Goal: Task Accomplishment & Management: Manage account settings

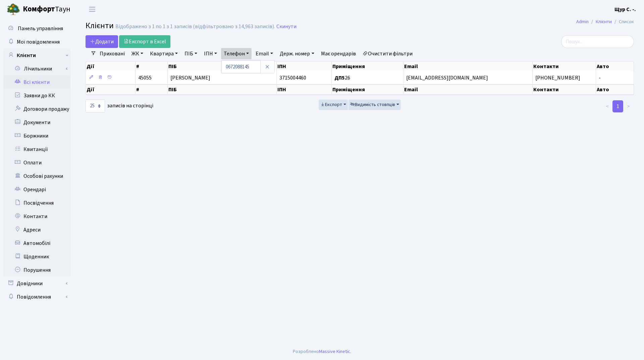
select select "25"
click at [269, 68] on icon at bounding box center [267, 66] width 5 height 5
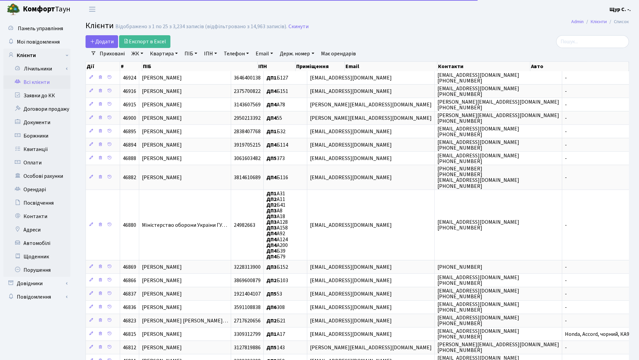
click at [166, 56] on link "Квартира" at bounding box center [163, 53] width 33 height 11
type input "314"
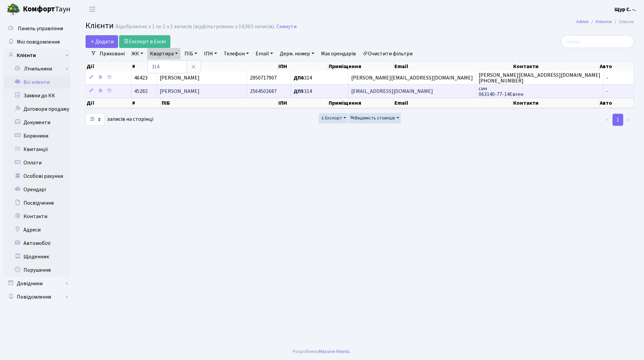
click at [192, 95] on span "[PERSON_NAME]" at bounding box center [180, 91] width 40 height 7
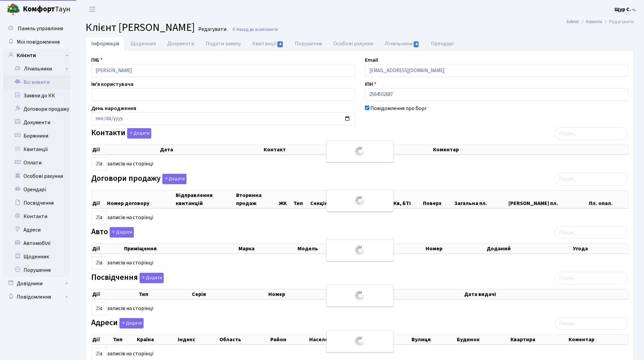
select select "25"
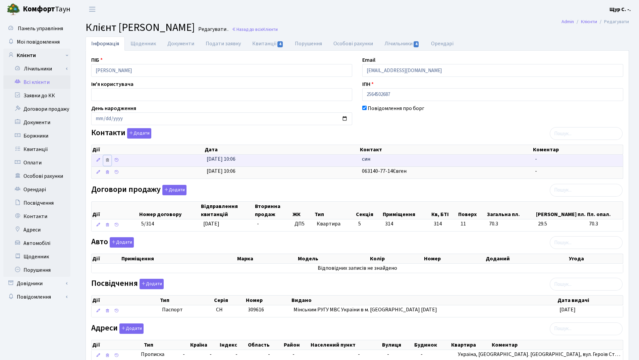
click at [108, 159] on icon at bounding box center [107, 160] width 5 height 5
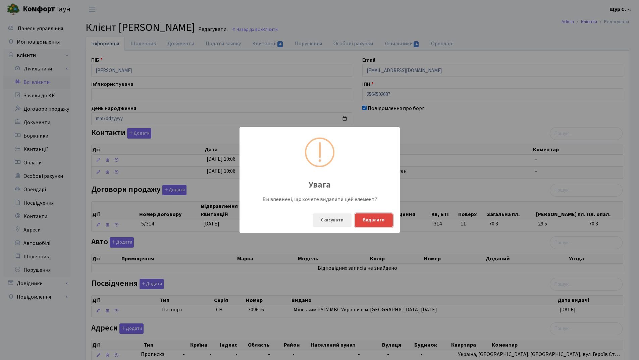
click at [374, 220] on button "Видалити" at bounding box center [374, 220] width 38 height 14
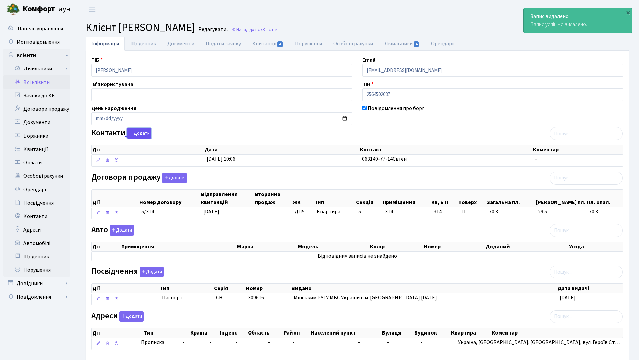
click at [145, 132] on button "Додати" at bounding box center [139, 133] width 24 height 10
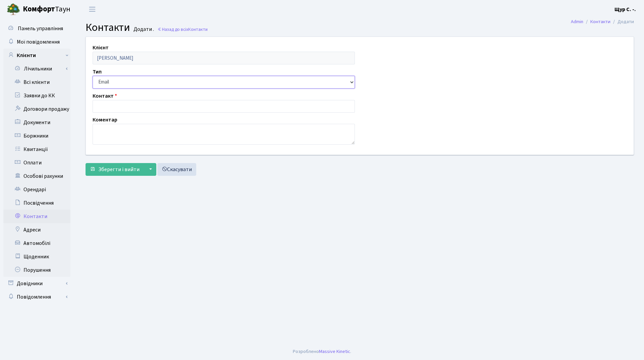
click at [137, 83] on select "Email Телефон" at bounding box center [224, 82] width 262 height 13
select select "1"
click at [93, 76] on select "Email Телефон" at bounding box center [224, 82] width 262 height 13
click at [121, 104] on input "text" at bounding box center [224, 106] width 262 height 13
type input "[PHONE_NUMBER]"
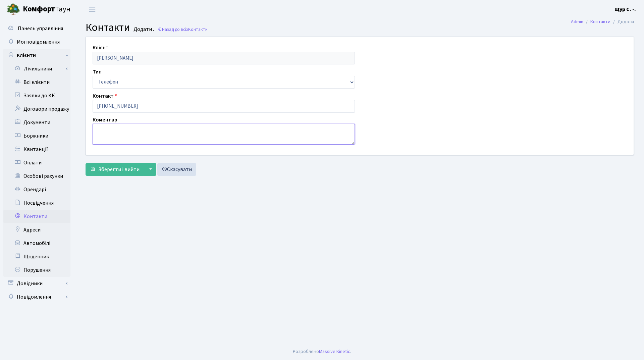
click at [101, 137] on textarea at bounding box center [224, 134] width 262 height 21
type textarea "В'ячеслав"
click at [108, 166] on span "Зберегти і вийти" at bounding box center [118, 169] width 41 height 7
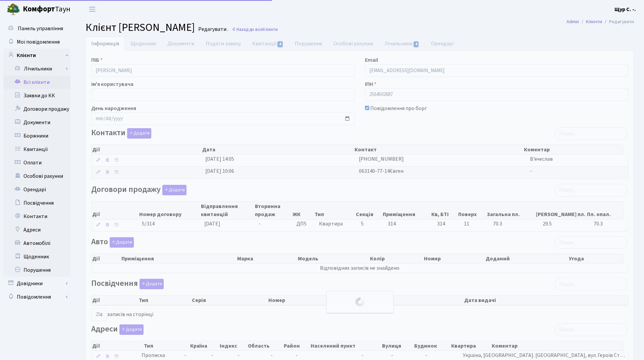
select select "25"
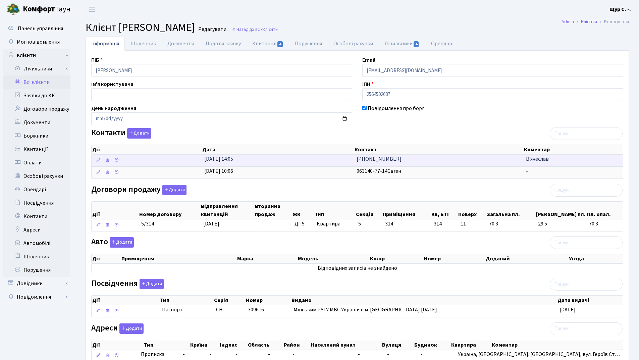
click at [316, 160] on td "01.09.2025, 14:05" at bounding box center [278, 161] width 152 height 12
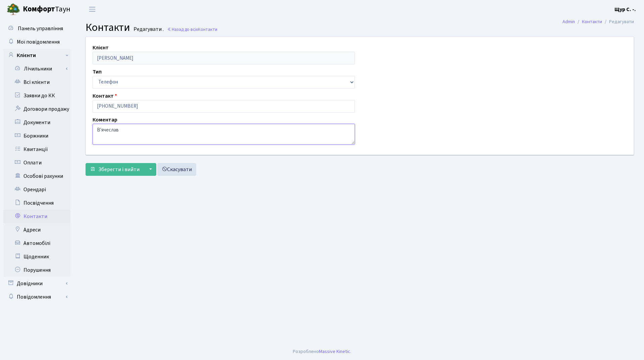
click at [134, 132] on textarea "В'ячеслав" at bounding box center [224, 134] width 262 height 21
type textarea "В'ячеслав чоловік"
click at [109, 168] on span "Зберегти і вийти" at bounding box center [118, 169] width 41 height 7
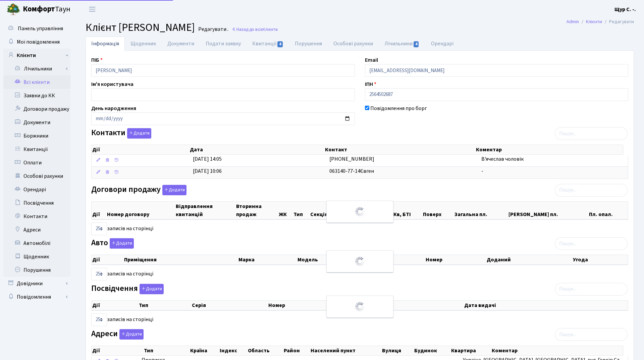
select select "25"
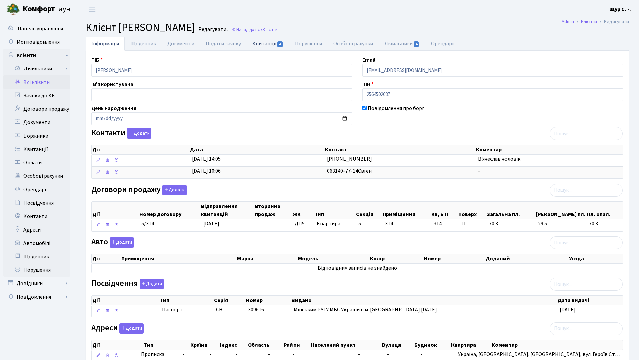
click at [254, 45] on link "Квитанції 4" at bounding box center [267, 44] width 43 height 14
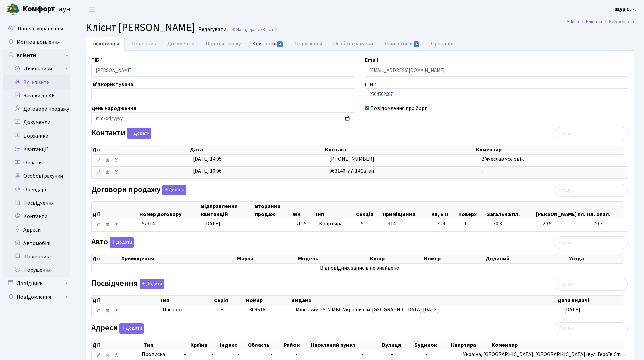
select select "25"
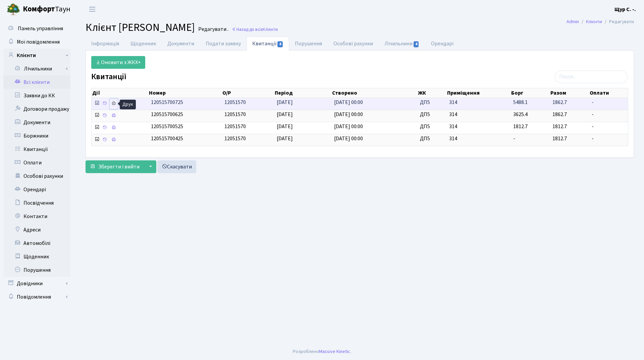
click at [112, 103] on icon at bounding box center [113, 103] width 5 height 5
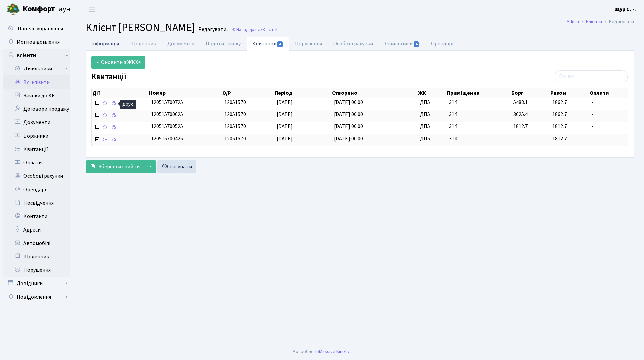
click at [114, 43] on link "Інформація" at bounding box center [104, 44] width 39 height 14
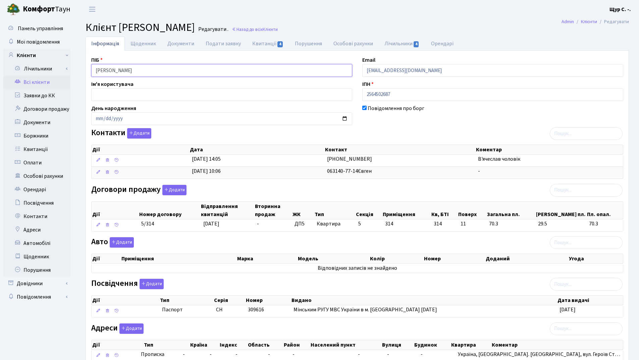
drag, startPoint x: 169, startPoint y: 71, endPoint x: 73, endPoint y: 65, distance: 95.4
click at [73, 65] on div "Панель управління Мої повідомлення Клієнти Лічильники Повірки" at bounding box center [319, 205] width 639 height 374
click at [405, 13] on header "Комфорт Таун Щур С. -. Мій обліковий запис Вийти" at bounding box center [319, 9] width 639 height 18
click at [46, 85] on link "Всі клієнти" at bounding box center [36, 81] width 67 height 13
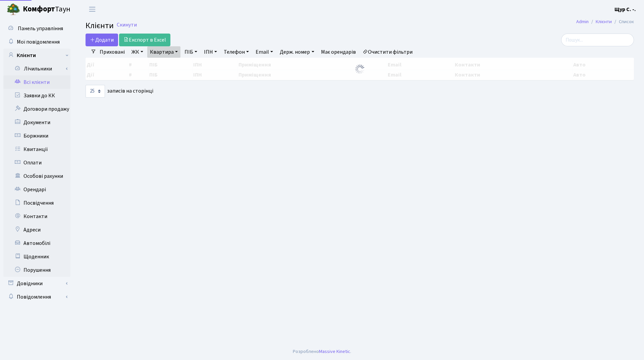
select select "25"
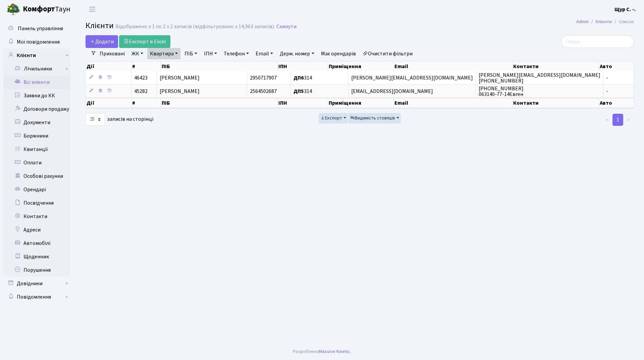
click at [178, 52] on link "Квартира" at bounding box center [163, 53] width 33 height 11
click at [171, 70] on input "314" at bounding box center [167, 66] width 39 height 13
type input "3"
type input "122"
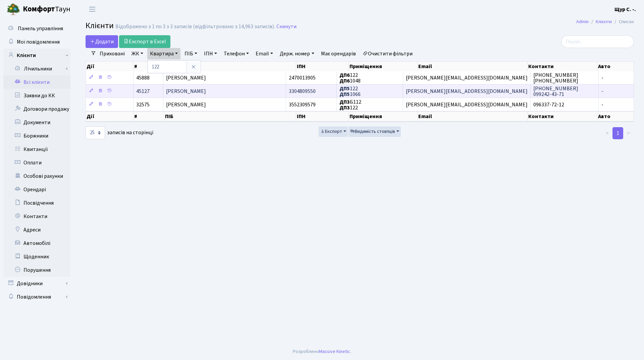
click at [206, 93] on span "[PERSON_NAME]" at bounding box center [186, 91] width 40 height 7
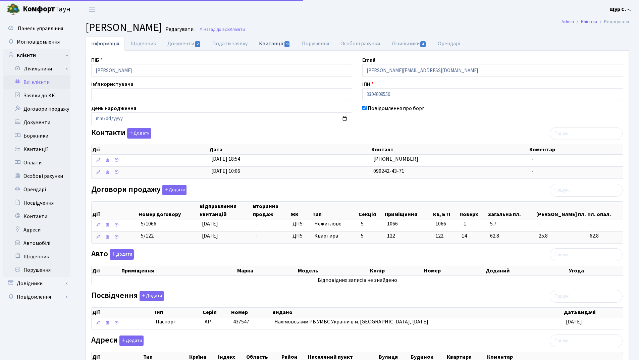
click at [268, 43] on link "Квитанції 9" at bounding box center [274, 44] width 43 height 14
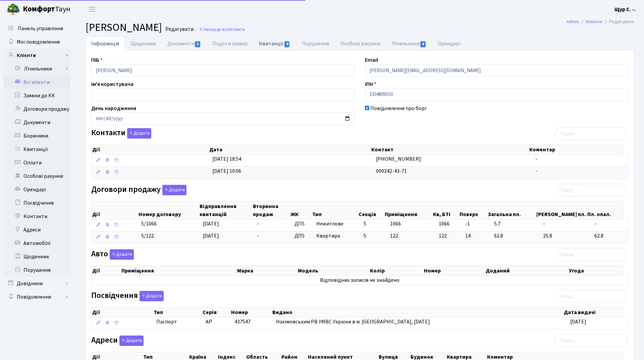
select select "25"
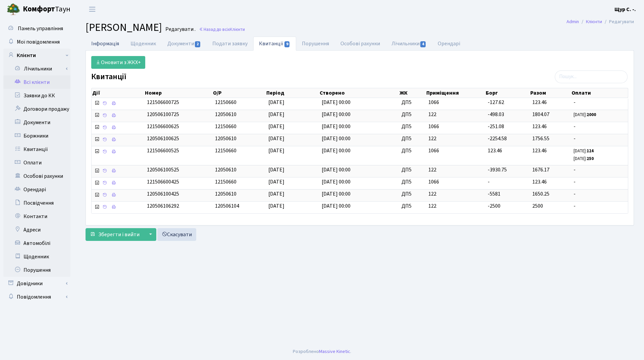
click at [109, 44] on link "Інформація" at bounding box center [104, 44] width 39 height 14
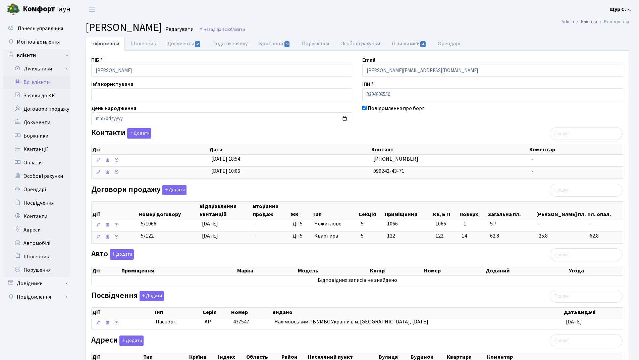
click at [48, 84] on link "Всі клієнти" at bounding box center [36, 81] width 67 height 13
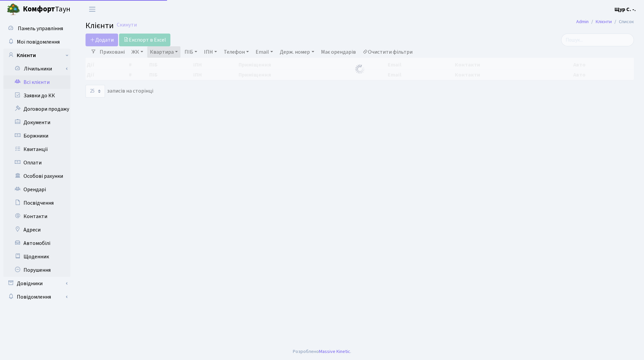
select select "25"
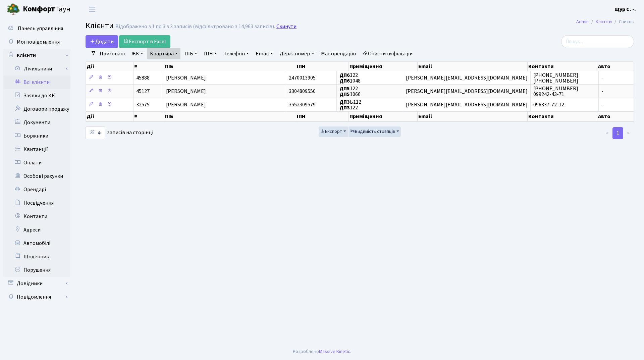
click at [290, 24] on link "Скинути" at bounding box center [286, 26] width 20 height 6
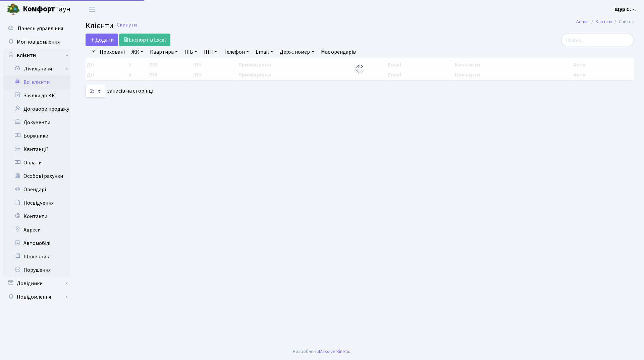
select select "25"
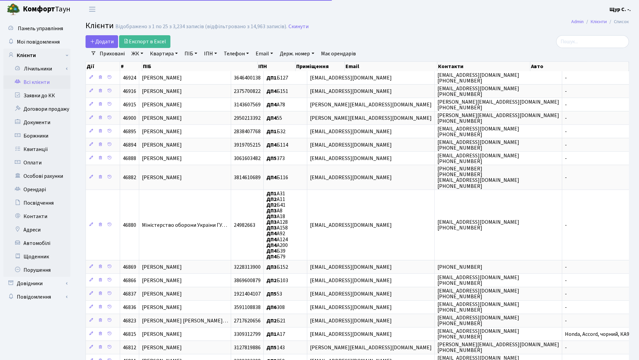
click at [189, 55] on link "ПІБ" at bounding box center [191, 53] width 18 height 11
type input "слюсар"
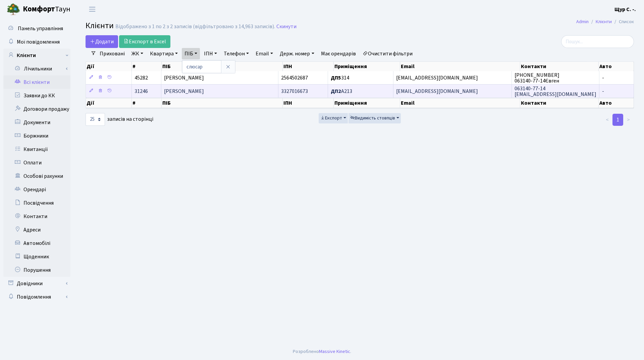
click at [204, 92] on span "Слюсар Євгеній Вячеславович" at bounding box center [184, 91] width 40 height 7
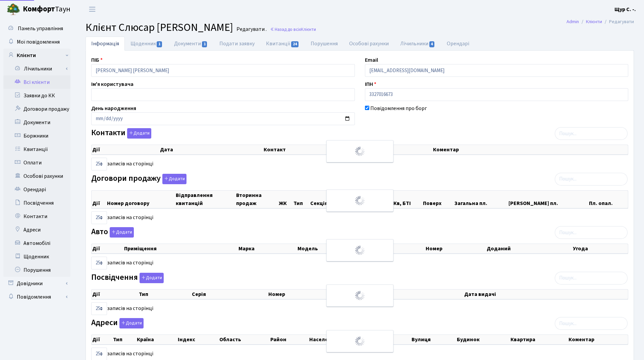
select select "25"
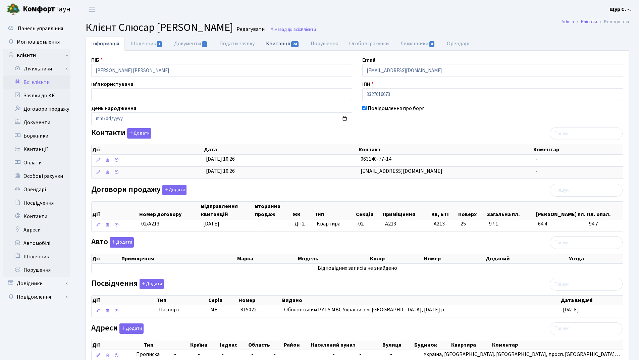
click at [287, 41] on link "Квитанції 24" at bounding box center [282, 44] width 45 height 14
select select "25"
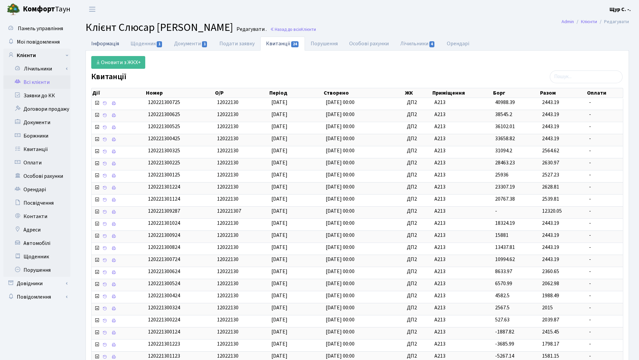
click at [99, 46] on link "Інформація" at bounding box center [104, 44] width 39 height 14
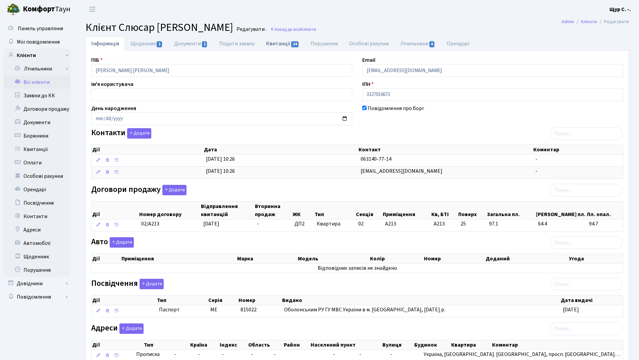
click at [279, 43] on link "Квитанції 24" at bounding box center [282, 44] width 45 height 14
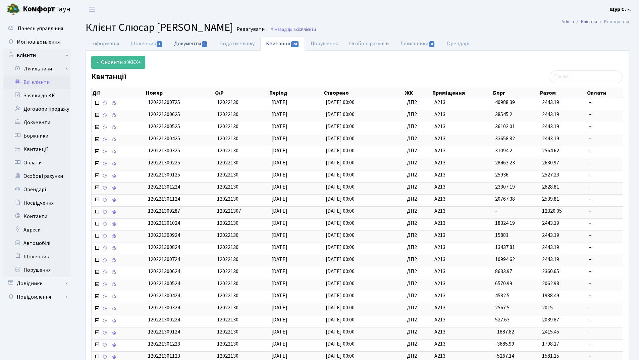
click at [185, 44] on link "Документи 1" at bounding box center [190, 44] width 45 height 14
select select "25"
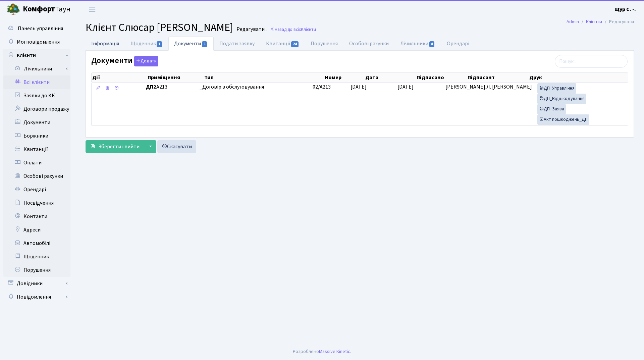
click at [105, 44] on link "Інформація" at bounding box center [104, 44] width 39 height 14
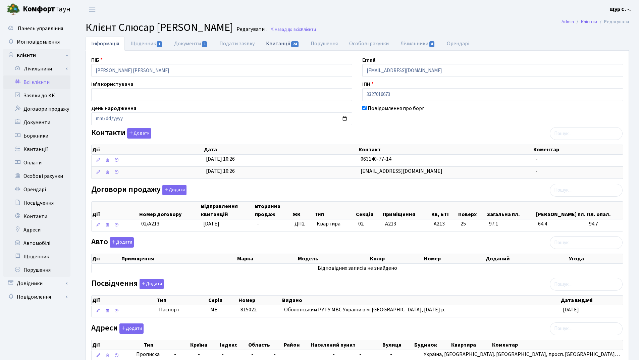
click at [282, 43] on link "Квитанції 24" at bounding box center [282, 44] width 45 height 14
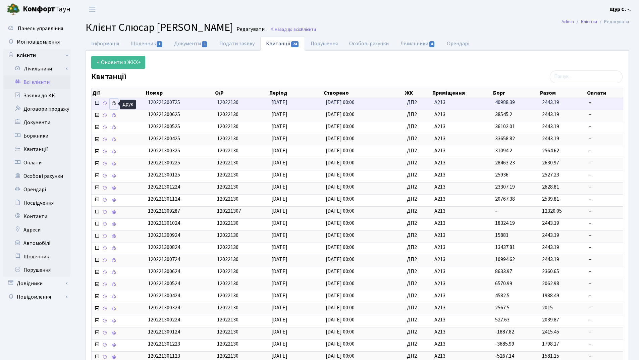
click at [114, 104] on icon at bounding box center [113, 103] width 5 height 5
click at [108, 44] on link "Інформація" at bounding box center [104, 44] width 39 height 14
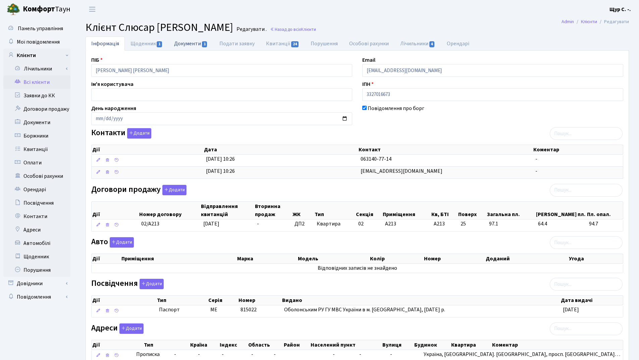
click at [186, 46] on link "Документи 1" at bounding box center [190, 44] width 45 height 14
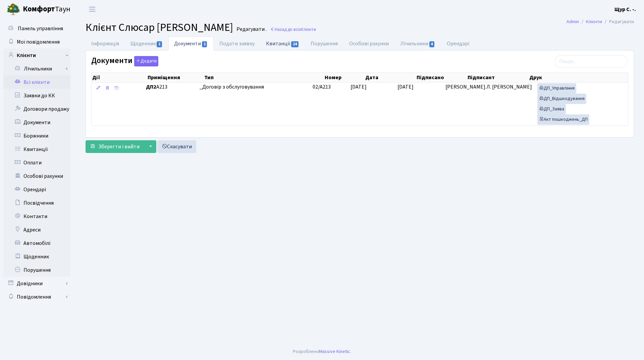
click at [289, 43] on link "Квитанції 24" at bounding box center [282, 44] width 45 height 14
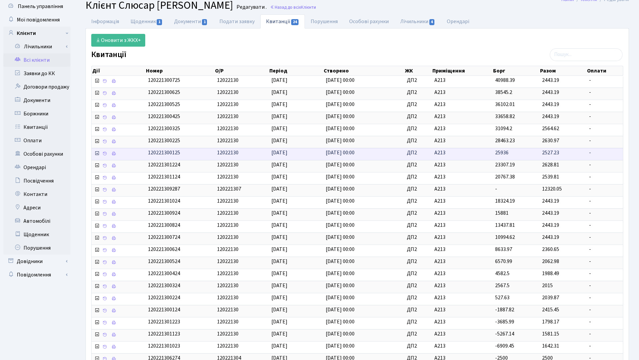
scroll to position [75, 0]
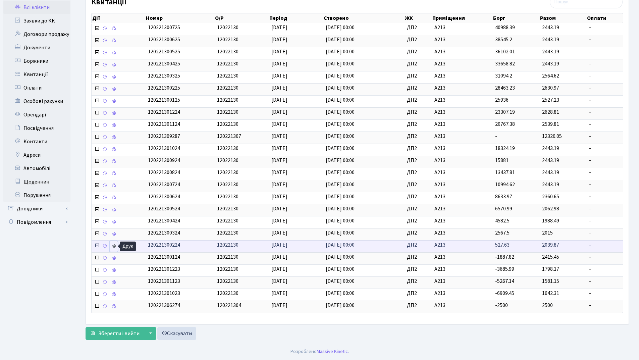
click at [115, 245] on icon at bounding box center [113, 245] width 5 height 5
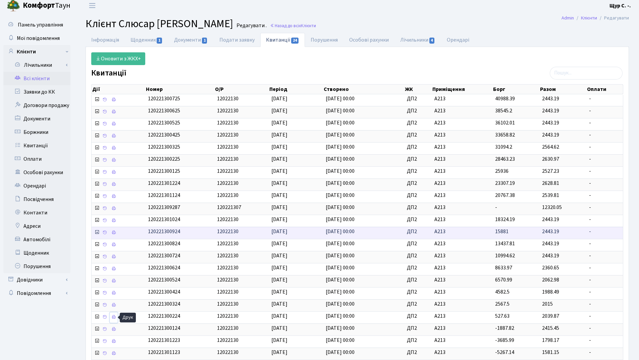
scroll to position [0, 0]
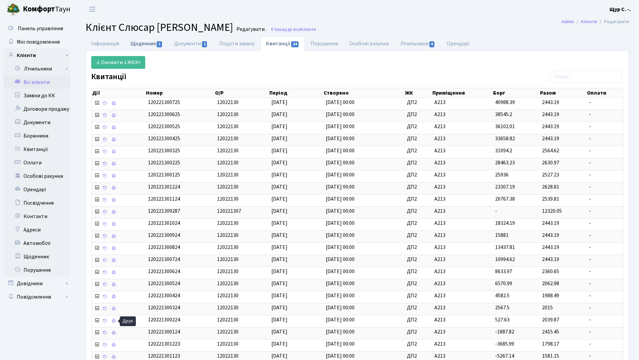
click at [147, 48] on link "Щоденник 1" at bounding box center [147, 44] width 44 height 14
select select "25"
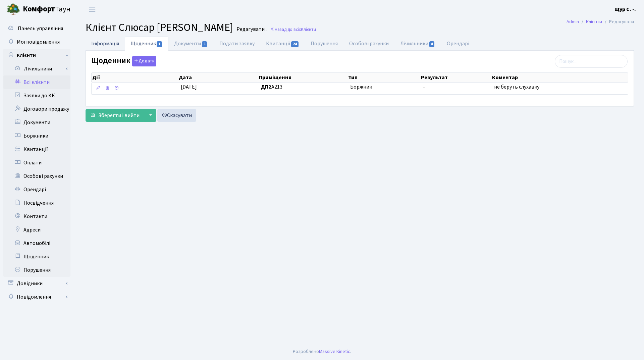
click at [100, 45] on link "Інформація" at bounding box center [104, 44] width 39 height 14
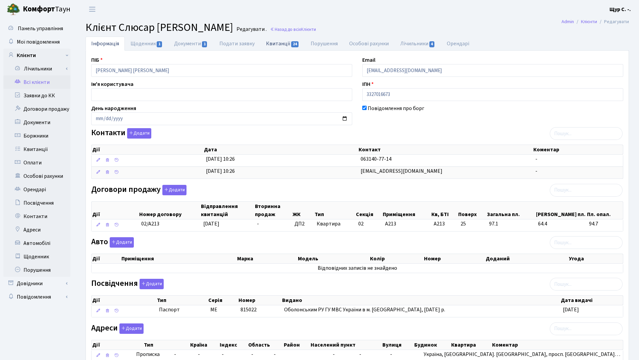
click at [276, 42] on link "Квитанції 24" at bounding box center [282, 44] width 45 height 14
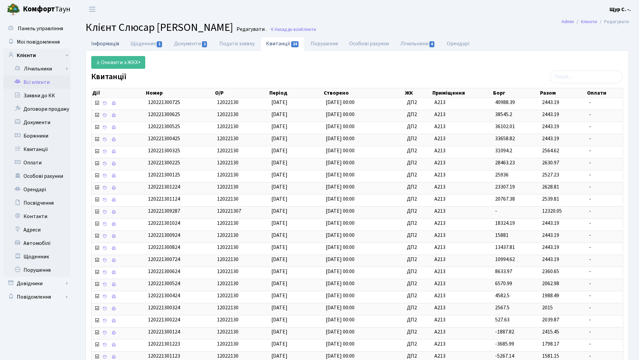
click at [102, 44] on link "Інформація" at bounding box center [104, 44] width 39 height 14
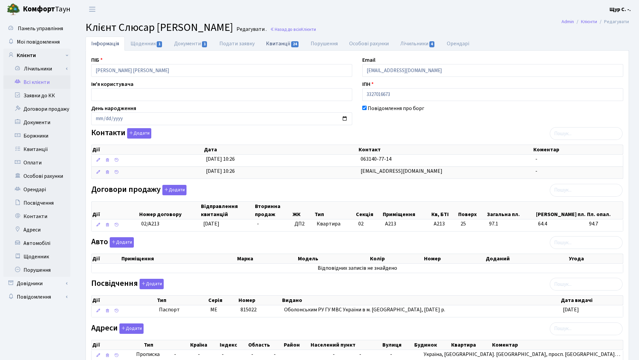
click at [279, 43] on link "Квитанції 24" at bounding box center [282, 44] width 45 height 14
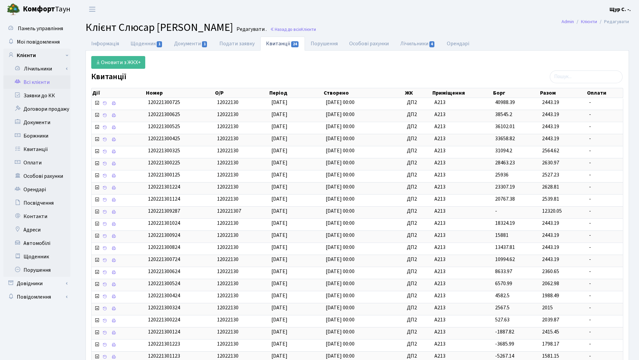
click at [39, 83] on link "Всі клієнти" at bounding box center [36, 81] width 67 height 13
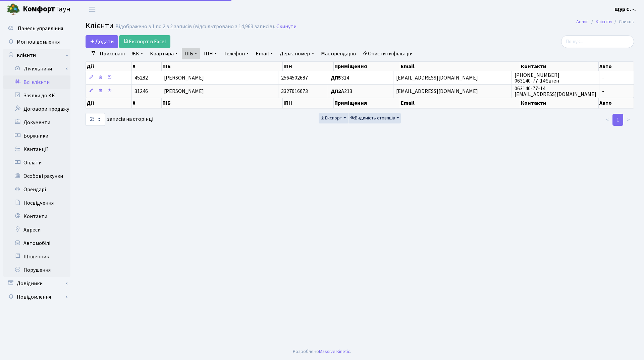
select select "25"
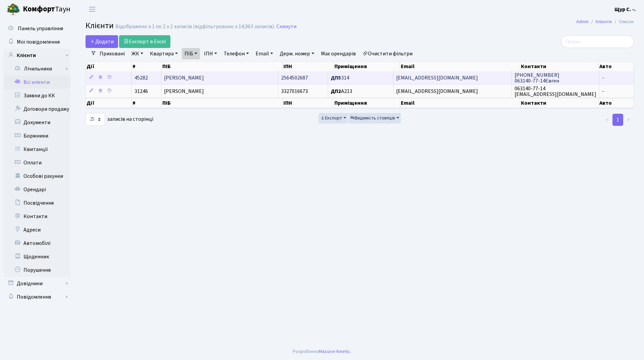
click at [204, 79] on span "[PERSON_NAME]" at bounding box center [184, 77] width 40 height 7
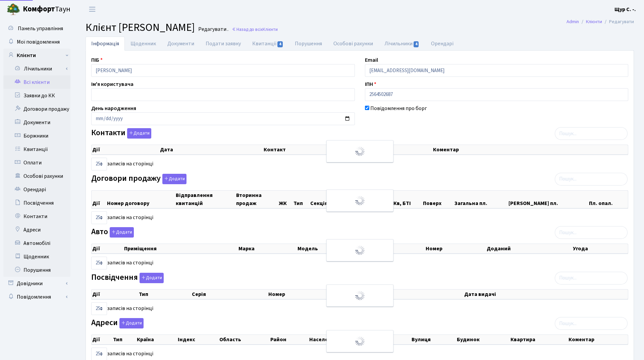
select select "25"
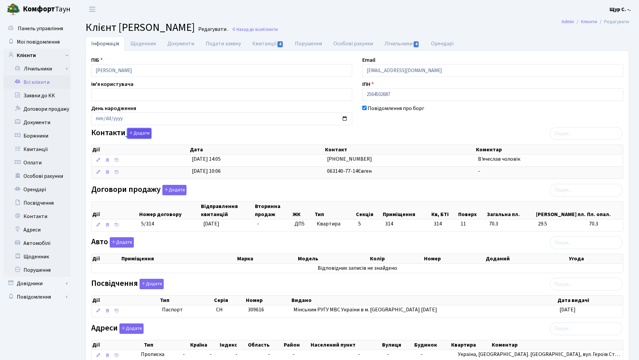
click at [146, 134] on button "Додати" at bounding box center [139, 133] width 24 height 10
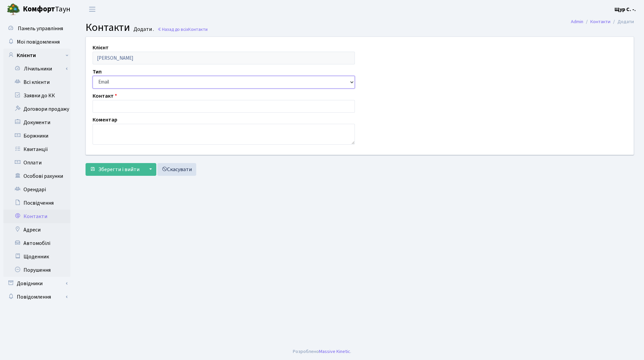
click at [129, 80] on select "Email Телефон" at bounding box center [224, 82] width 262 height 13
select select "1"
click at [93, 76] on select "Email Телефон" at bounding box center [224, 82] width 262 height 13
click at [147, 111] on input "text" at bounding box center [224, 106] width 262 height 13
type input "[PHONE_NUMBER]"
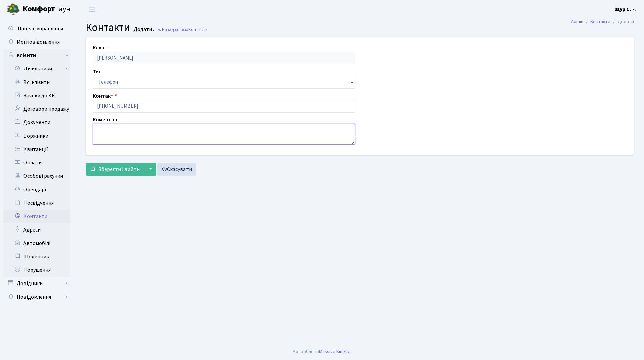
click at [124, 133] on textarea at bounding box center [224, 134] width 262 height 21
type textarea "Оксана"
click at [123, 168] on span "Зберегти і вийти" at bounding box center [118, 169] width 41 height 7
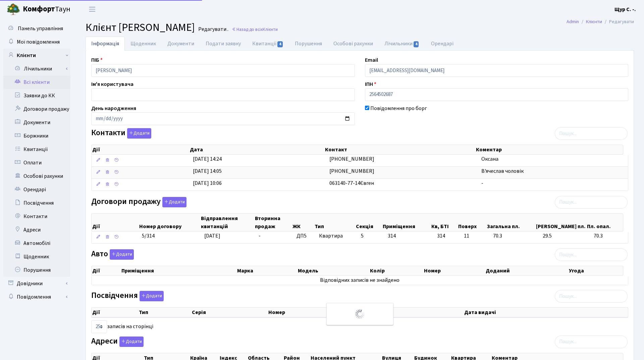
select select "25"
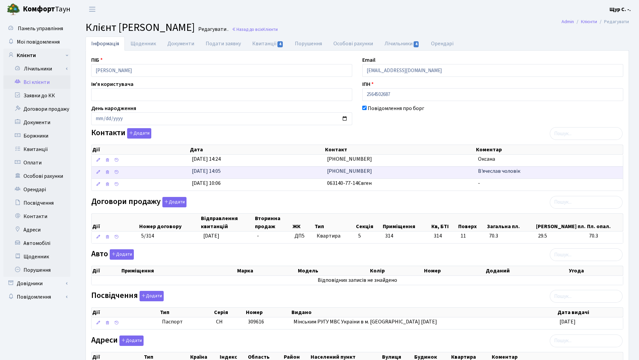
click at [436, 171] on td "[PHONE_NUMBER]" at bounding box center [399, 172] width 151 height 12
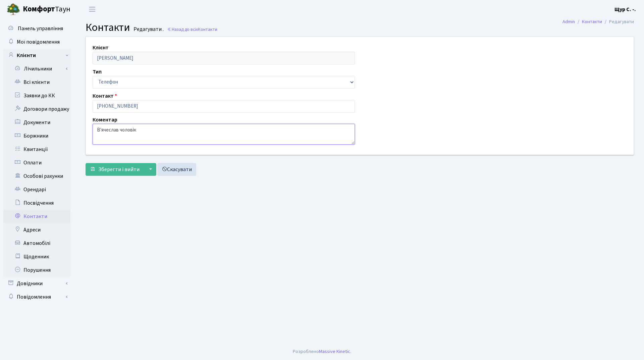
click at [102, 129] on textarea "В'ячеслав чоловік" at bounding box center [224, 134] width 262 height 21
type textarea "[PERSON_NAME] чоловік"
click at [110, 170] on span "Зберегти і вийти" at bounding box center [118, 169] width 41 height 7
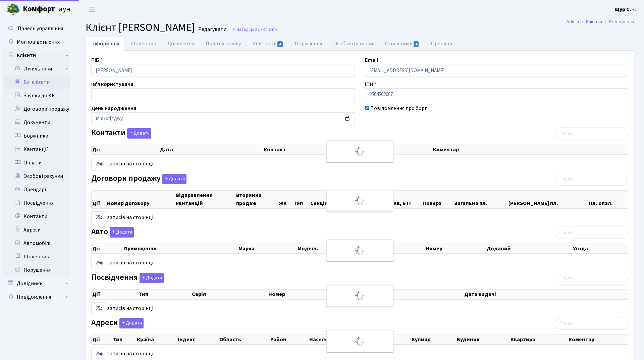
select select "25"
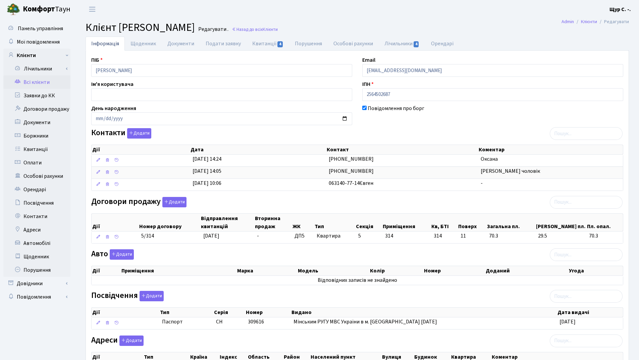
click at [48, 83] on link "Всі клієнти" at bounding box center [36, 81] width 67 height 13
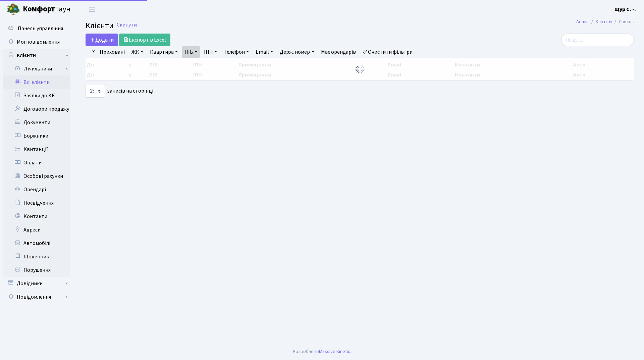
select select "25"
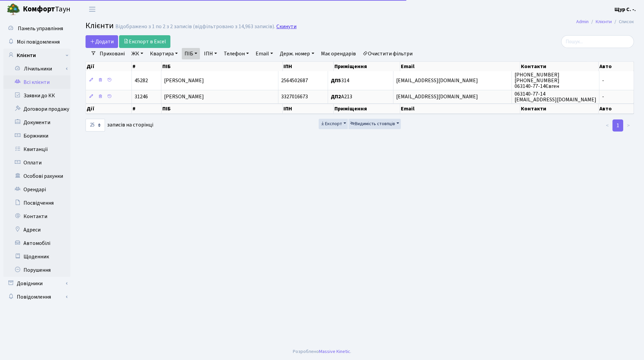
click at [276, 26] on link "Скинути" at bounding box center [286, 26] width 20 height 6
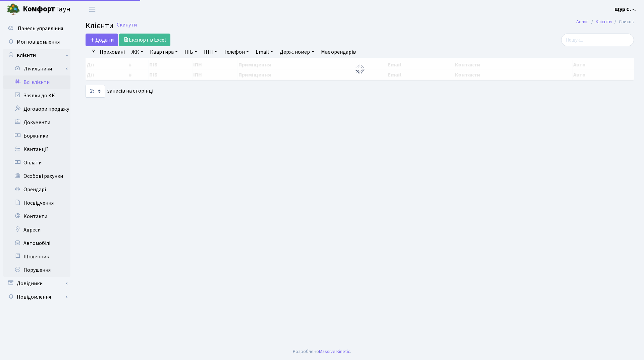
select select "25"
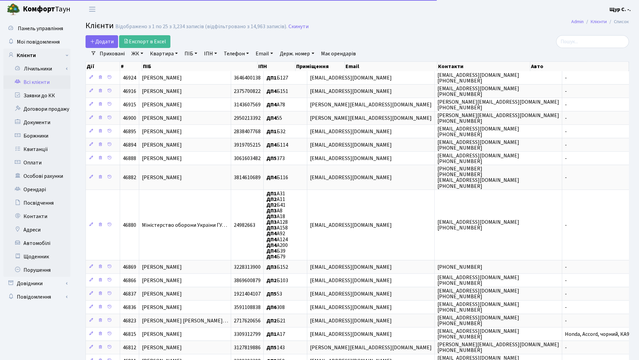
click at [164, 54] on link "Квартира" at bounding box center [163, 53] width 33 height 11
type input "26"
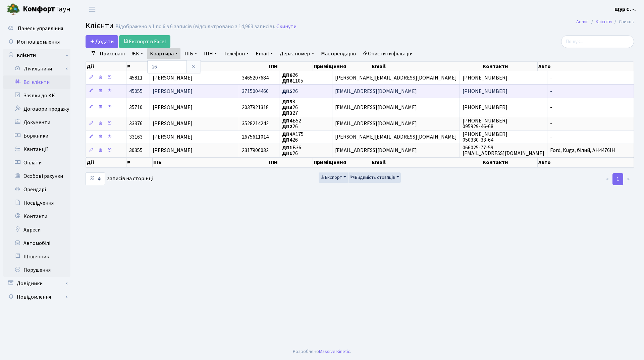
click at [169, 91] on span "[PERSON_NAME]" at bounding box center [173, 91] width 40 height 7
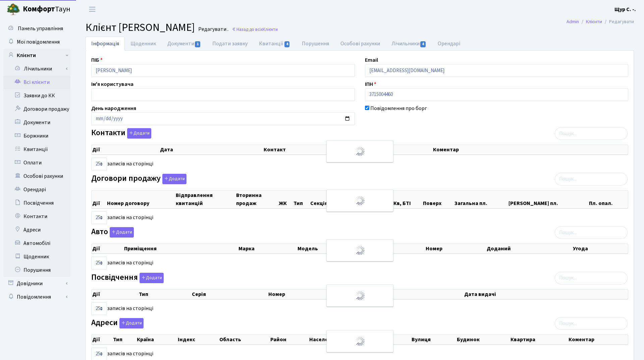
select select "25"
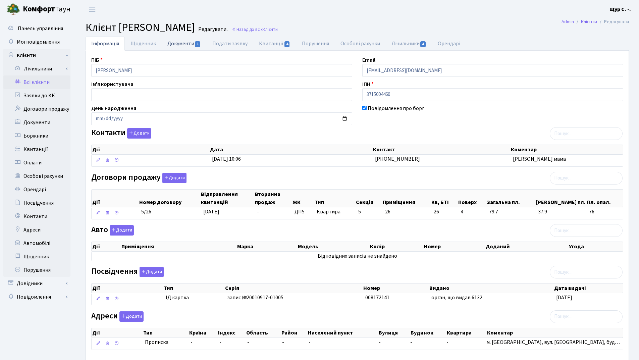
click at [184, 42] on link "Документи 1" at bounding box center [184, 44] width 45 height 14
select select "25"
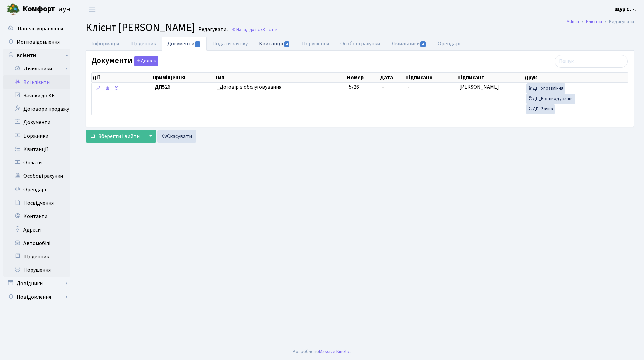
click at [273, 41] on link "Квитанції 4" at bounding box center [274, 44] width 43 height 14
select select "25"
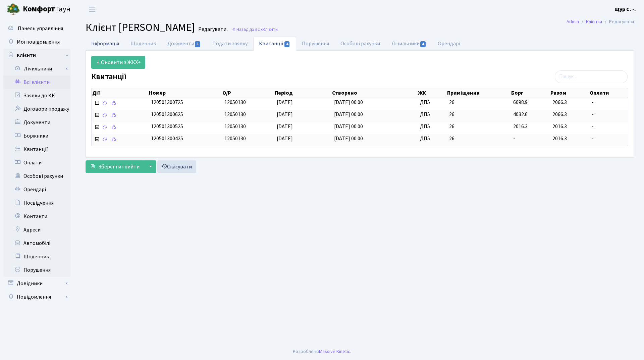
click at [107, 42] on link "Інформація" at bounding box center [104, 44] width 39 height 14
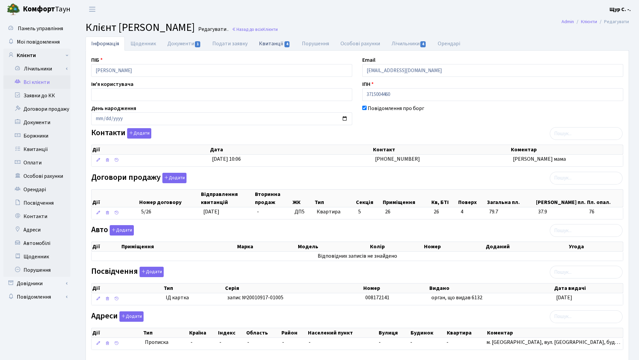
click at [269, 45] on link "Квитанції 4" at bounding box center [274, 44] width 43 height 14
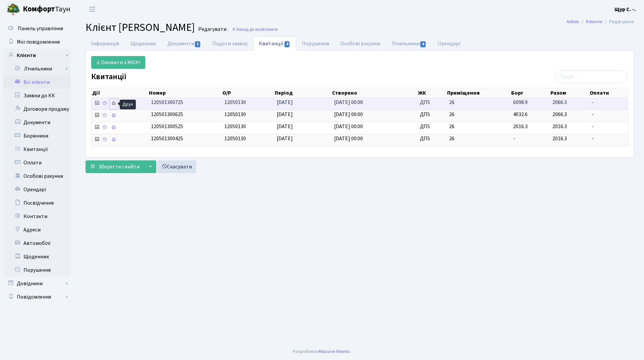
click at [115, 102] on icon at bounding box center [113, 103] width 5 height 5
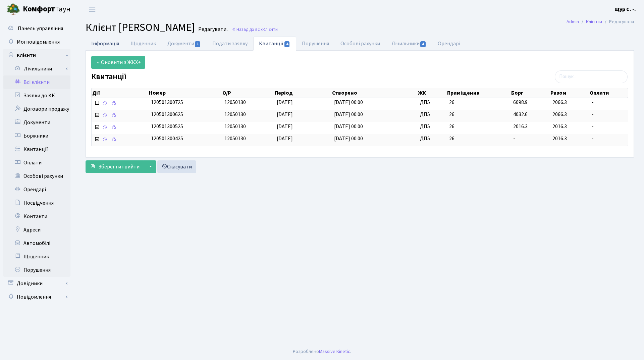
click at [115, 42] on link "Інформація" at bounding box center [104, 44] width 39 height 14
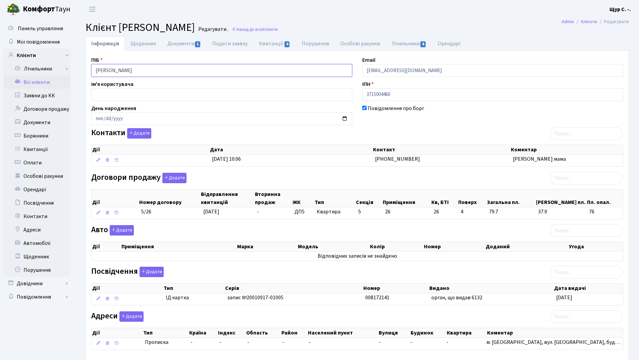
drag, startPoint x: 158, startPoint y: 71, endPoint x: 77, endPoint y: 77, distance: 81.0
click at [77, 77] on div "Інформація Щоденник Документи 1 Подати заявку Квитанції 4 Порушення Особові рах…" at bounding box center [356, 208] width 563 height 343
click at [377, 4] on header "Комфорт Таун Щур С. -. Мій обліковий запис Вийти" at bounding box center [319, 9] width 639 height 18
click at [48, 84] on link "Всі клієнти" at bounding box center [36, 81] width 67 height 13
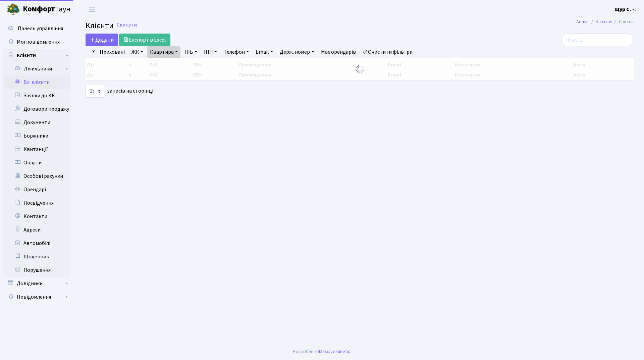
select select "25"
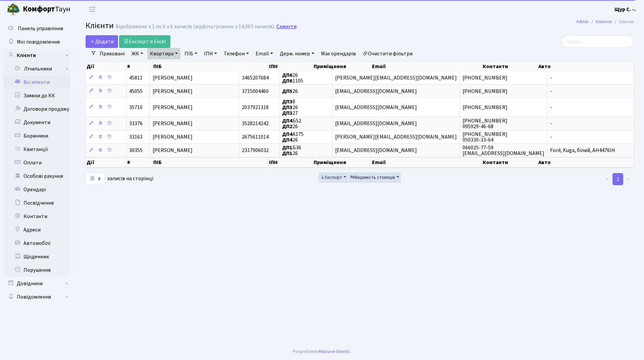
click at [283, 27] on link "Скинути" at bounding box center [286, 26] width 20 height 6
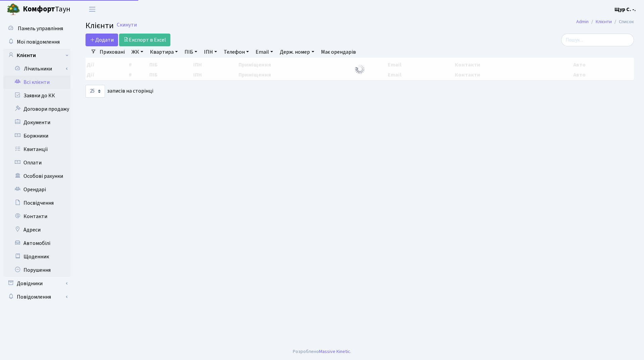
select select "25"
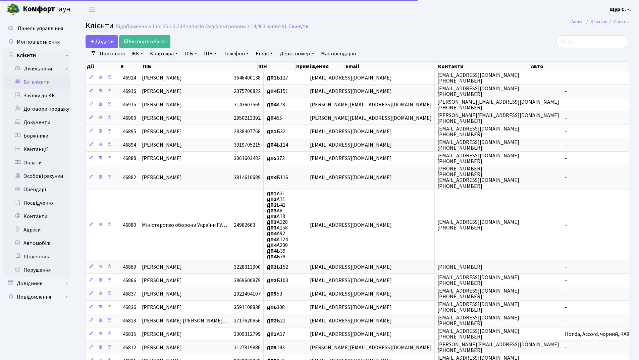
click at [190, 54] on link "ПІБ" at bounding box center [191, 53] width 18 height 11
type input "[PERSON_NAME]"
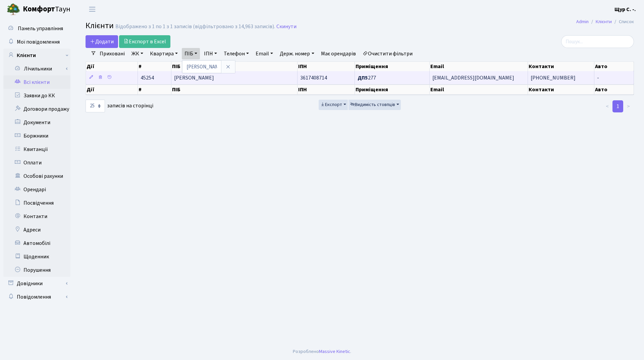
click at [259, 74] on td "[PERSON_NAME]" at bounding box center [234, 77] width 126 height 13
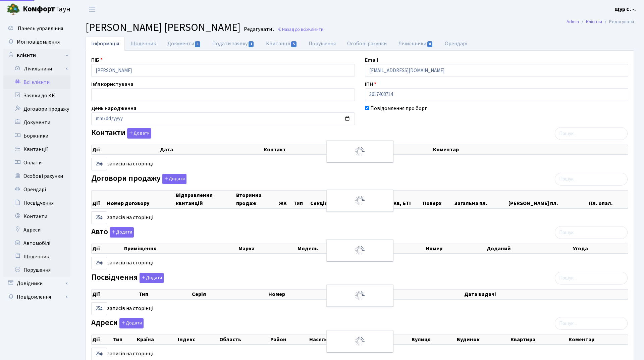
select select "25"
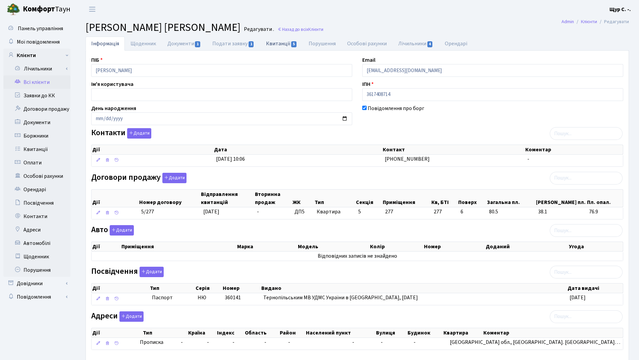
click at [281, 42] on link "Квитанції 5" at bounding box center [281, 44] width 43 height 14
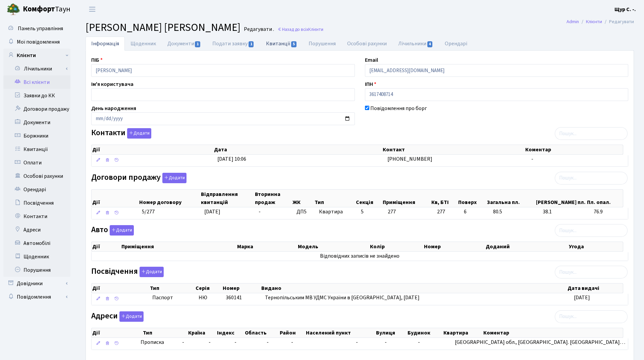
select select "25"
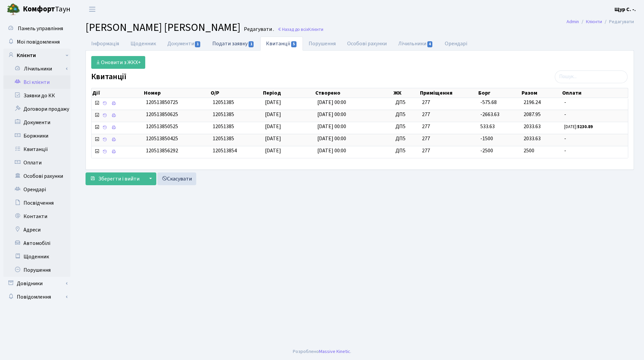
click at [221, 41] on link "Подати заявку 1" at bounding box center [233, 44] width 53 height 14
select select "25"
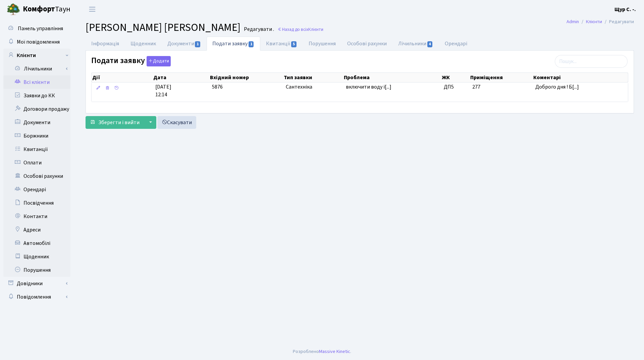
click at [38, 85] on link "Всі клієнти" at bounding box center [36, 81] width 67 height 13
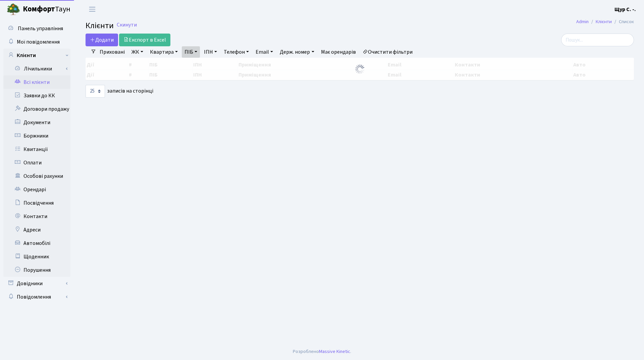
select select "25"
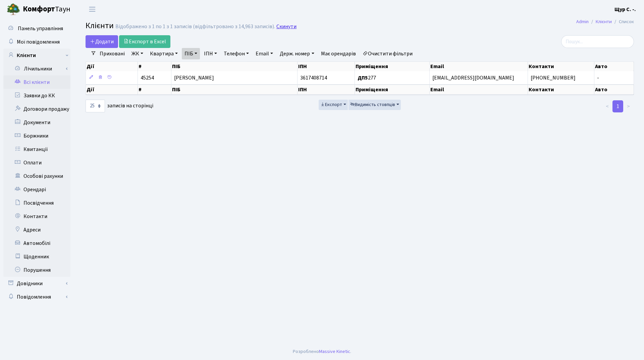
click at [279, 26] on link "Скинути" at bounding box center [286, 26] width 20 height 6
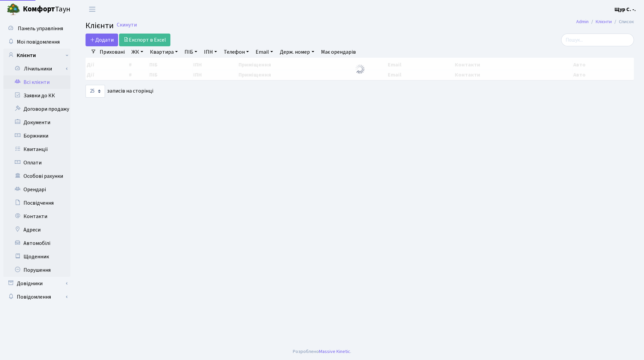
select select "25"
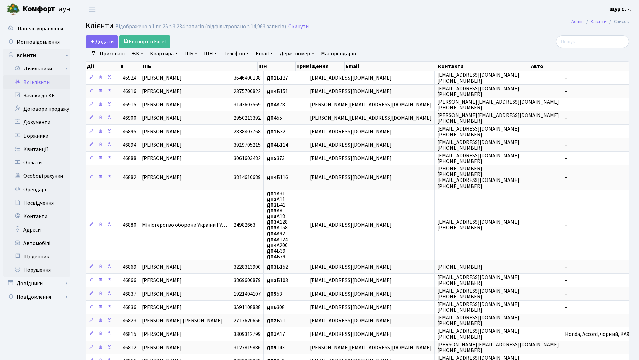
click at [165, 55] on link "Квартира" at bounding box center [163, 53] width 33 height 11
type input "26"
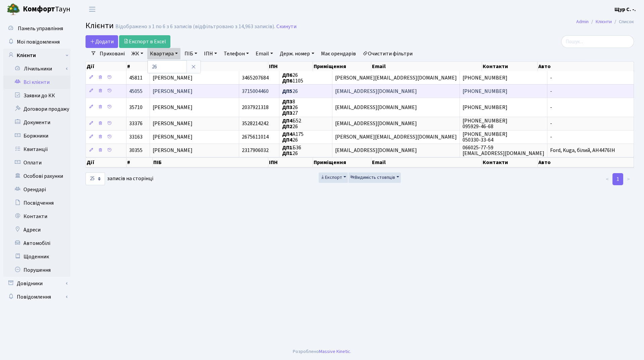
click at [192, 92] on span "[PERSON_NAME]" at bounding box center [173, 91] width 40 height 7
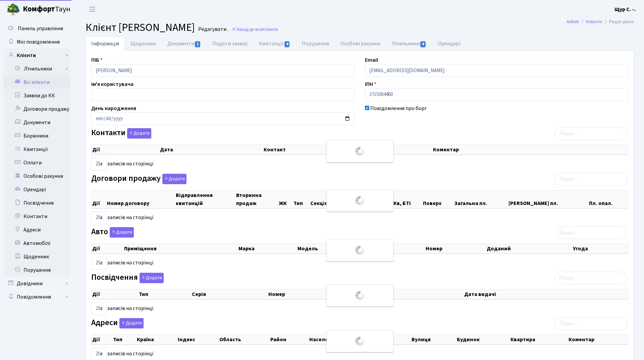
select select "25"
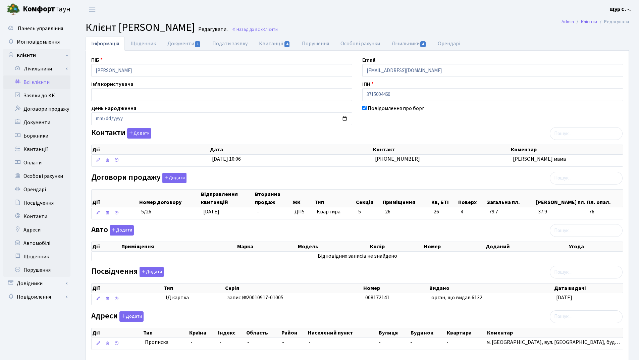
click at [39, 81] on link "Всі клієнти" at bounding box center [36, 81] width 67 height 13
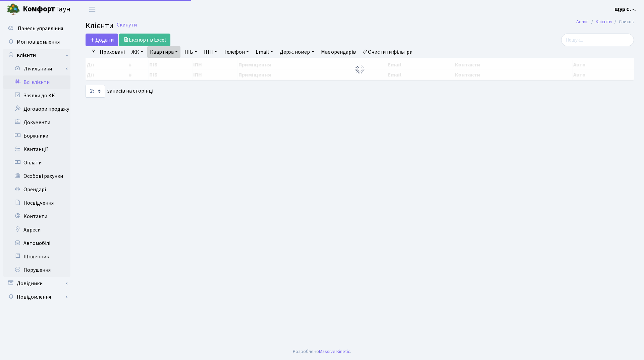
select select "25"
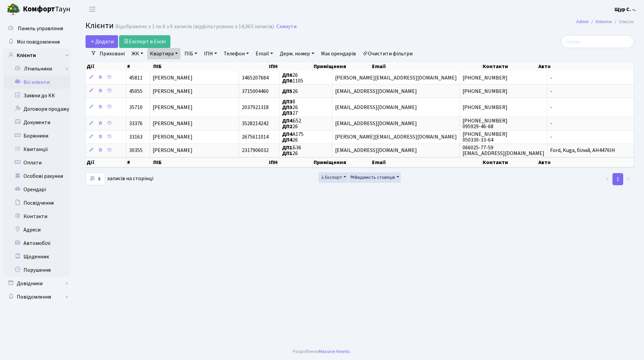
click at [174, 52] on link "Квартира" at bounding box center [163, 53] width 33 height 11
click at [178, 67] on input "26" at bounding box center [167, 66] width 39 height 13
type input "2"
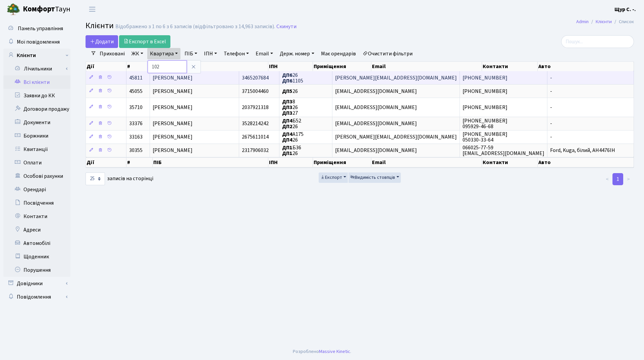
type input "102"
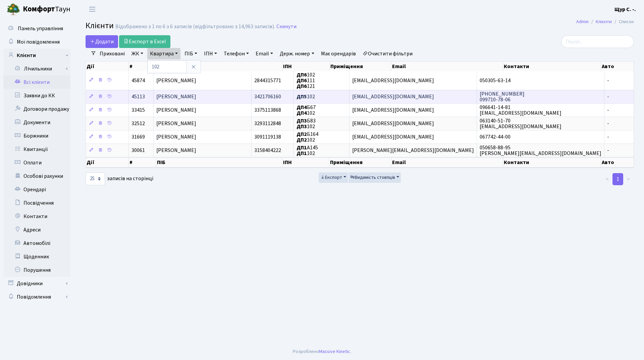
click at [194, 98] on span "[PERSON_NAME]" at bounding box center [176, 96] width 40 height 7
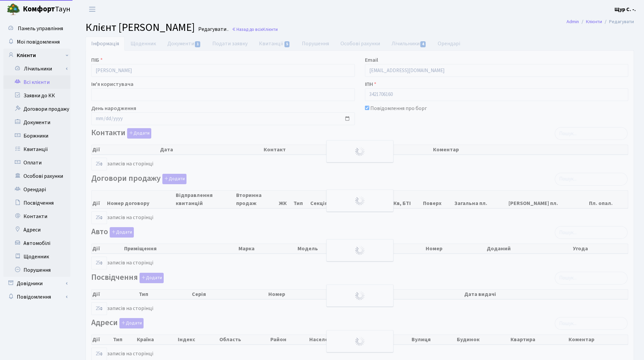
select select "25"
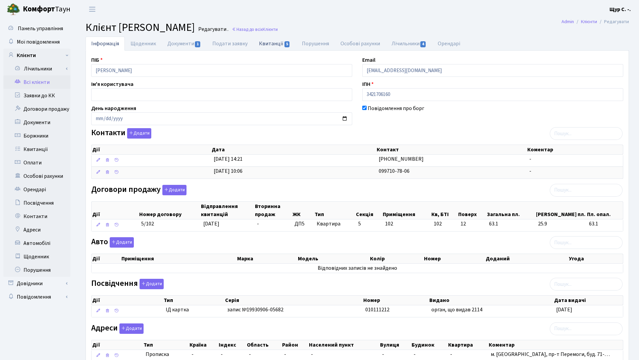
click at [271, 45] on link "Квитанції 5" at bounding box center [274, 44] width 43 height 14
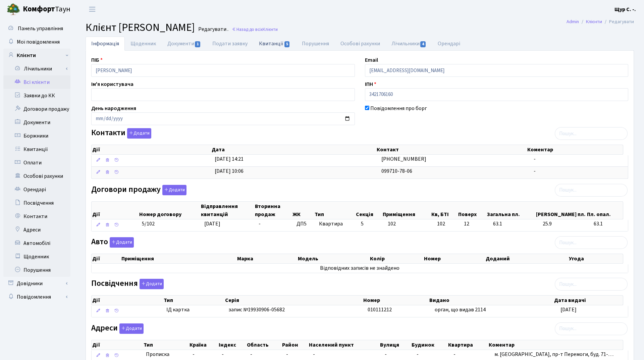
select select "25"
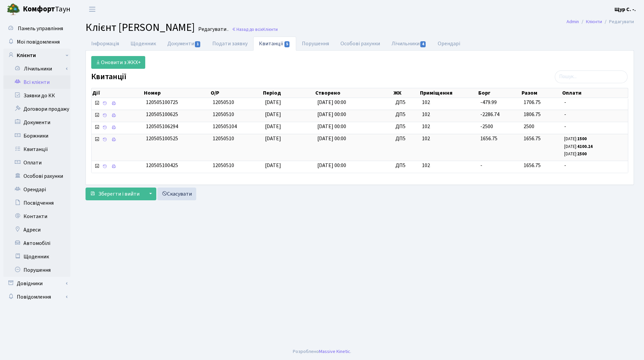
click at [27, 81] on link "Всі клієнти" at bounding box center [36, 81] width 67 height 13
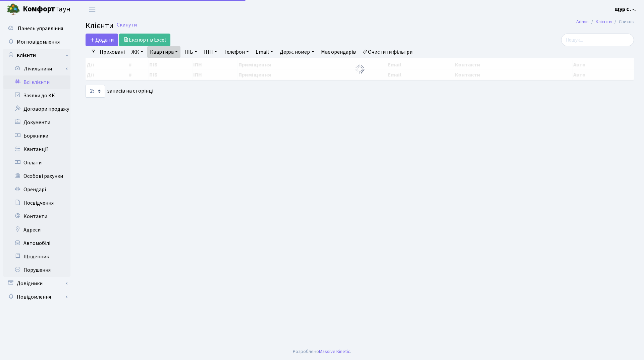
select select "25"
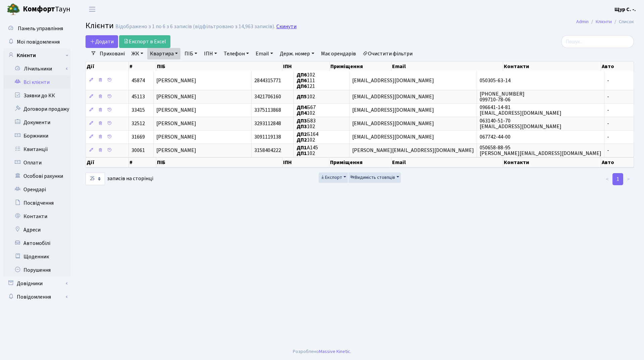
click at [278, 28] on link "Скинути" at bounding box center [286, 26] width 20 height 6
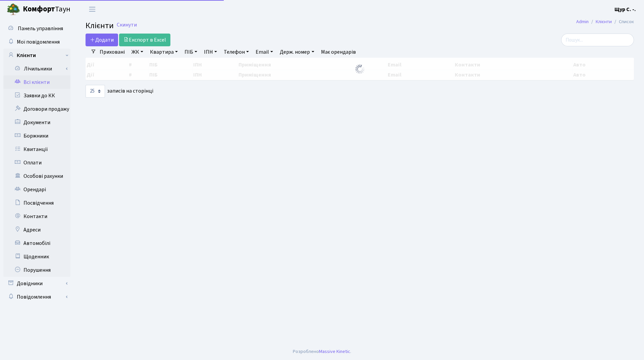
select select "25"
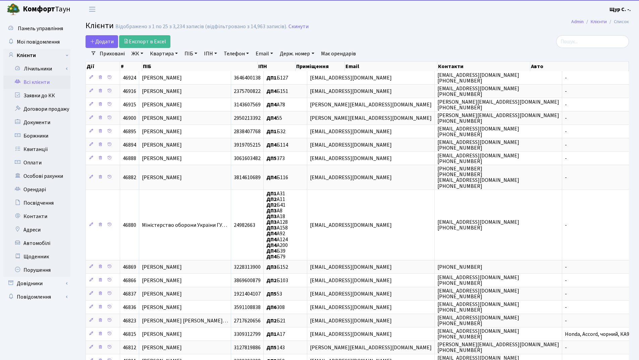
click at [240, 54] on link "Телефон" at bounding box center [236, 53] width 31 height 11
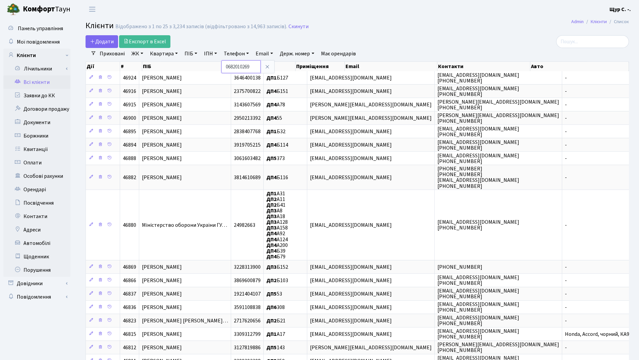
type input "0682010269"
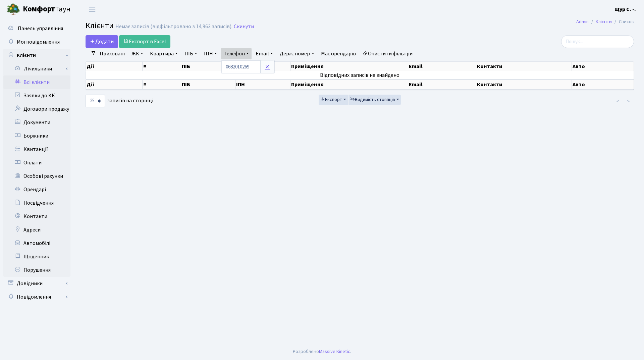
click at [268, 65] on icon at bounding box center [267, 66] width 5 height 5
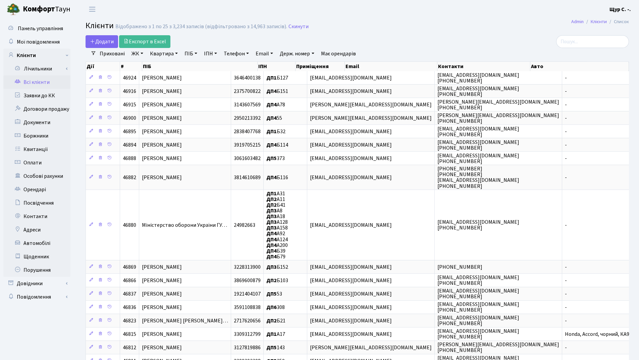
click at [160, 51] on link "Квартира" at bounding box center [163, 53] width 33 height 11
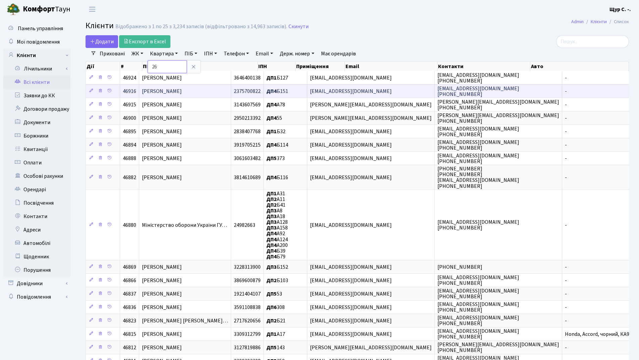
type input "26"
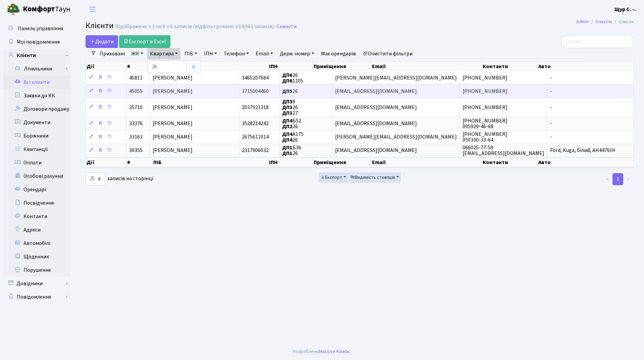
click at [167, 92] on span "[PERSON_NAME]" at bounding box center [173, 91] width 40 height 7
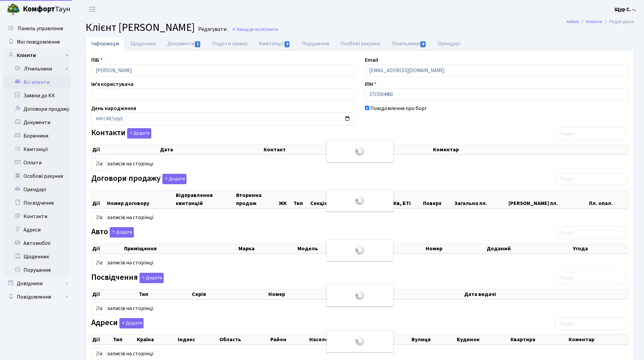
select select "25"
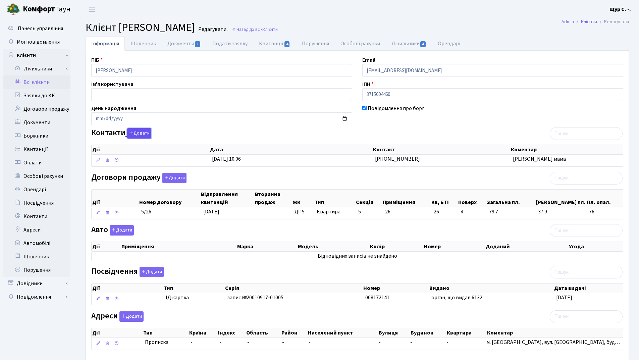
click at [137, 131] on button "Додати" at bounding box center [139, 133] width 24 height 10
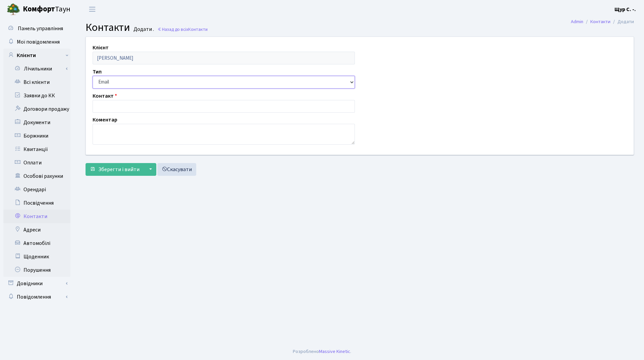
click at [127, 83] on select "Email Телефон" at bounding box center [224, 82] width 262 height 13
select select "1"
click at [93, 76] on select "Email Телефон" at bounding box center [224, 82] width 262 height 13
click at [115, 108] on input "text" at bounding box center [224, 106] width 262 height 13
type input "[PHONE_NUMBER]"
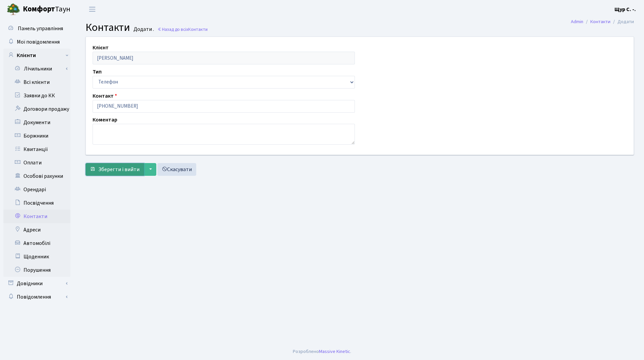
click at [110, 166] on span "Зберегти і вийти" at bounding box center [118, 169] width 41 height 7
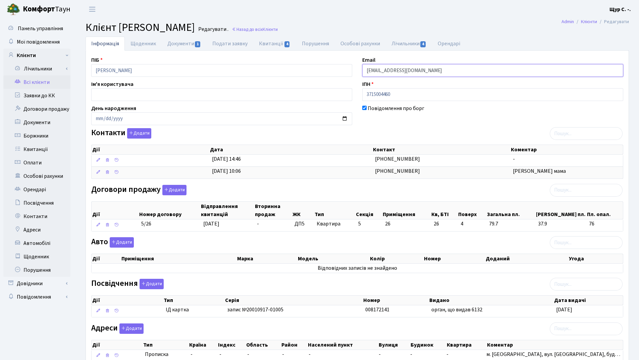
drag, startPoint x: 441, startPoint y: 68, endPoint x: 340, endPoint y: 75, distance: 101.2
click at [340, 75] on div "ПІБ Бурак Зоряна Валеріївна Email kt45055@comfort-town.com.ua Ім'я користувача …" at bounding box center [357, 211] width 542 height 311
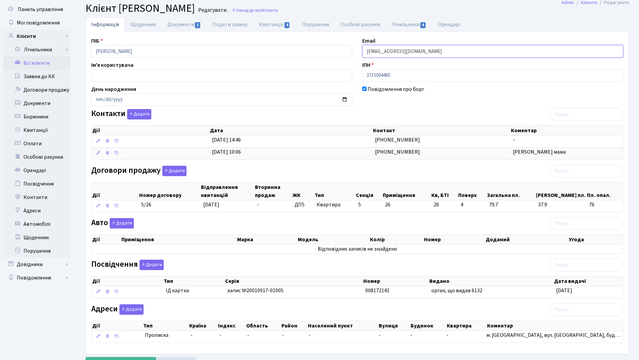
scroll to position [49, 0]
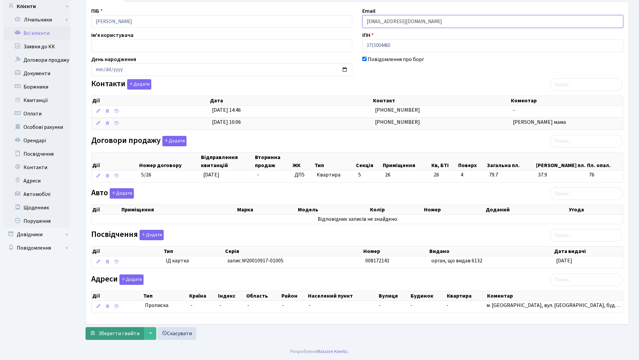
type input "vitenkozoryana@gmail.com"
click at [111, 329] on button "Зберегти і вийти" at bounding box center [114, 333] width 58 height 13
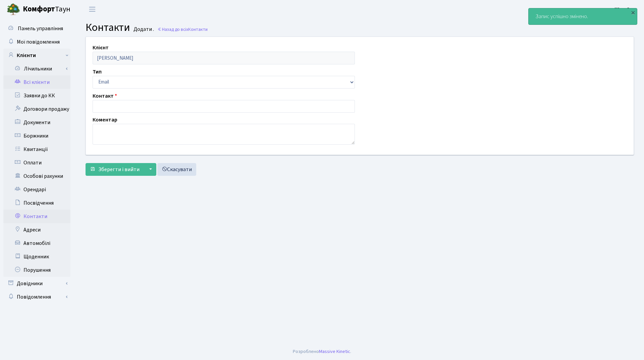
click at [45, 82] on link "Всі клієнти" at bounding box center [36, 81] width 67 height 13
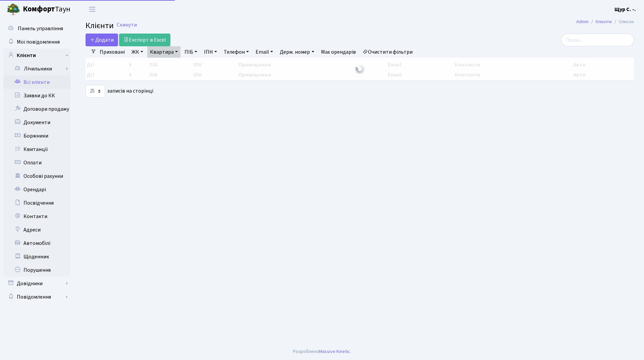
select select "25"
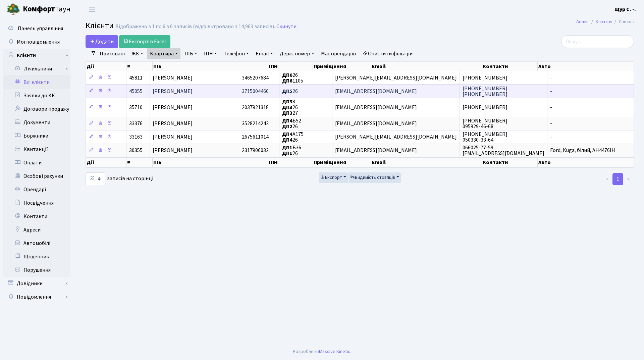
click at [180, 90] on span "Бурак Зоряна Валеріївна" at bounding box center [173, 91] width 40 height 7
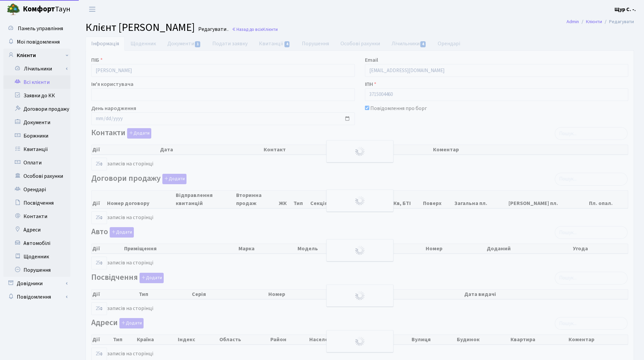
select select "25"
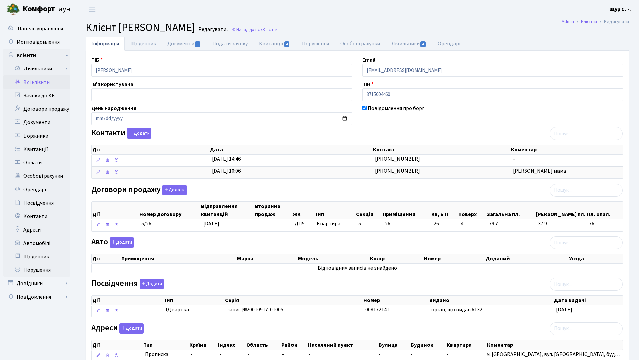
click at [42, 82] on link "Всі клієнти" at bounding box center [36, 81] width 67 height 13
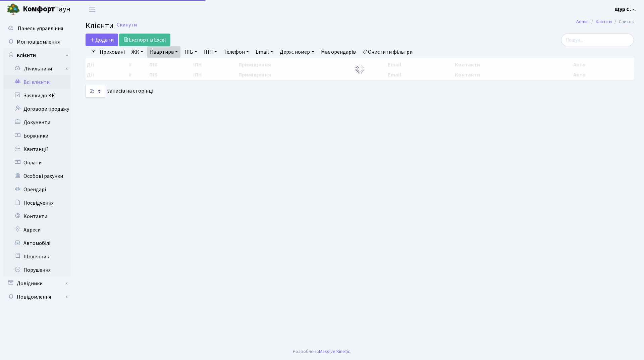
select select "25"
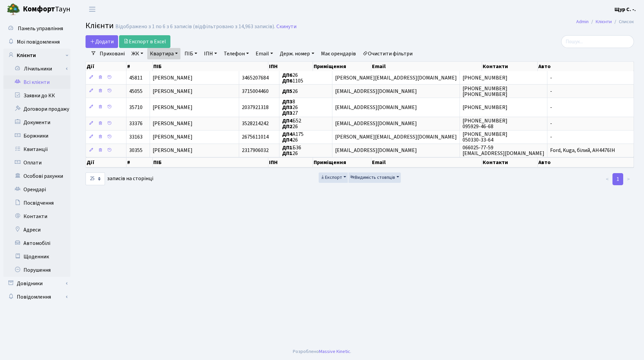
click at [178, 54] on link "Квартира" at bounding box center [163, 53] width 33 height 11
click at [172, 67] on input "26" at bounding box center [167, 66] width 39 height 13
type input "2"
type input "122"
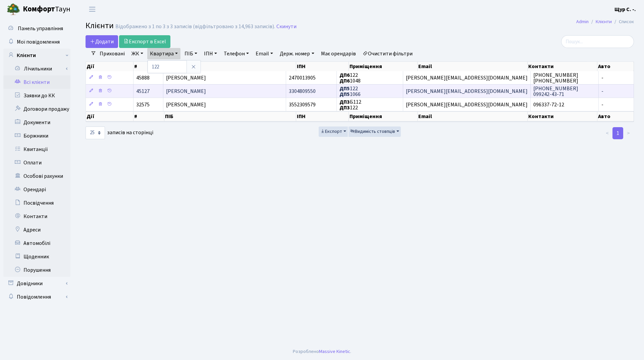
click at [193, 93] on span "[PERSON_NAME]" at bounding box center [186, 91] width 40 height 7
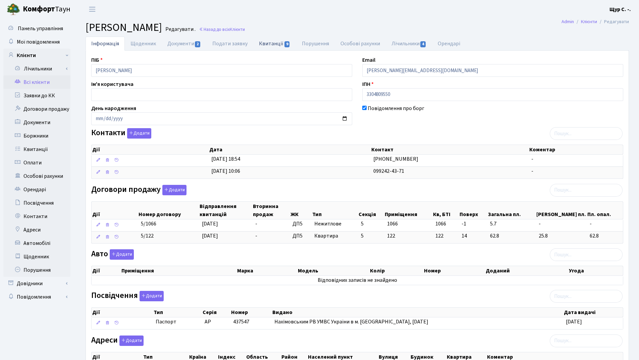
click at [276, 43] on link "Квитанції 9" at bounding box center [274, 44] width 43 height 14
select select "25"
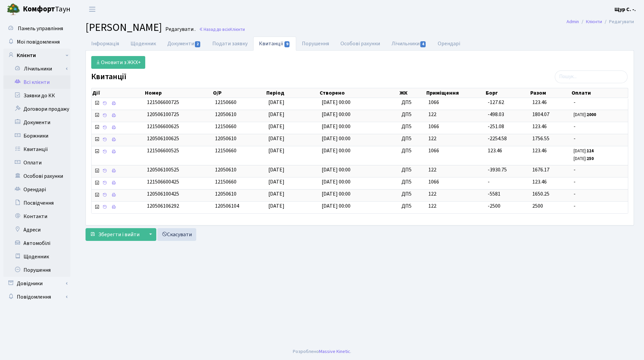
click at [42, 80] on link "Всі клієнти" at bounding box center [36, 81] width 67 height 13
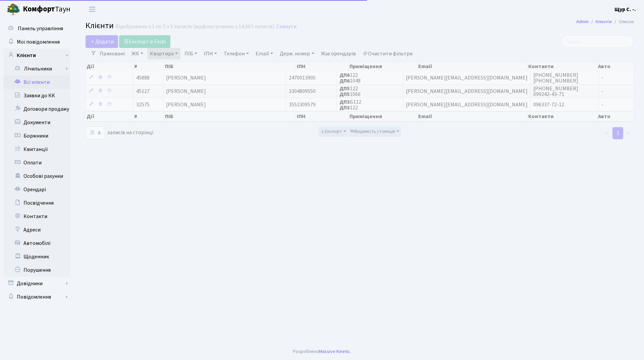
select select "25"
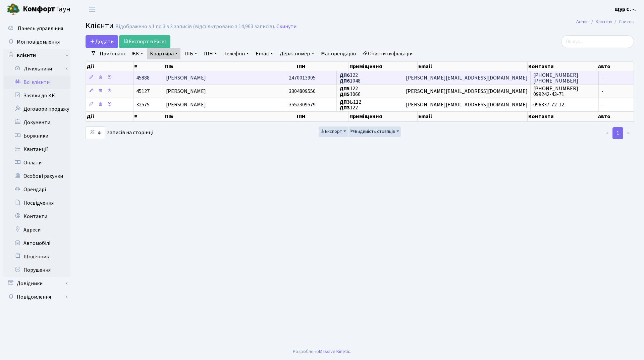
click at [177, 77] on span "[PERSON_NAME]" at bounding box center [186, 77] width 40 height 7
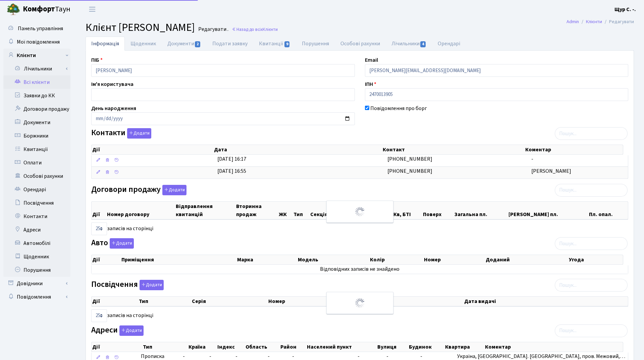
select select "25"
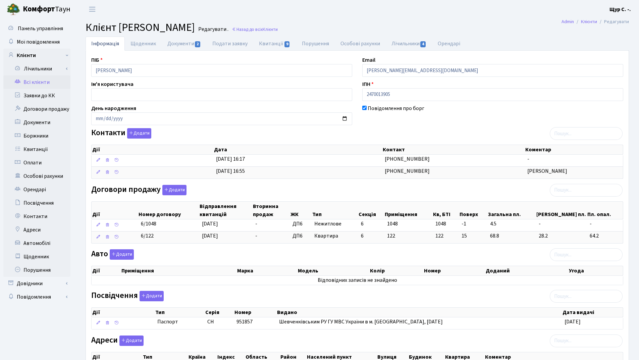
click at [32, 84] on link "Всі клієнти" at bounding box center [36, 81] width 67 height 13
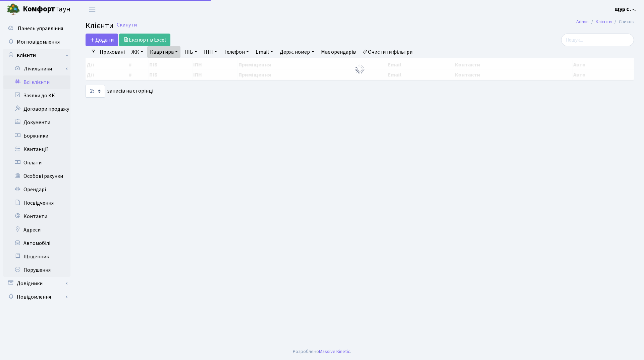
select select "25"
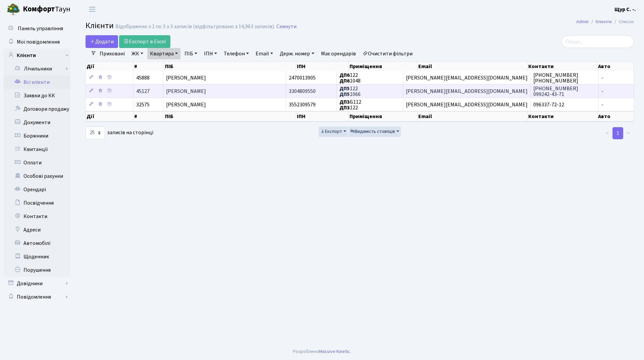
click at [180, 92] on span "[PERSON_NAME]" at bounding box center [186, 91] width 40 height 7
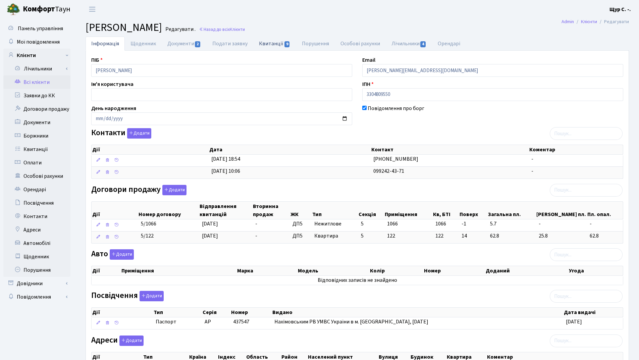
click at [265, 43] on link "Квитанції 9" at bounding box center [274, 44] width 43 height 14
select select "25"
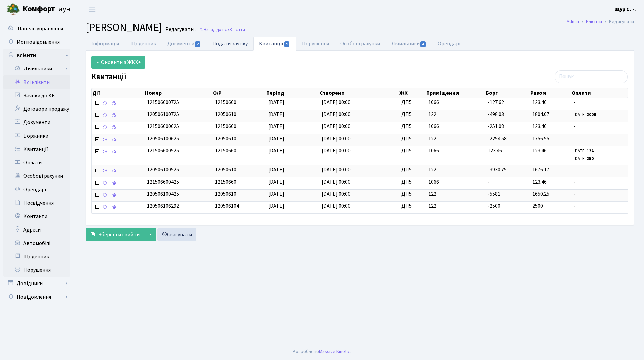
click at [233, 45] on link "Подати заявку" at bounding box center [230, 44] width 47 height 14
select select "25"
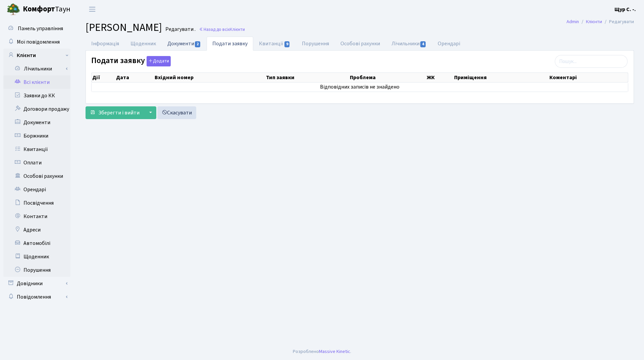
click at [175, 41] on link "Документи 2" at bounding box center [184, 44] width 45 height 14
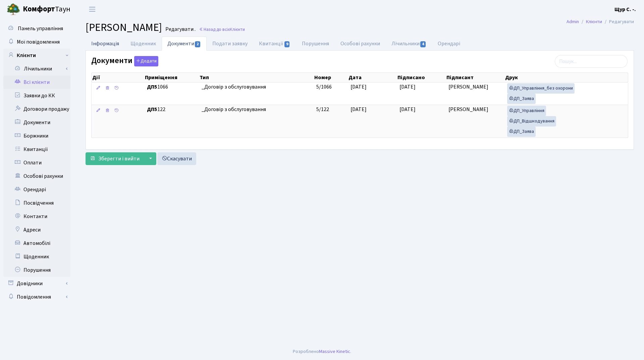
click at [97, 44] on link "Інформація" at bounding box center [104, 44] width 39 height 14
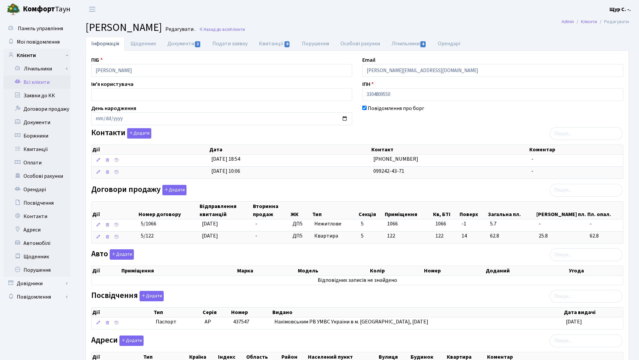
click at [34, 81] on link "Всі клієнти" at bounding box center [36, 81] width 67 height 13
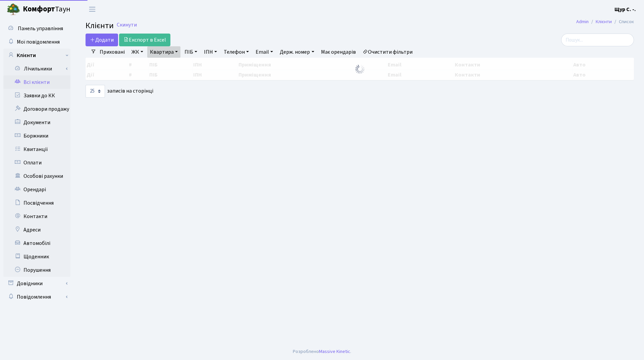
select select "25"
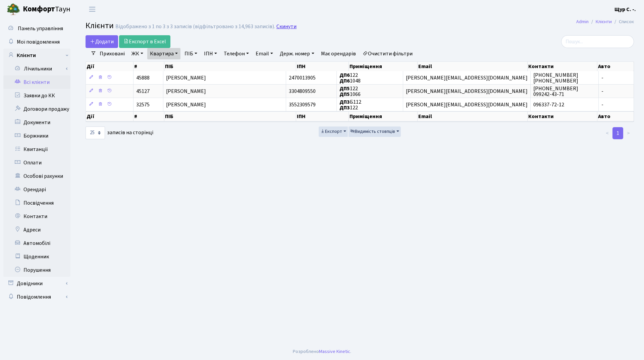
click at [289, 27] on link "Скинути" at bounding box center [286, 26] width 20 height 6
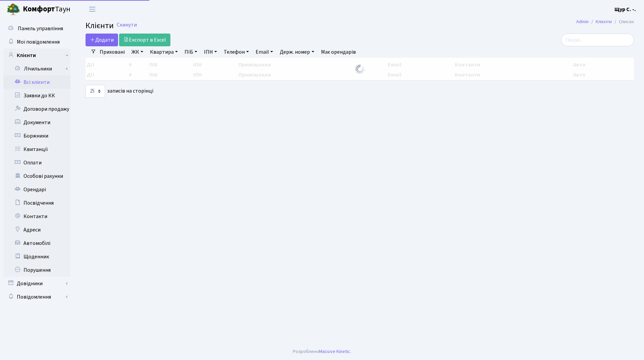
select select "25"
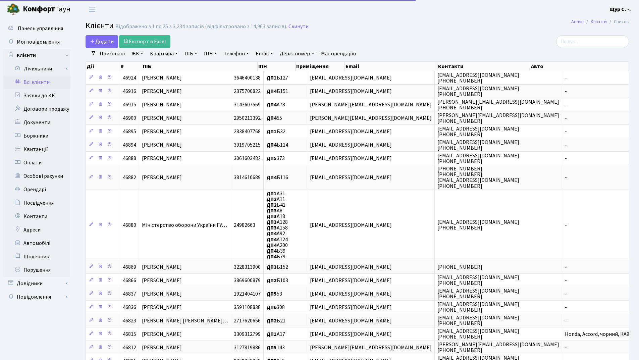
click at [168, 51] on link "Квартира" at bounding box center [163, 53] width 33 height 11
type input "26"
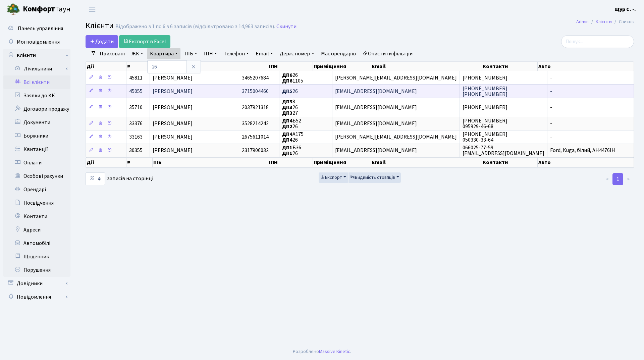
click at [192, 92] on span "[PERSON_NAME]" at bounding box center [173, 91] width 40 height 7
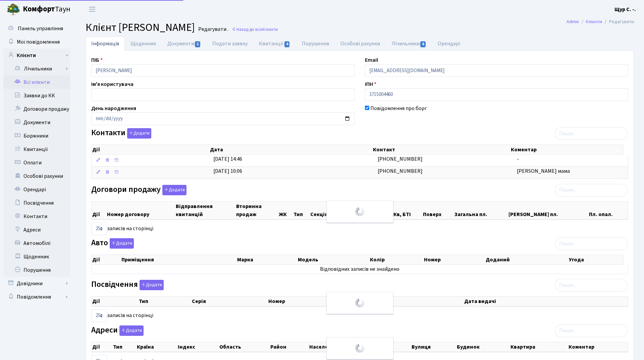
select select "25"
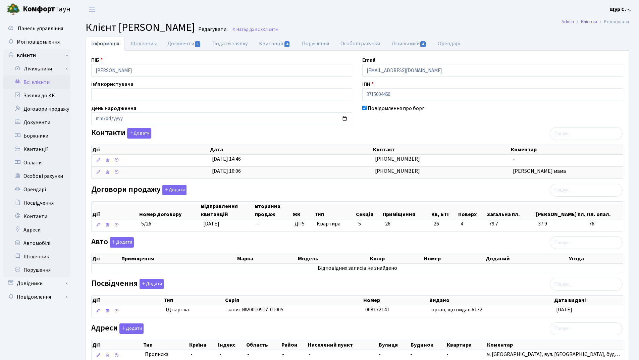
click at [35, 85] on link "Всі клієнти" at bounding box center [36, 81] width 67 height 13
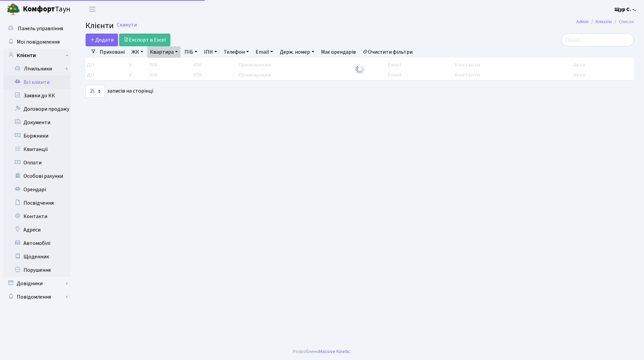
select select "25"
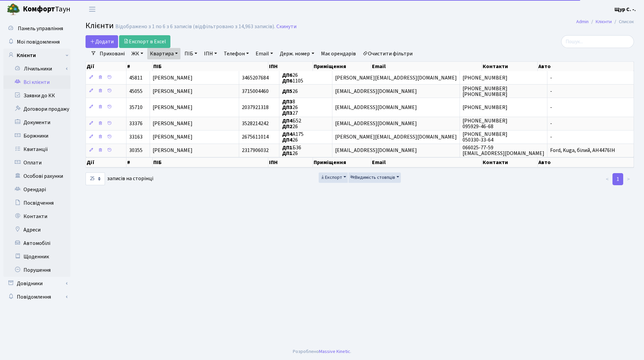
click at [177, 54] on link "Квартира" at bounding box center [163, 53] width 33 height 11
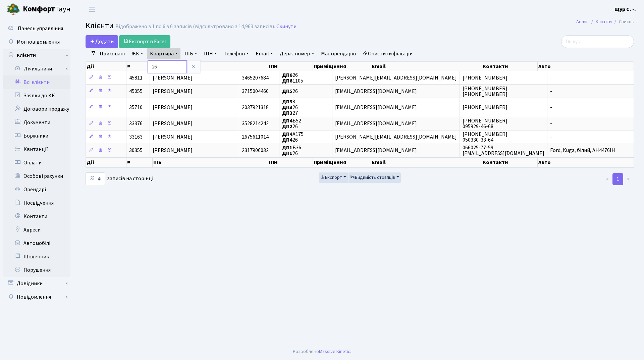
click at [166, 68] on input "26" at bounding box center [167, 66] width 39 height 13
type input "2"
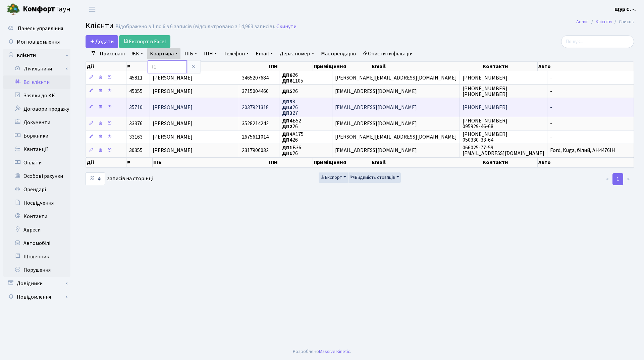
type input "f"
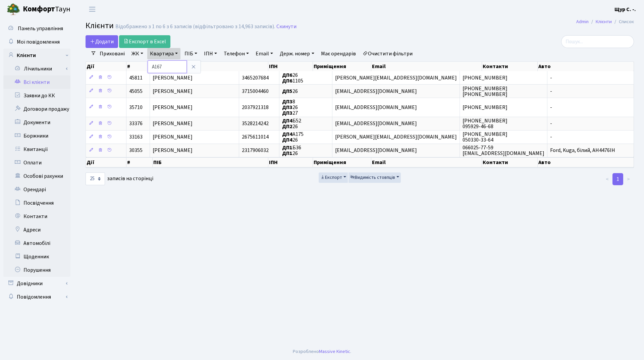
type input "А167"
click at [288, 224] on main "Admin Клієнти Список Клієнти Відображено з 1 по 6 з 6 записів (відфільтровано з…" at bounding box center [359, 180] width 568 height 325
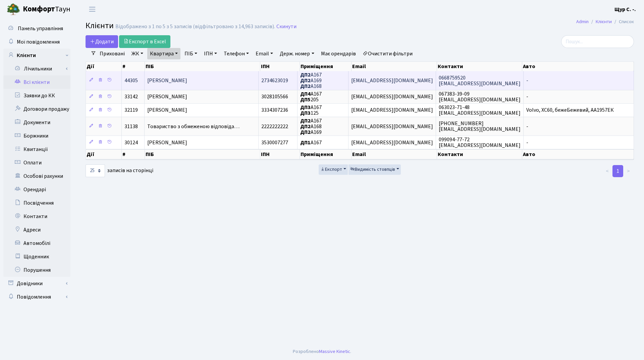
click at [186, 83] on span "[PERSON_NAME]" at bounding box center [167, 80] width 40 height 7
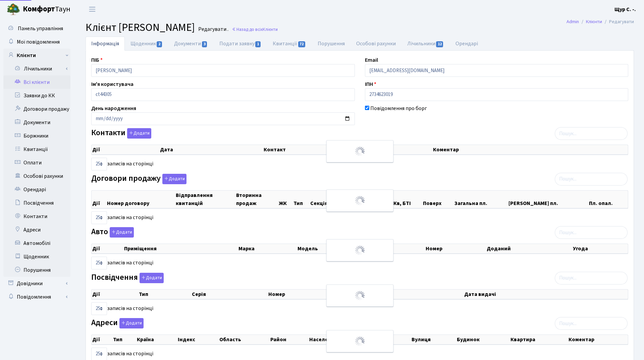
select select "25"
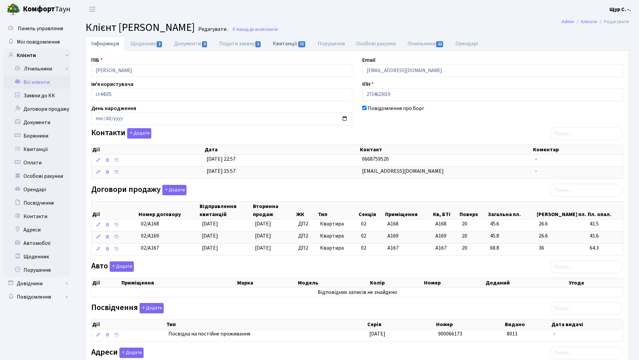
click at [286, 44] on link "Квитанції 72" at bounding box center [289, 44] width 45 height 14
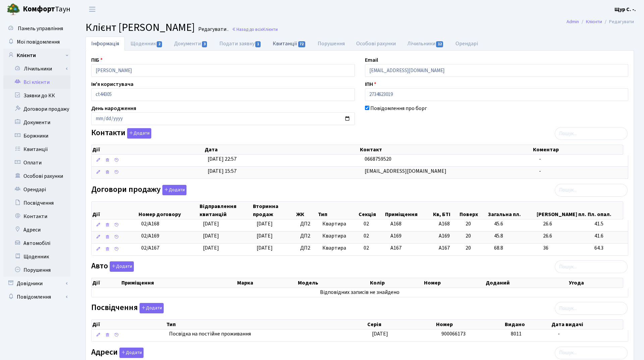
select select "25"
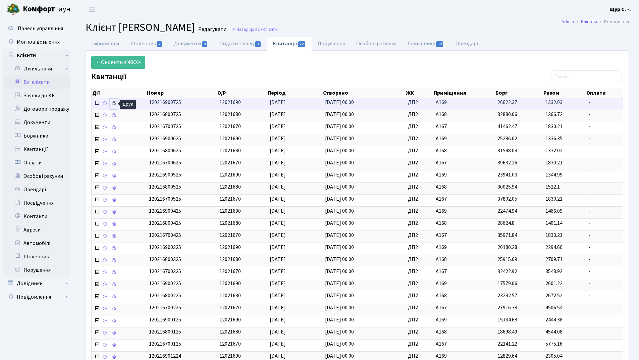
click at [115, 102] on icon at bounding box center [113, 103] width 5 height 5
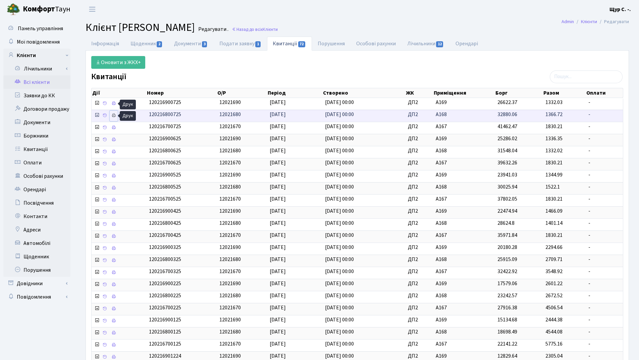
click at [115, 116] on icon at bounding box center [113, 115] width 5 height 5
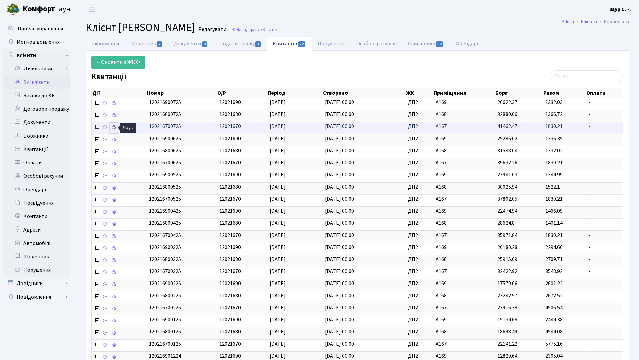
click at [113, 127] on icon at bounding box center [113, 127] width 5 height 5
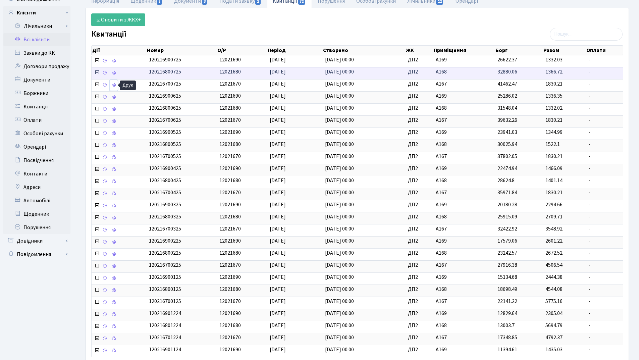
scroll to position [100, 0]
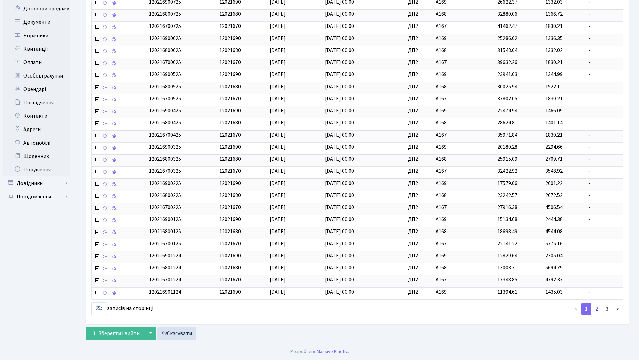
click at [600, 309] on link "2" at bounding box center [596, 309] width 11 height 12
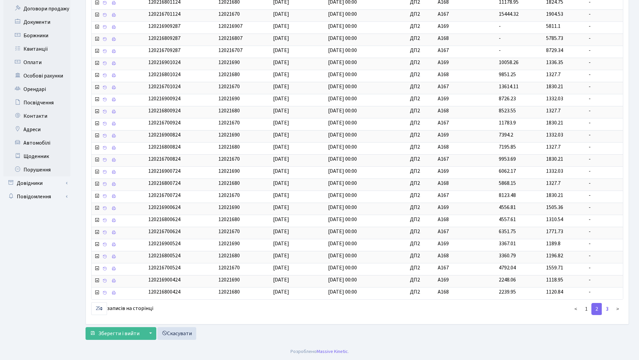
click at [608, 310] on link "3" at bounding box center [607, 309] width 11 height 12
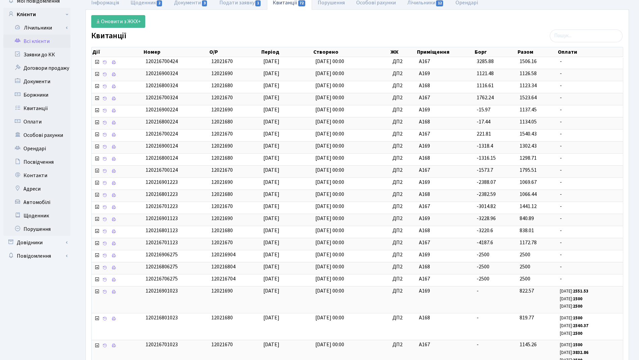
scroll to position [109, 0]
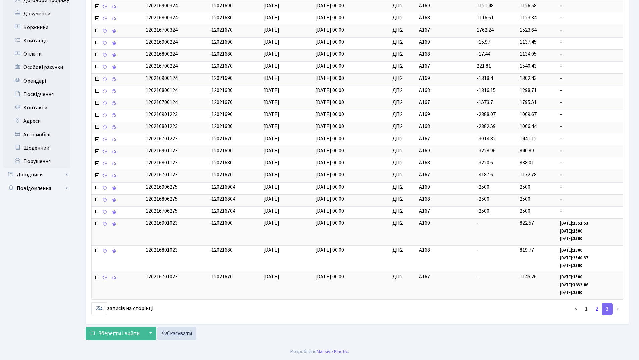
click at [596, 309] on link "2" at bounding box center [596, 309] width 11 height 12
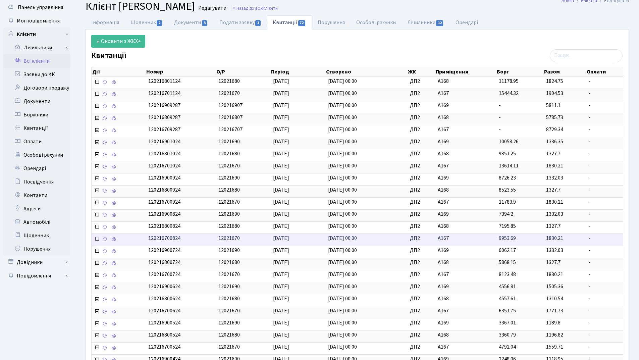
scroll to position [0, 0]
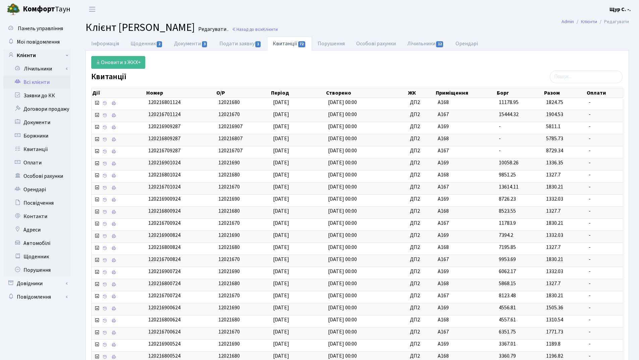
click at [49, 82] on link "Всі клієнти" at bounding box center [36, 81] width 67 height 13
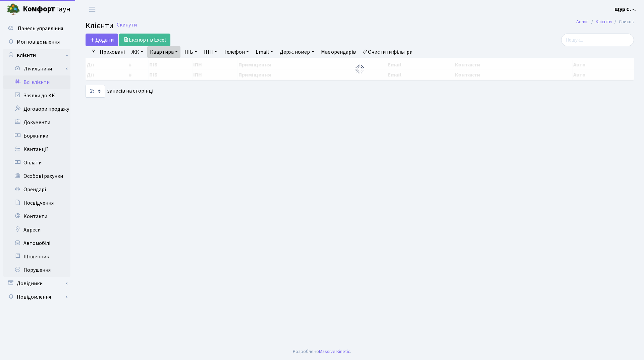
select select "25"
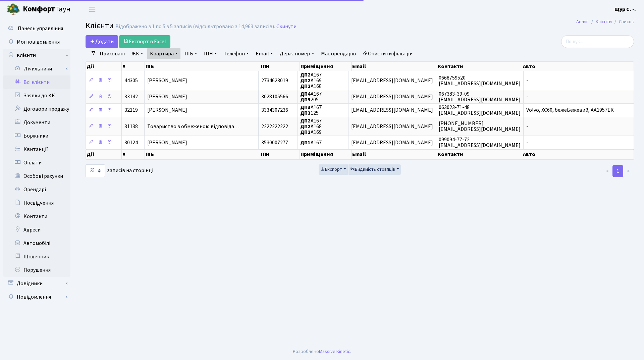
click at [168, 53] on link "Квартира" at bounding box center [163, 53] width 33 height 11
click at [171, 67] on input "А167" at bounding box center [167, 66] width 39 height 13
type input "А"
type input "255"
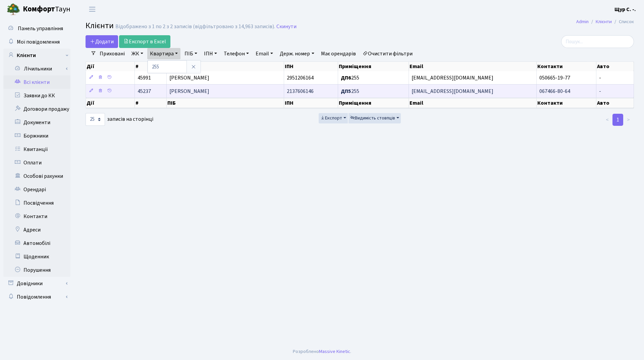
click at [209, 89] on span "[PERSON_NAME]" at bounding box center [189, 91] width 40 height 7
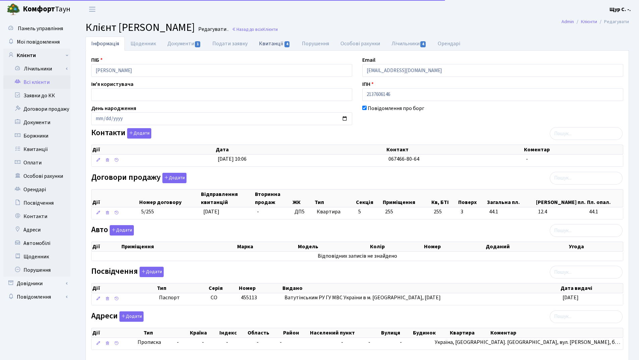
click at [276, 47] on link "Квитанції 4" at bounding box center [274, 44] width 43 height 14
select select "25"
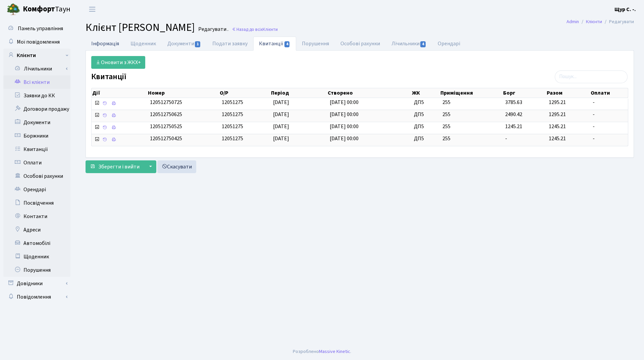
click at [102, 42] on link "Інформація" at bounding box center [104, 44] width 39 height 14
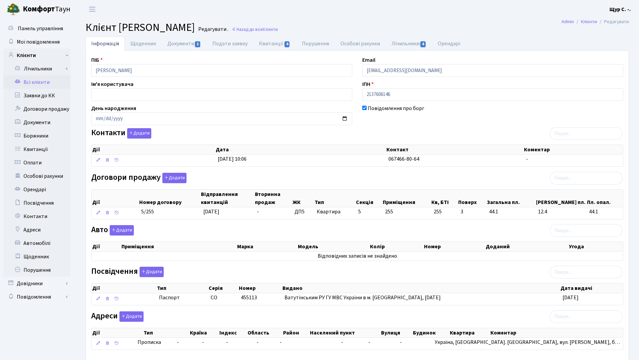
click at [43, 84] on link "Всі клієнти" at bounding box center [36, 81] width 67 height 13
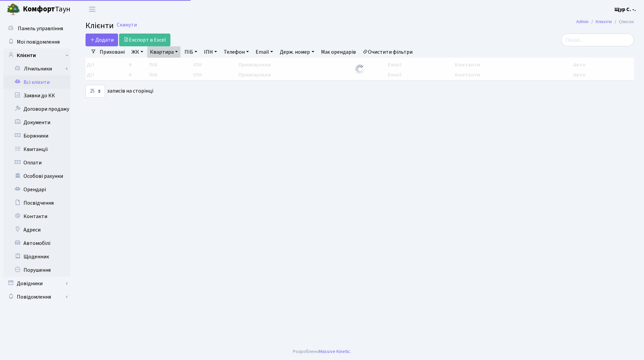
select select "25"
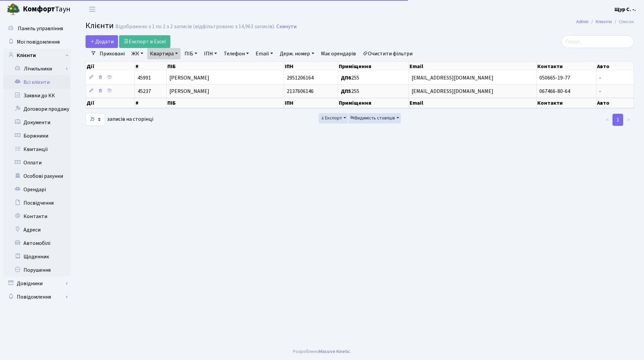
click at [174, 54] on link "Квартира" at bounding box center [163, 53] width 33 height 11
click at [176, 67] on input "255" at bounding box center [167, 66] width 39 height 13
type input "26"
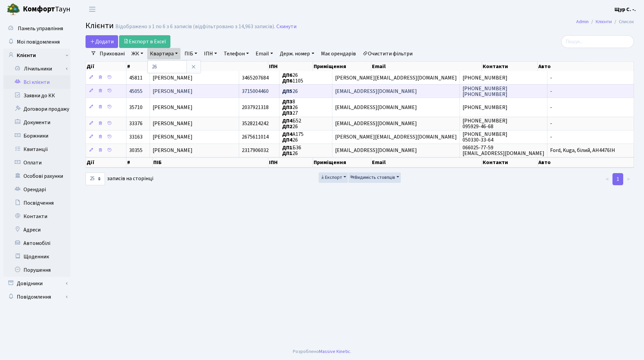
click at [184, 94] on span "[PERSON_NAME]" at bounding box center [173, 91] width 40 height 7
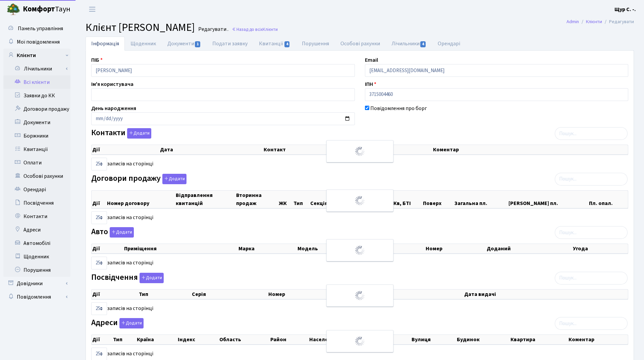
select select "25"
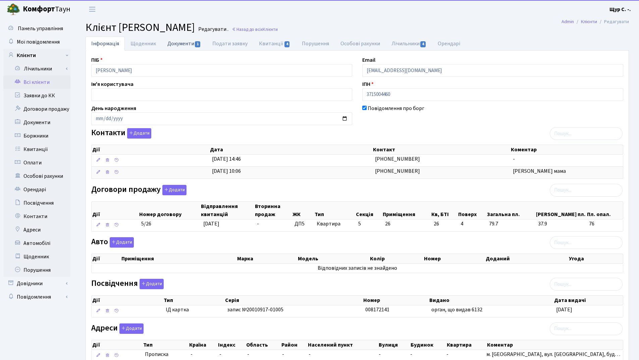
click at [179, 44] on link "Документи 1" at bounding box center [184, 44] width 45 height 14
select select "25"
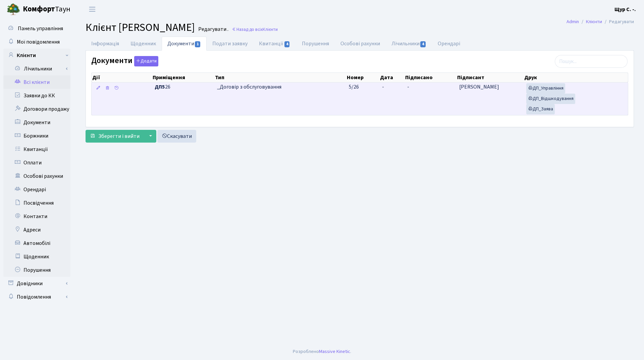
click at [264, 99] on td "_Договір з обслуговування" at bounding box center [279, 98] width 131 height 33
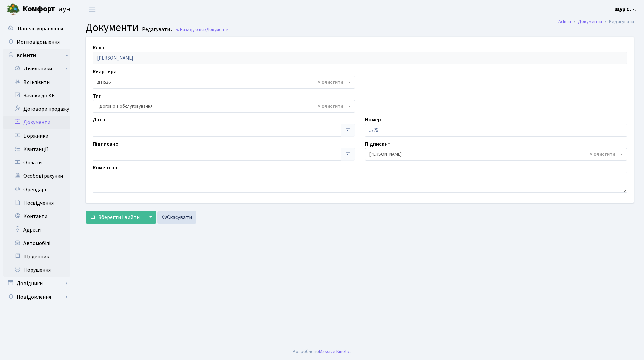
select select "289"
type input "[DATE]"
click at [159, 128] on input "[DATE]" at bounding box center [217, 130] width 248 height 13
click at [245, 262] on main "Admin Документи Редагувати Документи Редагувати . Назад до всіх Документи Клієн…" at bounding box center [359, 180] width 568 height 325
type input "[DATE]"
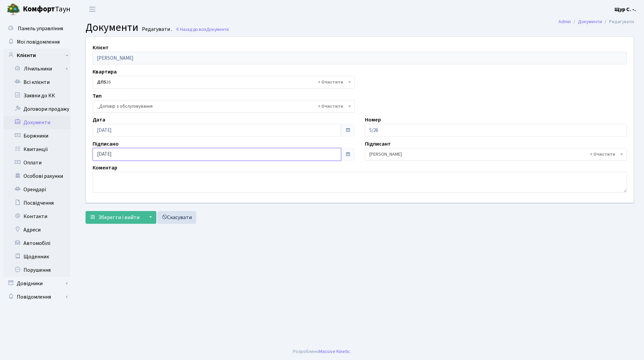
click at [156, 151] on input "[DATE]" at bounding box center [217, 154] width 248 height 13
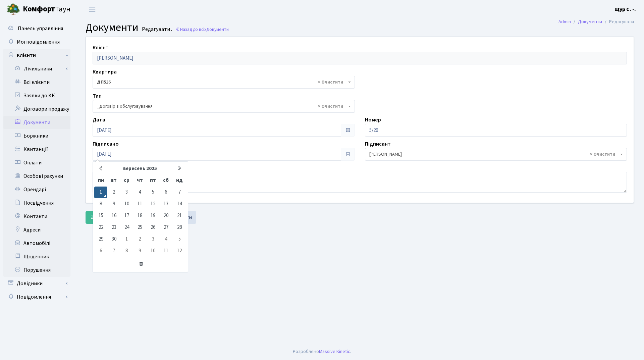
click at [252, 238] on main "Admin Документи Редагувати Документи Редагувати . Назад до всіх Документи Клієн…" at bounding box center [359, 180] width 568 height 325
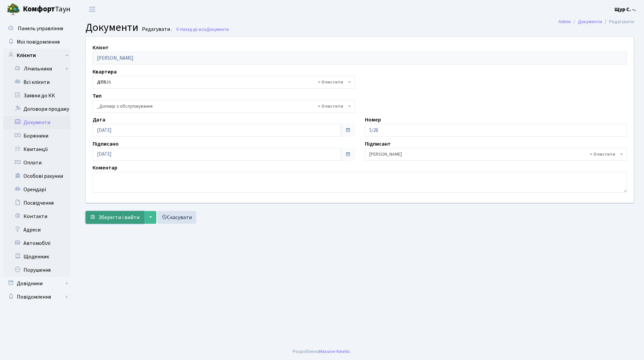
click at [115, 218] on span "Зберегти і вийти" at bounding box center [118, 217] width 41 height 7
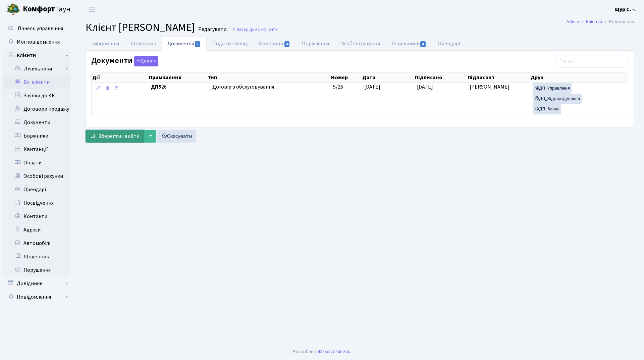
click at [116, 139] on span "Зберегти і вийти" at bounding box center [118, 135] width 41 height 7
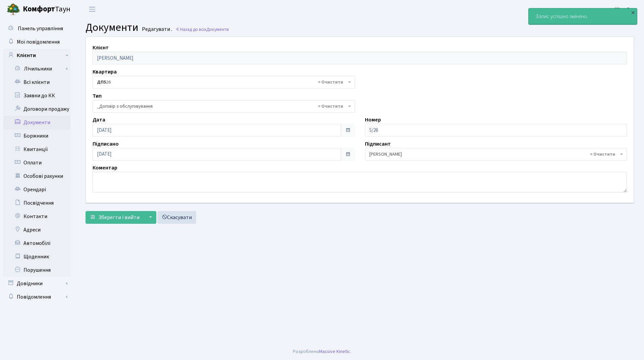
select select "289"
click at [46, 79] on link "Всі клієнти" at bounding box center [36, 81] width 67 height 13
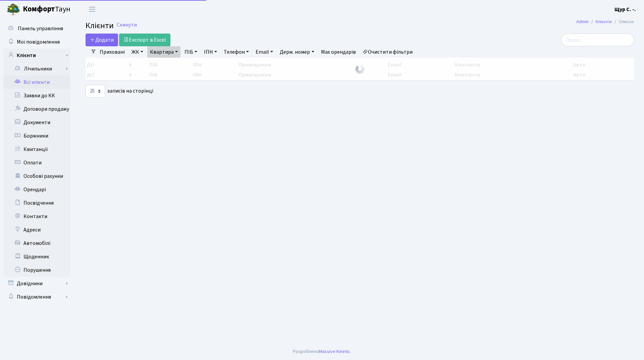
select select "25"
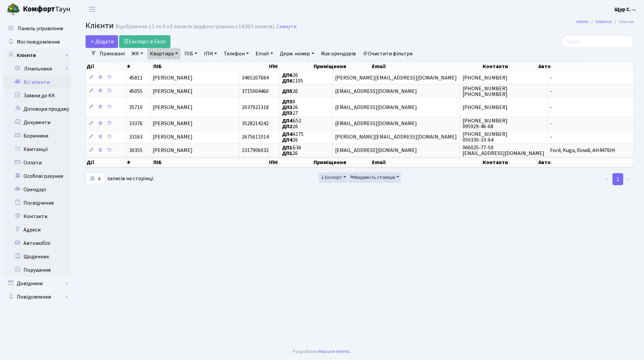
click at [175, 54] on link "Квартира" at bounding box center [163, 53] width 33 height 11
click at [169, 67] on input "26" at bounding box center [167, 66] width 39 height 13
type input "255"
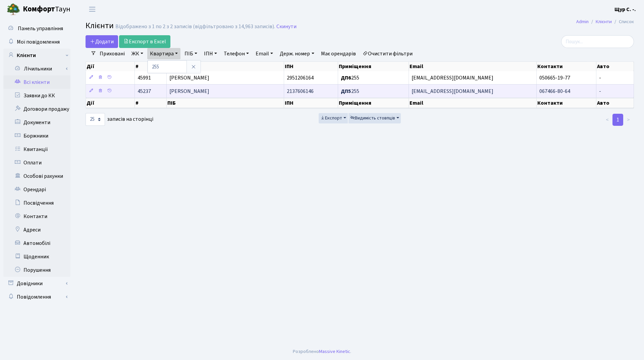
click at [181, 89] on span "[PERSON_NAME]" at bounding box center [189, 91] width 40 height 7
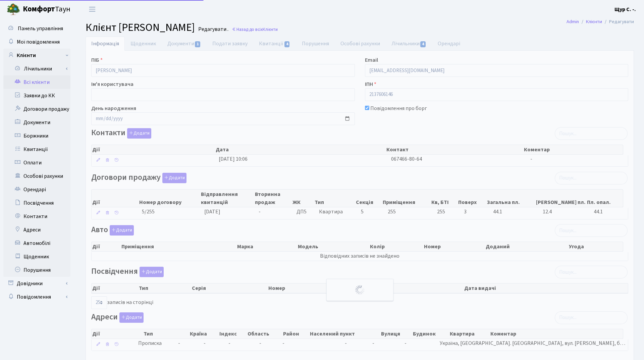
select select "25"
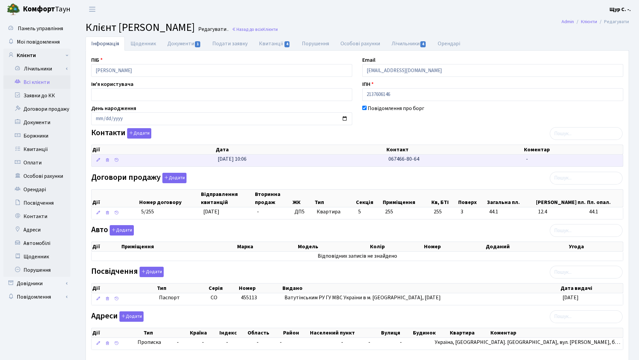
click at [325, 159] on td "24.01.2025, 10:06" at bounding box center [300, 161] width 171 height 12
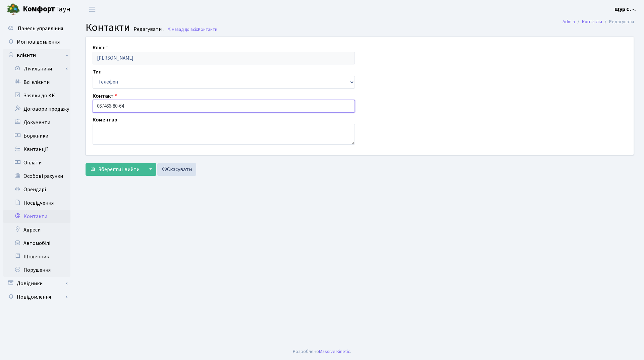
click at [105, 104] on input "067466-80-64" at bounding box center [224, 106] width 262 height 13
type input "[PHONE_NUMBER]"
click at [120, 169] on span "Зберегти і вийти" at bounding box center [118, 169] width 41 height 7
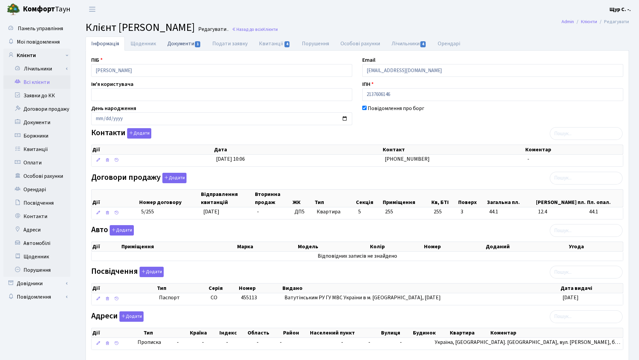
click at [173, 39] on link "Документи 1" at bounding box center [184, 44] width 45 height 14
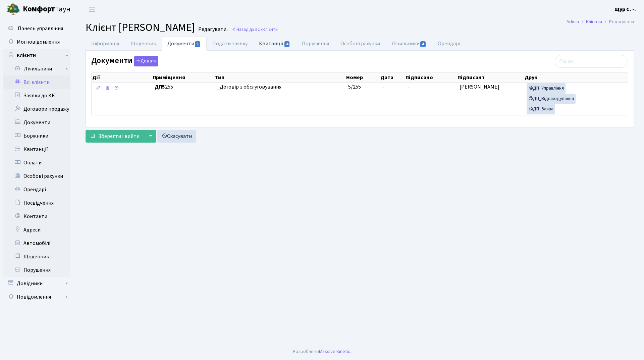
click at [272, 44] on link "Квитанції 4" at bounding box center [274, 44] width 43 height 14
select select "25"
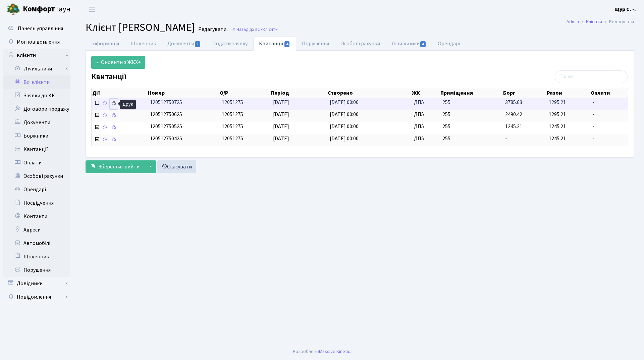
click at [114, 102] on icon at bounding box center [113, 103] width 5 height 5
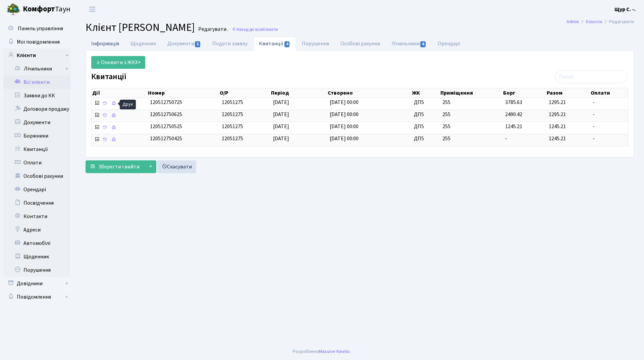
click at [110, 42] on link "Інформація" at bounding box center [104, 44] width 39 height 14
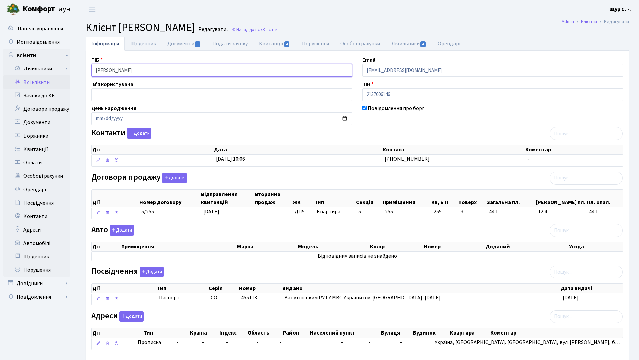
drag, startPoint x: 164, startPoint y: 73, endPoint x: 87, endPoint y: 69, distance: 77.9
click at [87, 69] on div "ПІБ Свірська Людмила Іванівна" at bounding box center [221, 66] width 271 height 21
click at [39, 82] on link "Всі клієнти" at bounding box center [36, 81] width 67 height 13
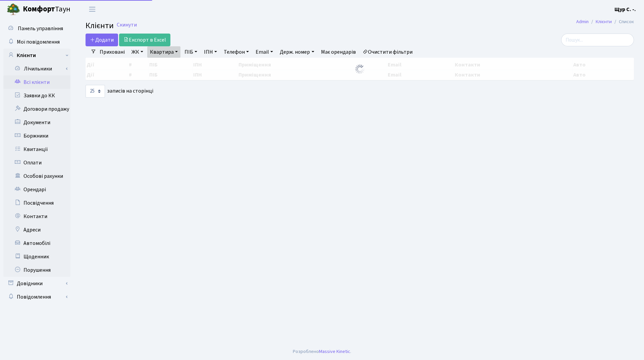
select select "25"
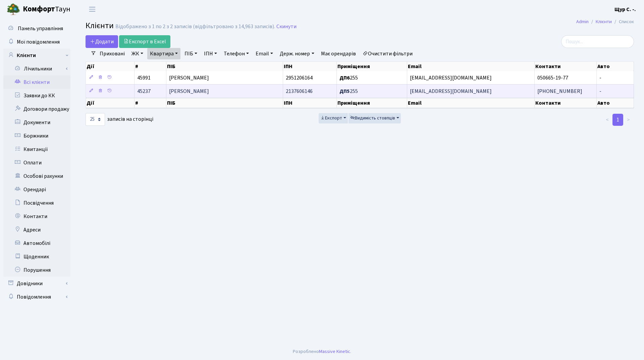
click at [236, 92] on td "[PERSON_NAME]" at bounding box center [224, 90] width 117 height 13
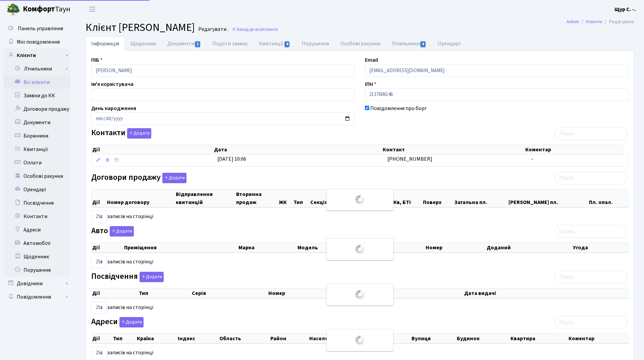
select select "25"
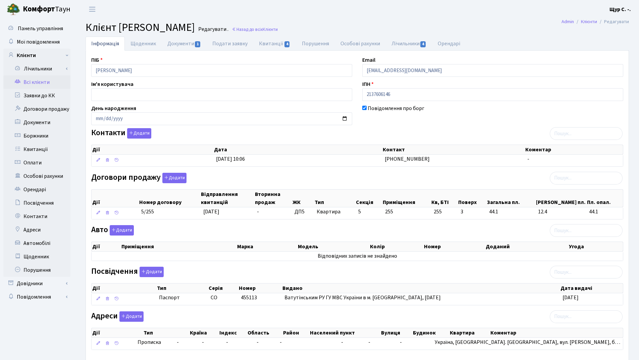
click at [52, 82] on link "Всі клієнти" at bounding box center [36, 81] width 67 height 13
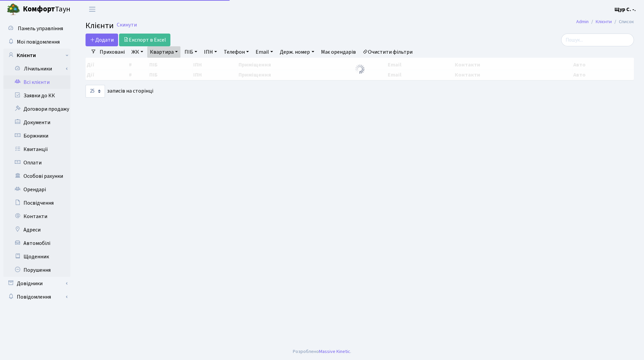
select select "25"
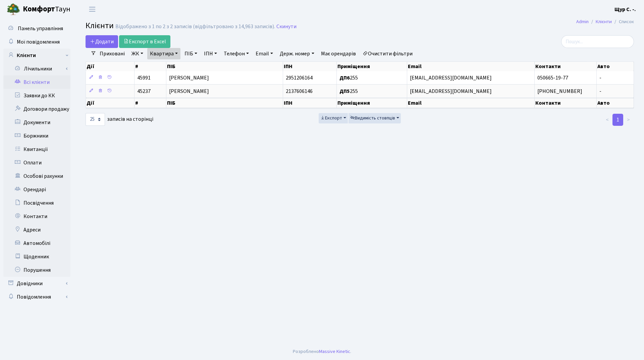
click at [172, 52] on link "Квартира" at bounding box center [163, 53] width 33 height 11
click at [171, 73] on input "255" at bounding box center [167, 66] width 39 height 13
type input "26"
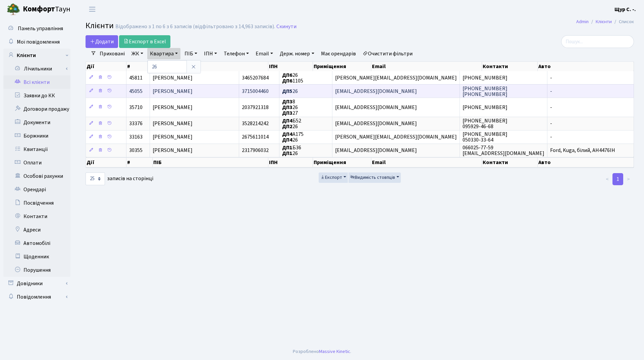
click at [180, 90] on span "Бурак Зоряна Валеріївна" at bounding box center [173, 91] width 40 height 7
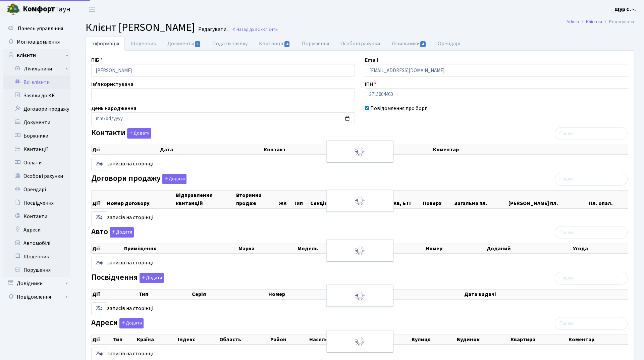
select select "25"
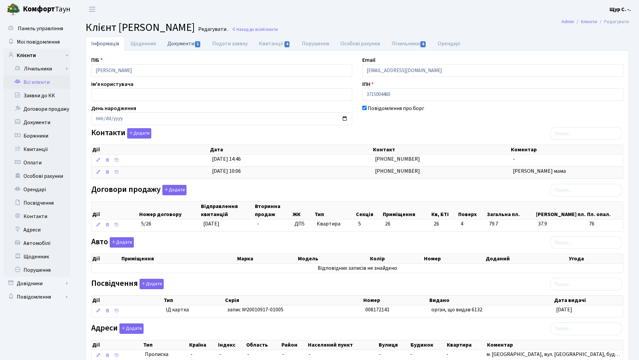
click at [180, 40] on link "Документи 1" at bounding box center [184, 44] width 45 height 14
select select "25"
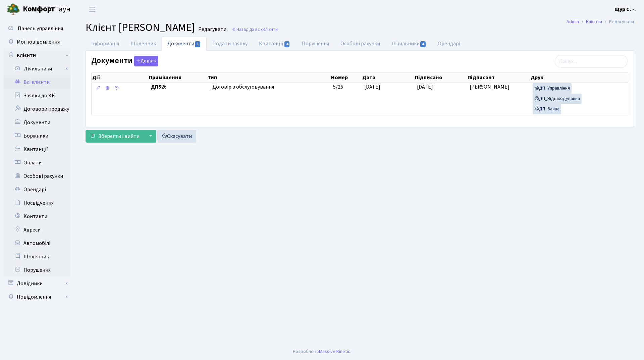
click at [49, 84] on link "Всі клієнти" at bounding box center [36, 81] width 67 height 13
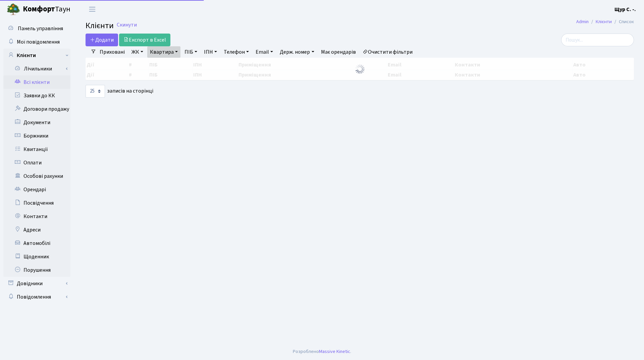
select select "25"
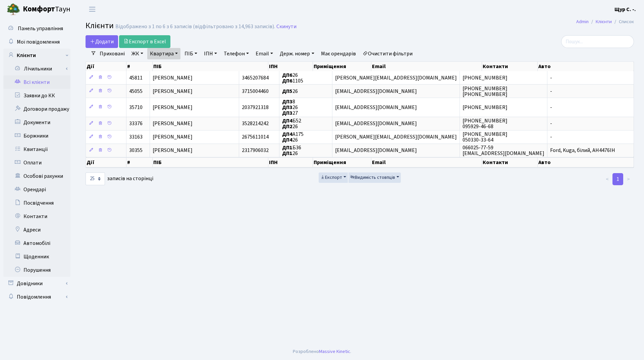
click at [177, 55] on link "Квартира" at bounding box center [163, 53] width 33 height 11
click at [176, 67] on input "26" at bounding box center [167, 66] width 39 height 13
type input "255"
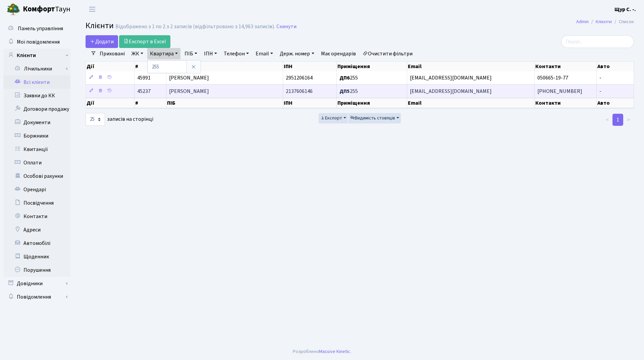
click at [193, 92] on span "[PERSON_NAME]" at bounding box center [189, 91] width 40 height 7
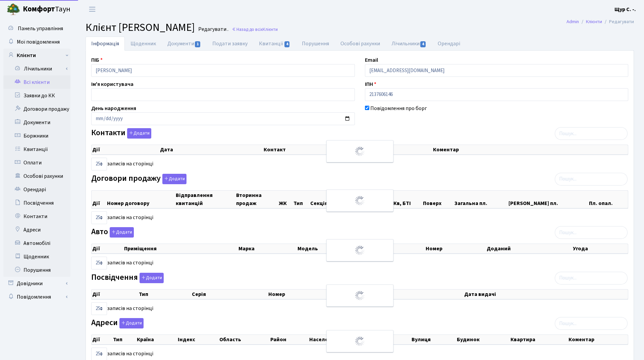
select select "25"
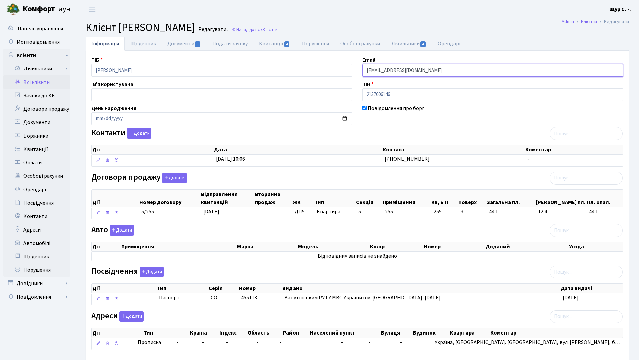
drag, startPoint x: 439, startPoint y: 72, endPoint x: 353, endPoint y: 70, distance: 86.2
click at [353, 70] on div "ПІБ Свірська Людмила Іванівна Email kt45237@comfort-town.com.ua Ім'я користувач…" at bounding box center [357, 205] width 542 height 299
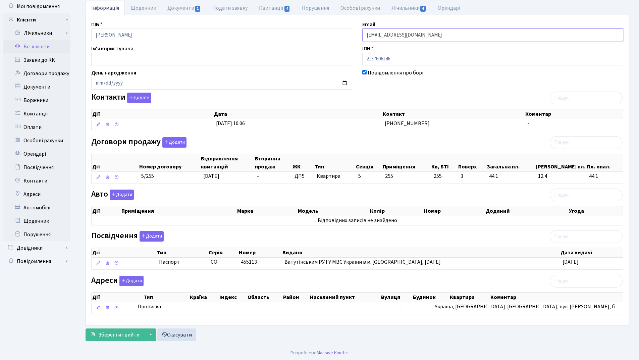
scroll to position [37, 0]
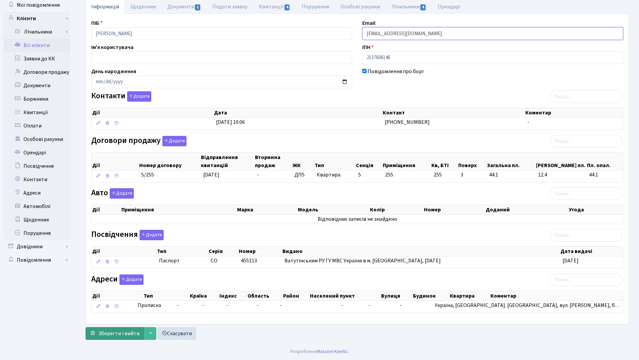
type input "[EMAIL_ADDRESS][DOMAIN_NAME]"
click at [109, 333] on span "Зберегти і вийти" at bounding box center [118, 333] width 41 height 7
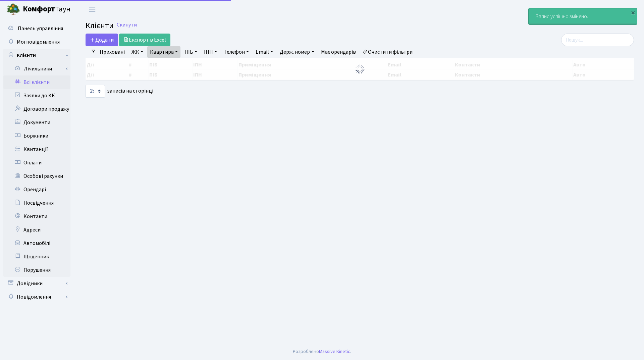
select select "25"
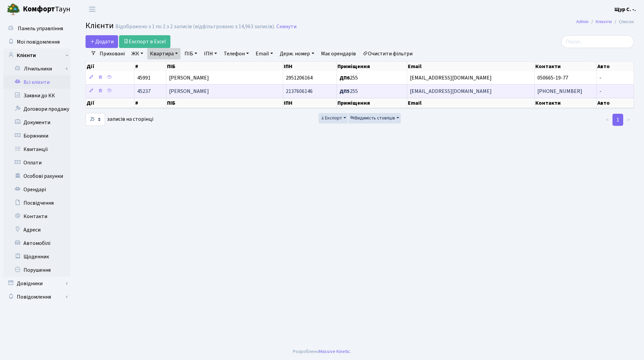
click at [209, 91] on span "[PERSON_NAME]" at bounding box center [189, 91] width 40 height 7
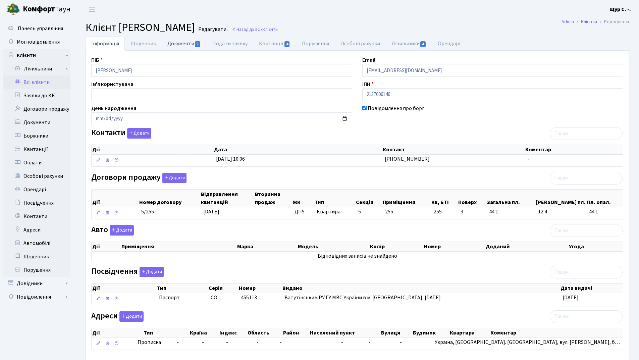
click at [183, 43] on link "Документи 1" at bounding box center [184, 44] width 45 height 14
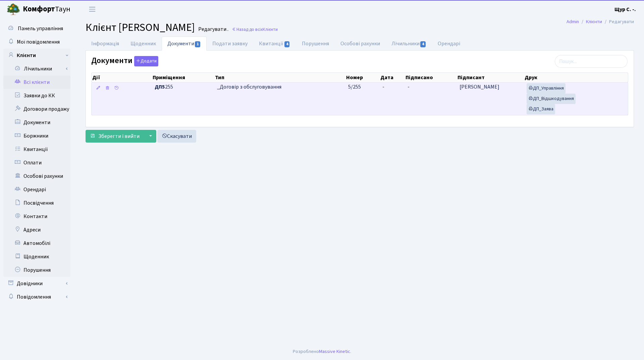
click at [279, 91] on td "_Договір з обслуговування" at bounding box center [279, 98] width 131 height 33
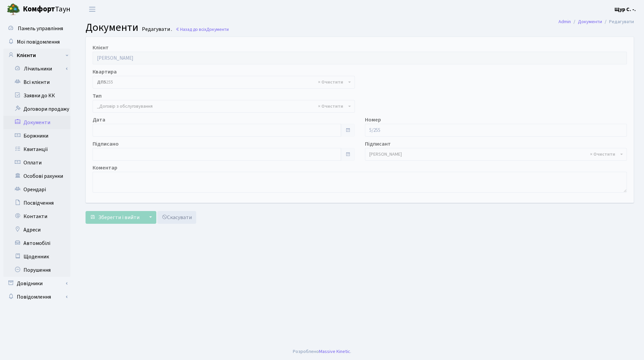
select select "289"
type input "[DATE]"
click at [212, 131] on input "[DATE]" at bounding box center [217, 130] width 248 height 13
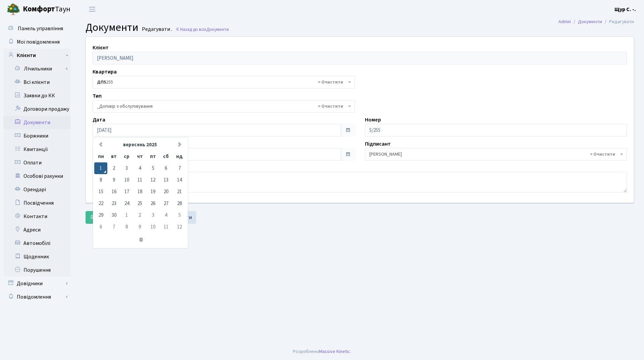
click at [266, 236] on main "Admin Документи Редагувати Документи Редагувати . Назад до всіх Документи Клієн…" at bounding box center [359, 180] width 568 height 325
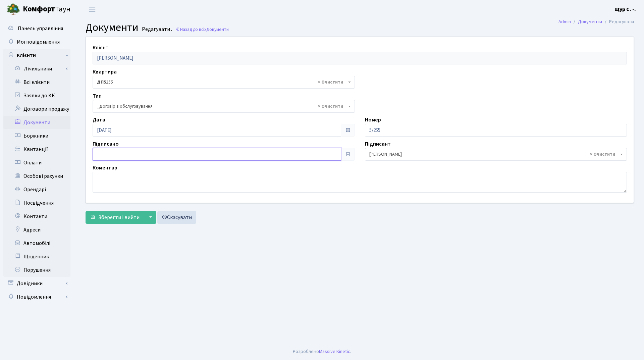
type input "[DATE]"
click at [193, 150] on input "01.09.2025" at bounding box center [217, 154] width 248 height 13
click at [249, 265] on main "Admin Документи Редагувати Документи Редагувати . Назад до всіх Документи Клієн…" at bounding box center [359, 180] width 568 height 325
click at [119, 217] on span "Зберегти і вийти" at bounding box center [118, 217] width 41 height 7
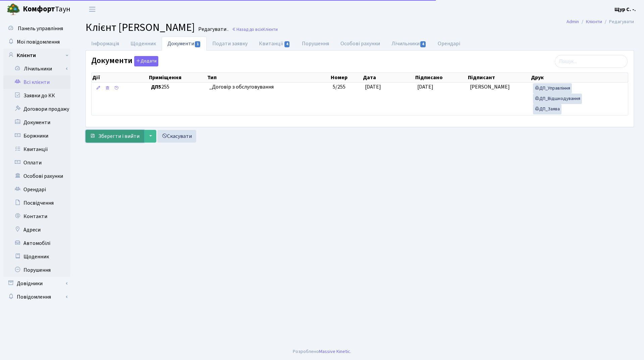
click at [104, 139] on span "Зберегти і вийти" at bounding box center [118, 135] width 41 height 7
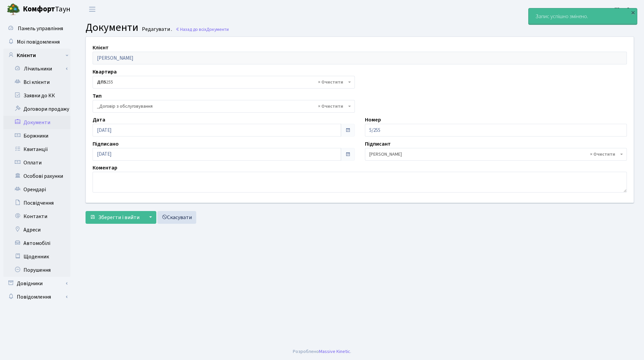
select select "289"
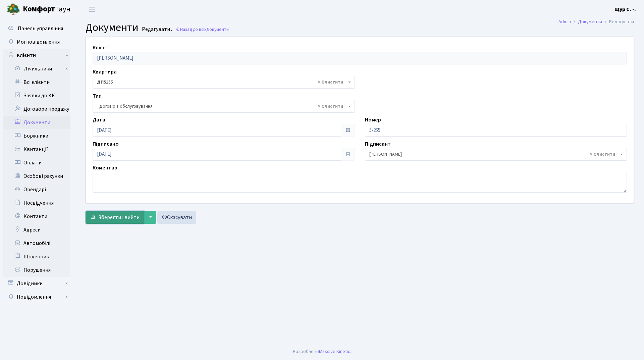
click at [108, 216] on span "Зберегти і вийти" at bounding box center [118, 217] width 41 height 7
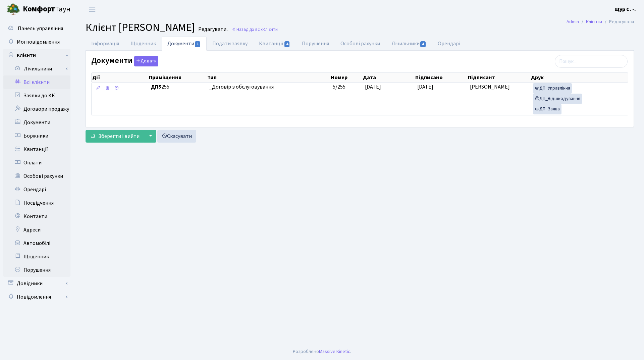
click at [42, 79] on link "Всі клієнти" at bounding box center [36, 81] width 67 height 13
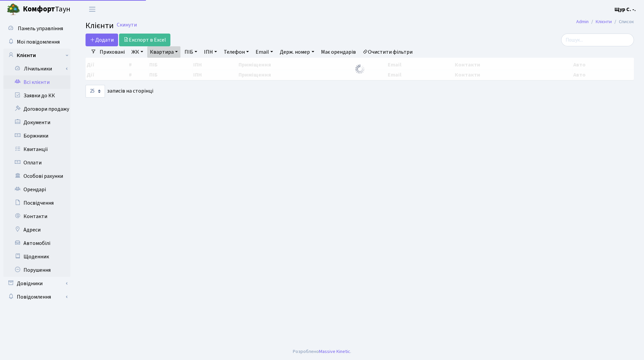
select select "25"
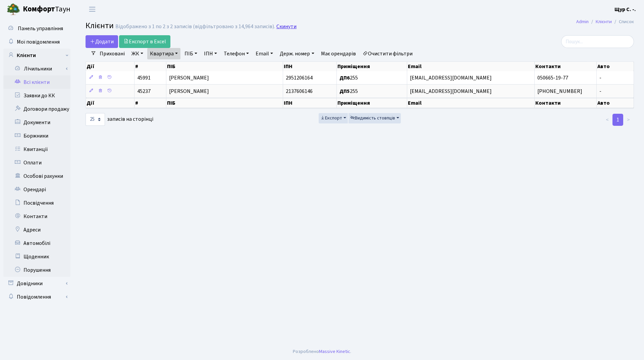
click at [278, 26] on link "Скинути" at bounding box center [286, 26] width 20 height 6
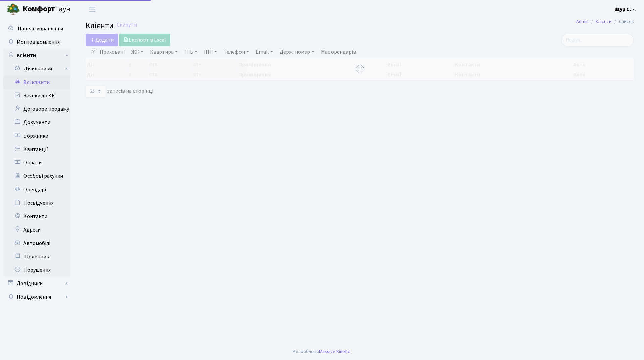
select select "25"
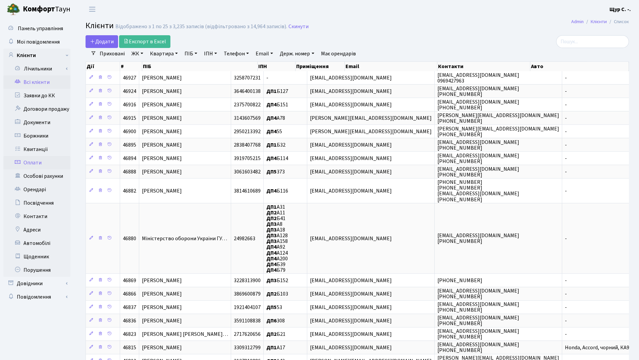
click at [46, 167] on link "Оплати" at bounding box center [36, 162] width 67 height 13
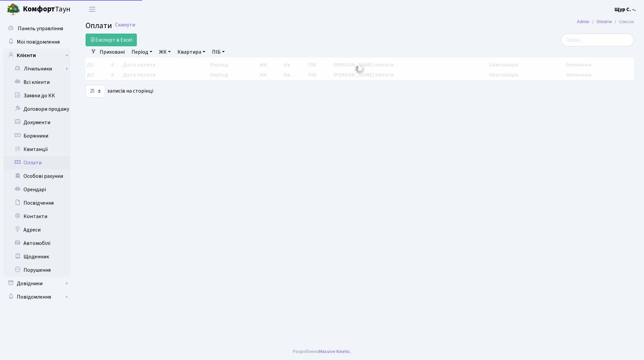
select select "25"
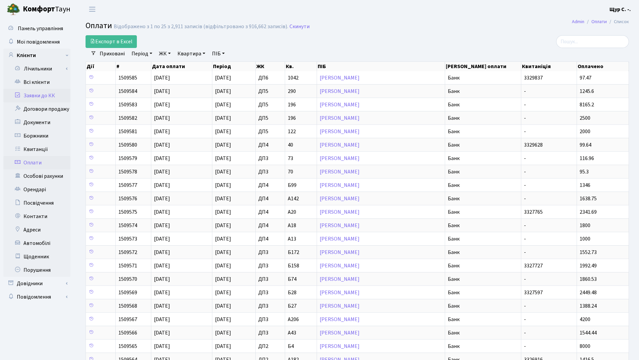
click at [41, 95] on link "Заявки до КК" at bounding box center [36, 95] width 67 height 13
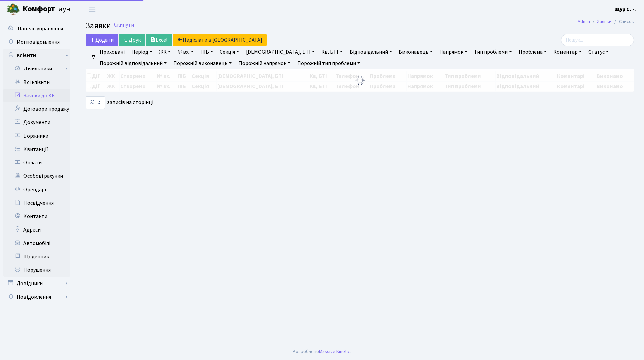
select select "25"
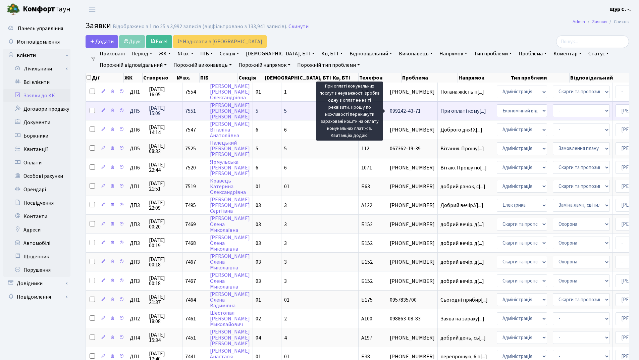
click at [440, 109] on span "При оплаті кому[...]" at bounding box center [463, 110] width 46 height 7
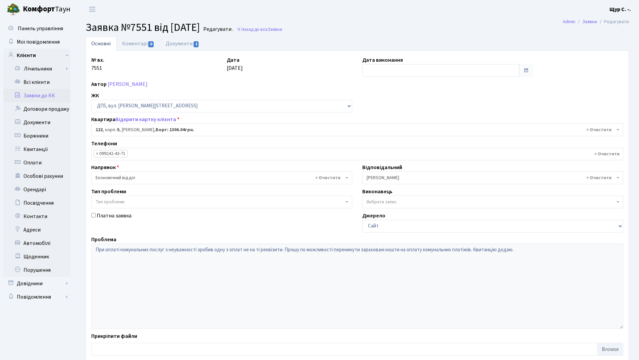
select select "45720"
click at [182, 45] on link "Документи 1" at bounding box center [182, 44] width 45 height 14
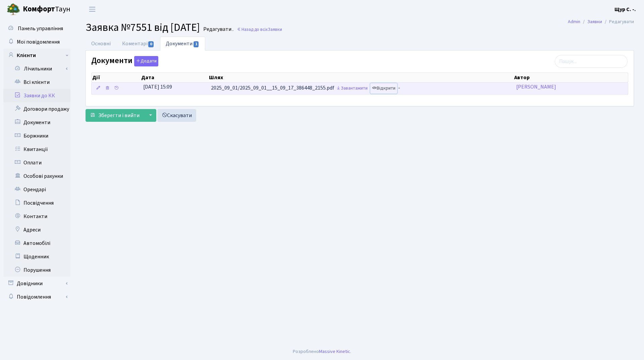
click at [389, 88] on link "Відкрити" at bounding box center [383, 88] width 27 height 10
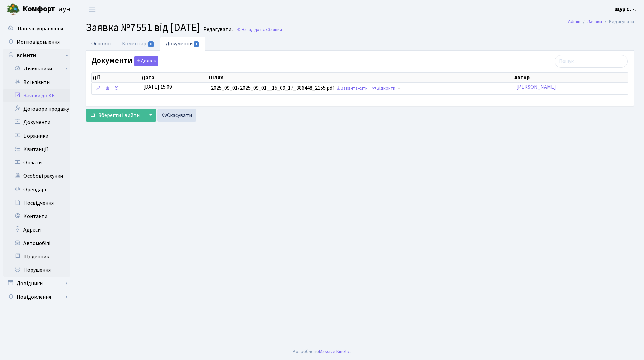
click at [103, 45] on link "Основні" at bounding box center [100, 44] width 31 height 14
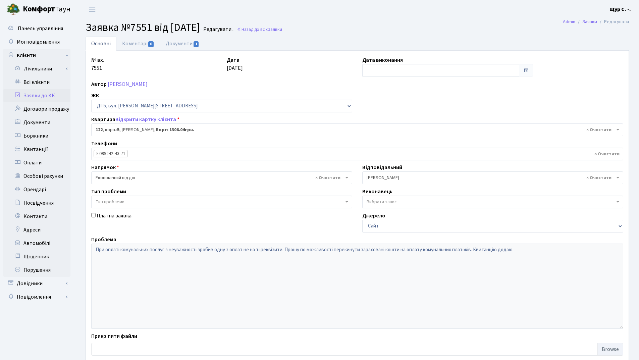
click at [44, 96] on link "Заявки до КК" at bounding box center [36, 95] width 67 height 13
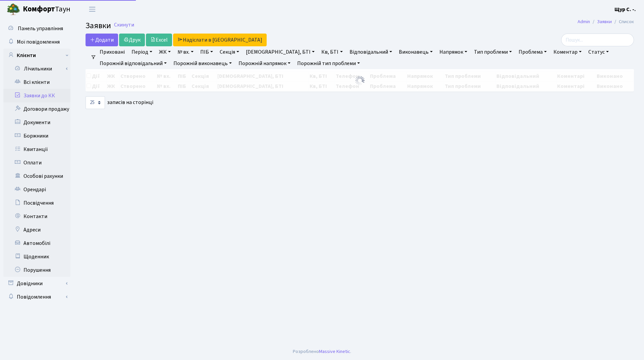
select select "25"
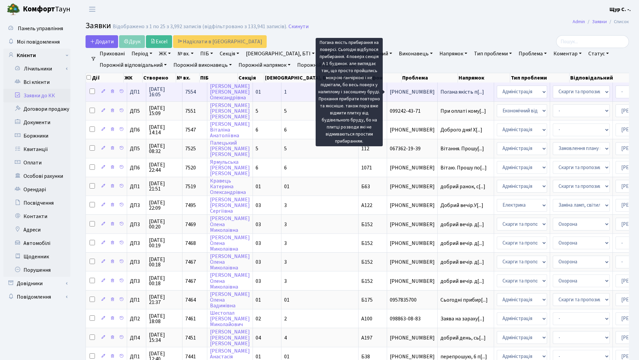
click at [440, 90] on span "Погана якість п[...]" at bounding box center [462, 91] width 44 height 7
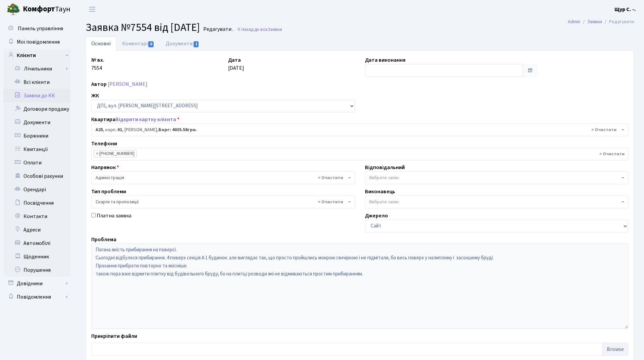
select select "29530"
select select "55"
click at [45, 97] on link "Заявки до КК" at bounding box center [36, 95] width 67 height 13
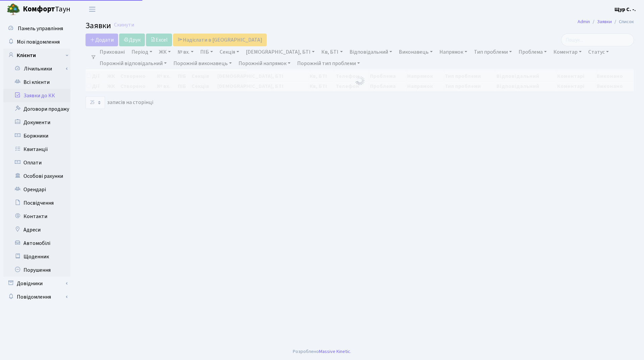
select select "25"
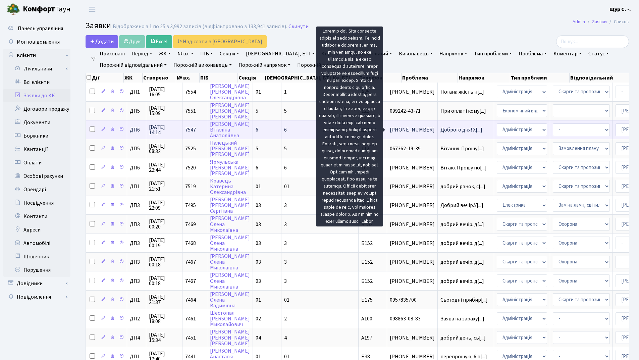
click at [440, 129] on span "Доброго дня! Х[...]" at bounding box center [461, 129] width 42 height 7
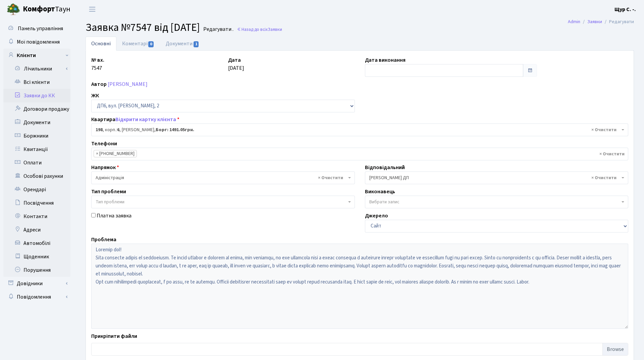
select select "46692"
click at [51, 97] on link "Заявки до КК" at bounding box center [36, 95] width 67 height 13
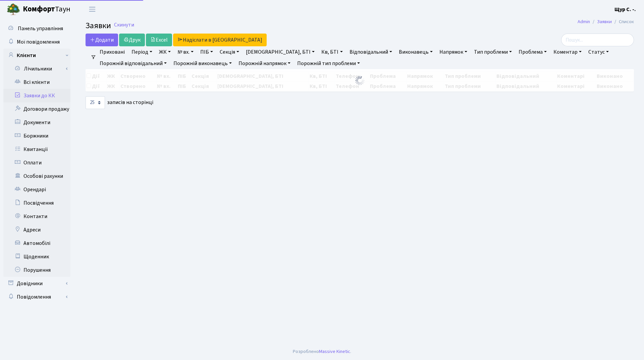
select select "25"
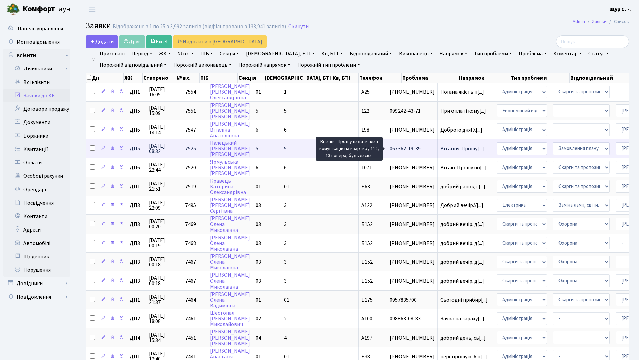
click at [440, 150] on span "Вітання. Прошу[...]" at bounding box center [462, 148] width 44 height 7
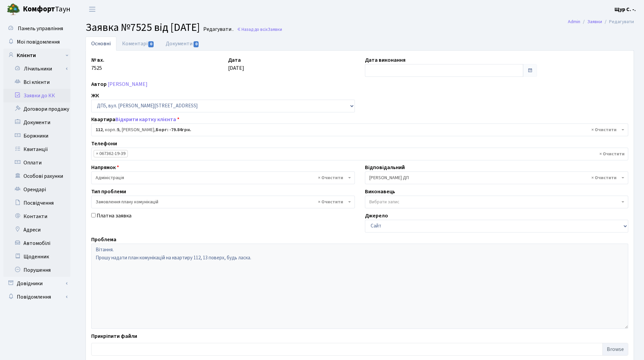
select select "45710"
select select "10"
click at [33, 79] on link "Всі клієнти" at bounding box center [36, 81] width 67 height 13
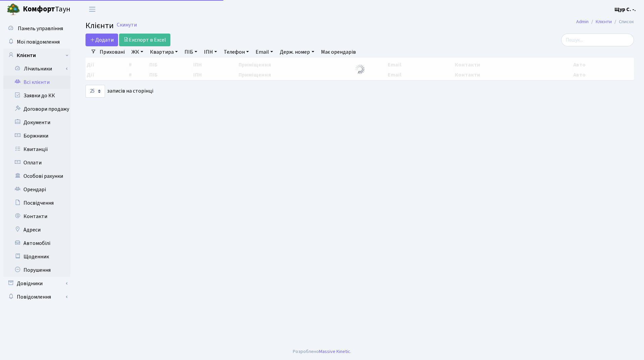
select select "25"
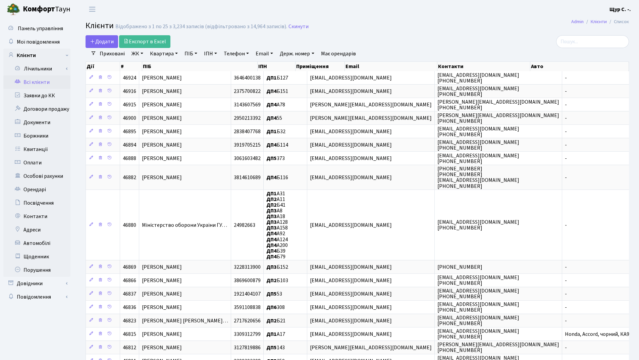
click at [164, 54] on link "Квартира" at bounding box center [163, 53] width 33 height 11
type input "168"
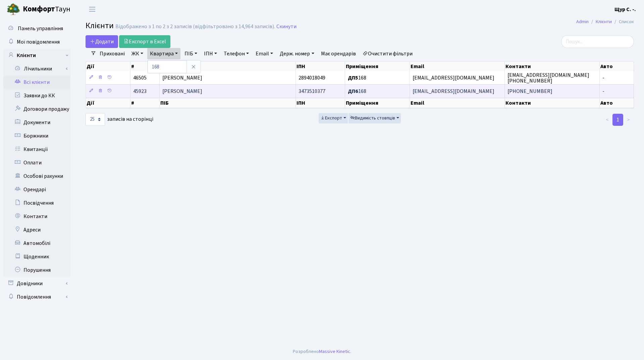
click at [198, 90] on span "[PERSON_NAME]" at bounding box center [182, 91] width 40 height 7
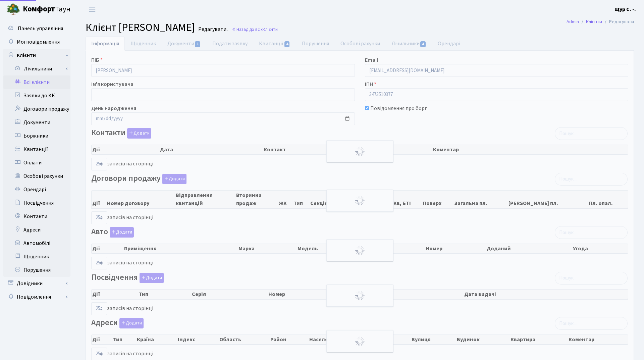
select select "25"
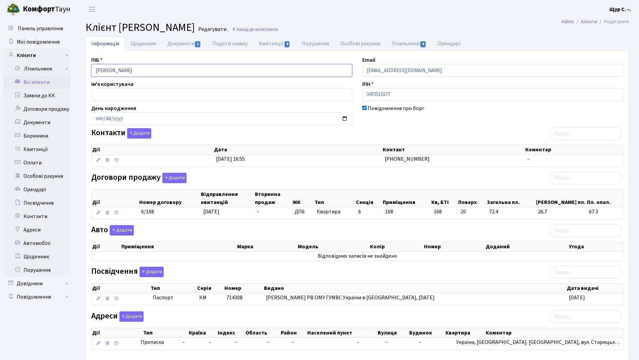
drag, startPoint x: 174, startPoint y: 72, endPoint x: 82, endPoint y: 65, distance: 92.1
click at [82, 65] on div "Інформація Щоденник Документи 1 Подати заявку Квитанції 4 Порушення Особові рах…" at bounding box center [356, 208] width 553 height 343
click at [44, 82] on link "Всі клієнти" at bounding box center [36, 81] width 67 height 13
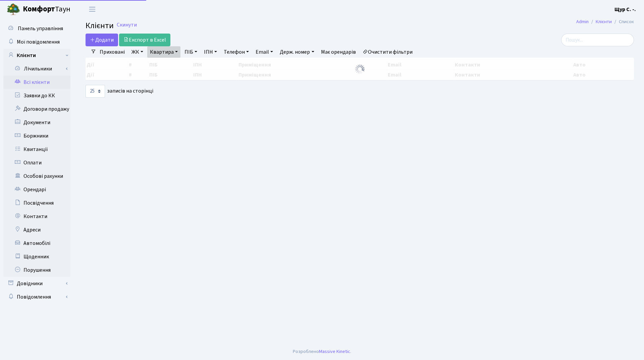
select select "25"
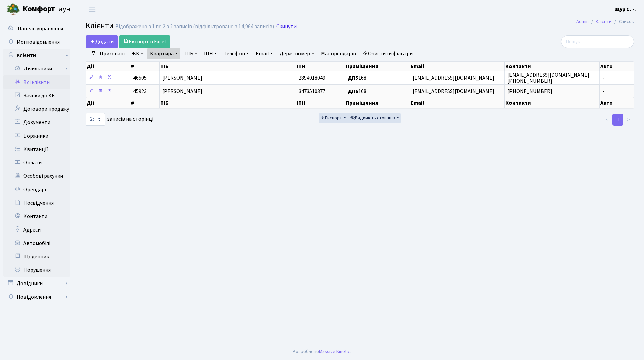
click at [289, 24] on link "Скинути" at bounding box center [286, 26] width 20 height 6
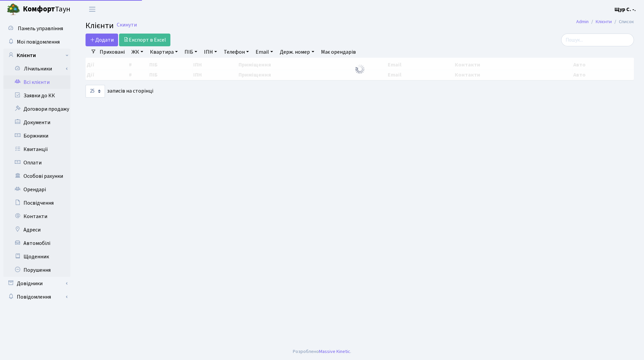
select select "25"
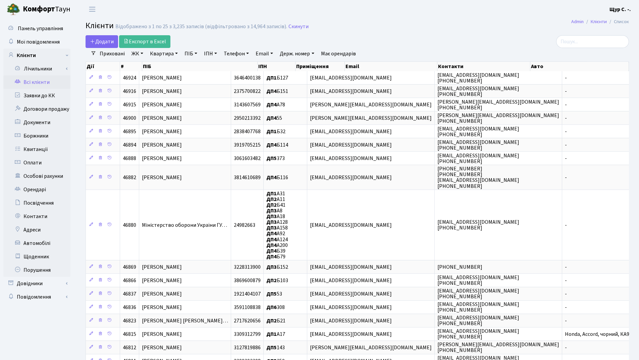
click at [434, 18] on header "Комфорт Таун Щур С. -. Мій обліковий запис Вийти" at bounding box center [319, 9] width 639 height 18
click at [164, 55] on link "Квартира" at bounding box center [163, 53] width 33 height 11
type input "253"
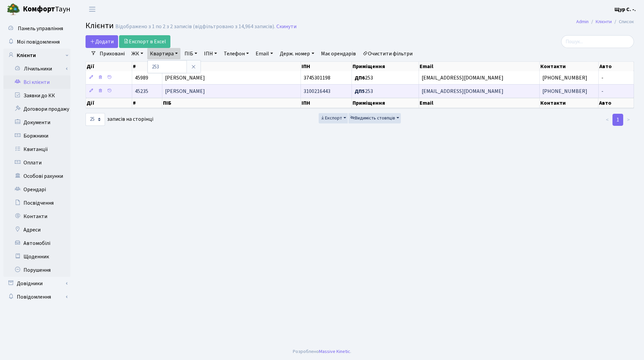
click at [204, 91] on span "[PERSON_NAME]" at bounding box center [185, 91] width 40 height 7
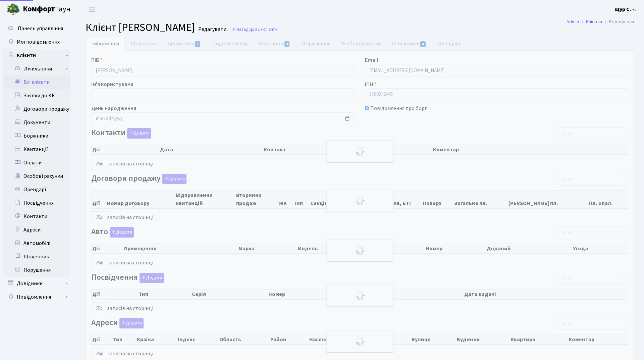
select select "25"
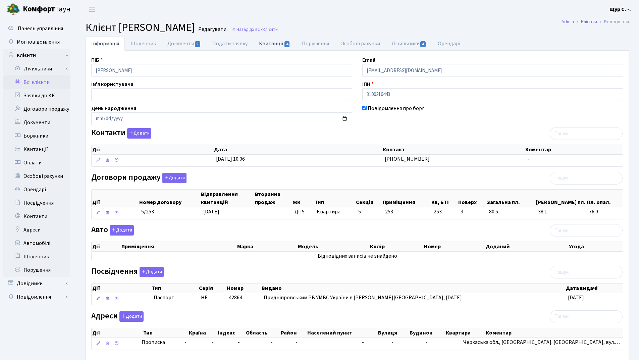
click at [267, 41] on link "Квитанції 4" at bounding box center [274, 44] width 43 height 14
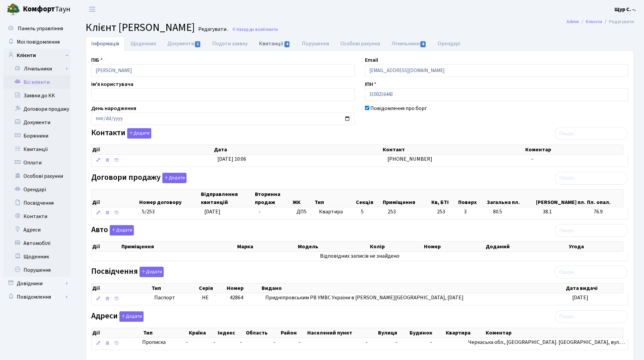
select select "25"
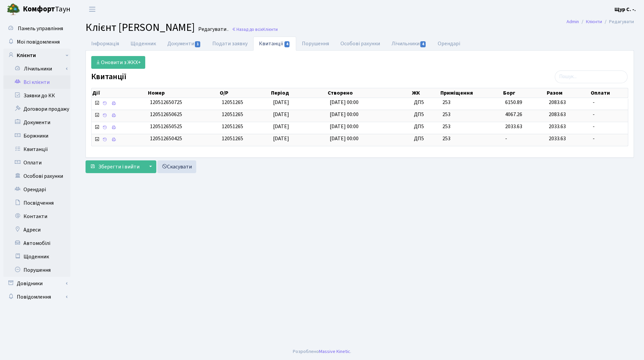
click at [29, 81] on link "Всі клієнти" at bounding box center [36, 81] width 67 height 13
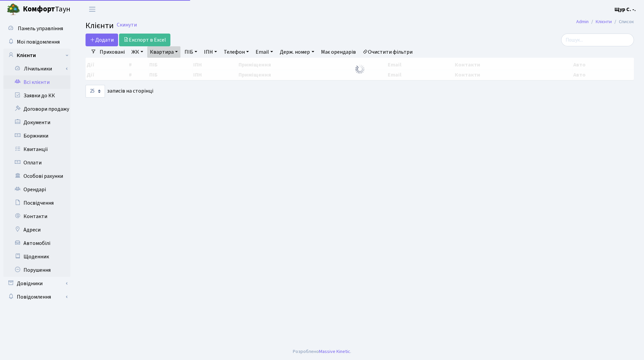
select select "25"
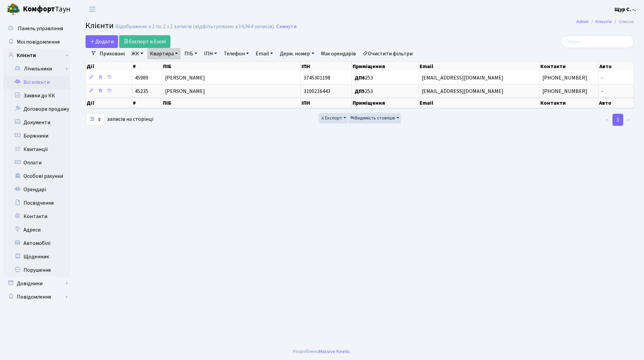
click at [177, 57] on link "Квартира" at bounding box center [163, 53] width 33 height 11
click at [166, 69] on input "253" at bounding box center [167, 66] width 39 height 13
type input "242"
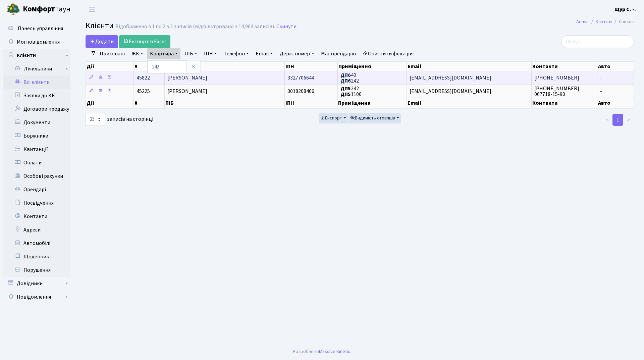
click at [189, 79] on span "[PERSON_NAME]" at bounding box center [187, 77] width 40 height 7
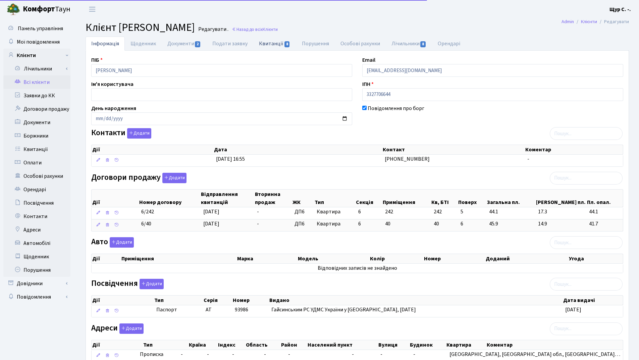
click at [267, 46] on link "Квитанції 8" at bounding box center [274, 44] width 43 height 14
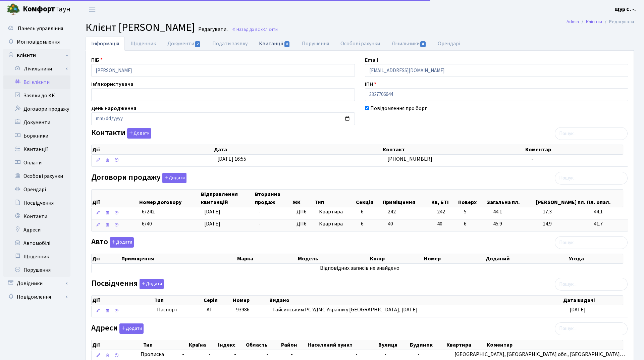
select select "25"
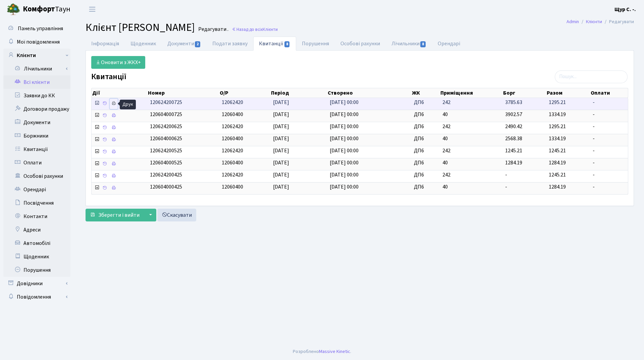
click at [113, 103] on icon at bounding box center [113, 103] width 5 height 5
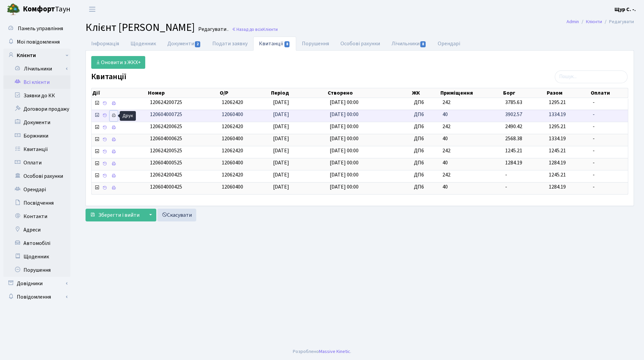
click at [110, 115] on link at bounding box center [114, 116] width 8 height 10
click at [114, 43] on link "Інформація" at bounding box center [104, 44] width 39 height 14
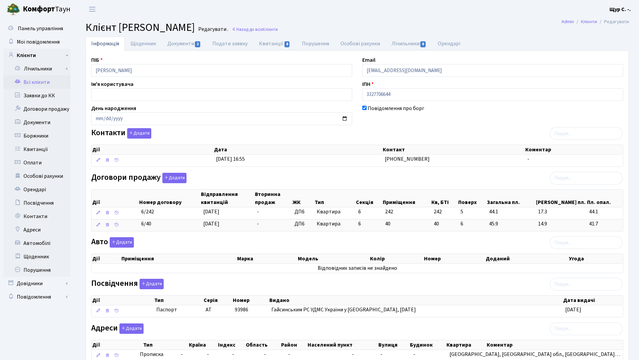
click at [48, 82] on link "Всі клієнти" at bounding box center [36, 81] width 67 height 13
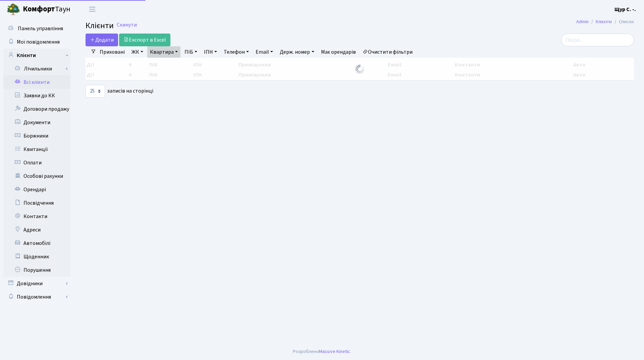
select select "25"
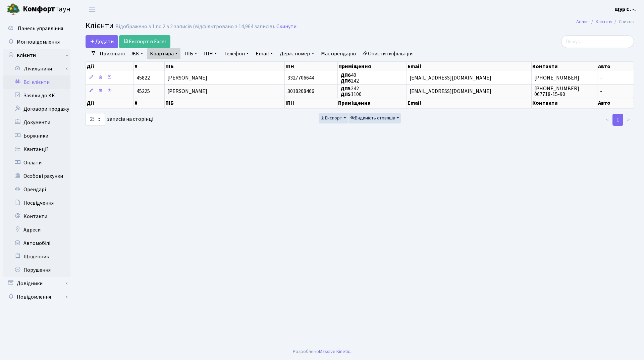
click at [172, 53] on link "Квартира" at bounding box center [163, 53] width 33 height 11
click at [178, 64] on input "242" at bounding box center [167, 66] width 39 height 13
type input "22"
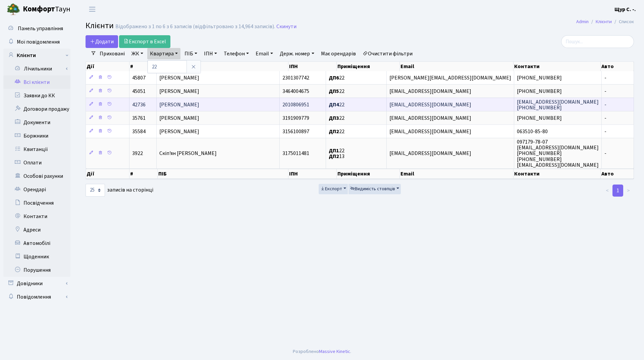
click at [189, 102] on span "Топоровський Валентин Іванович" at bounding box center [179, 104] width 40 height 7
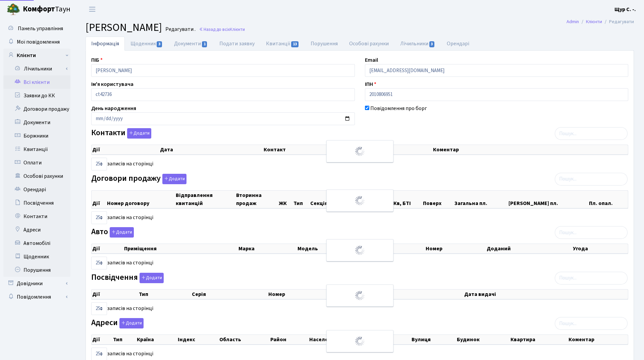
select select "25"
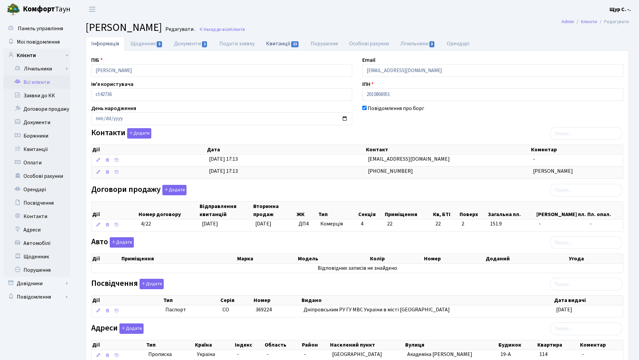
click at [283, 40] on link "Квитанції 13" at bounding box center [282, 44] width 45 height 14
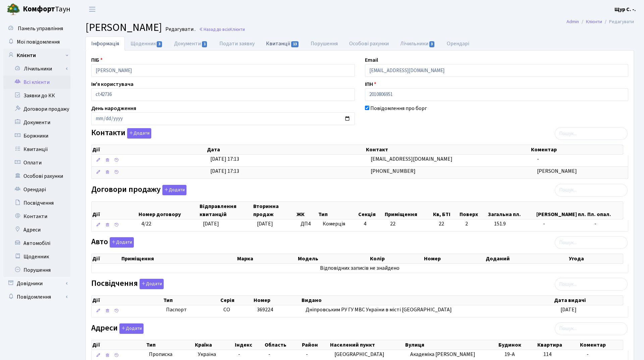
select select "25"
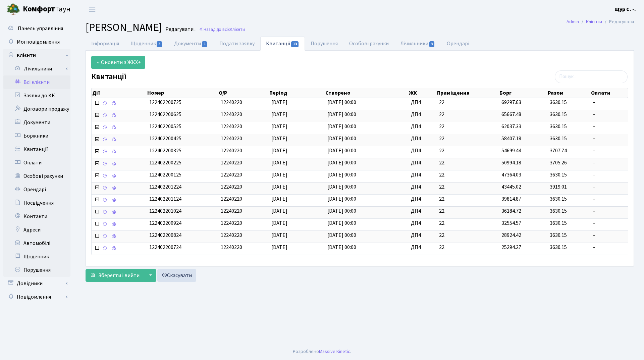
click at [43, 82] on link "Всі клієнти" at bounding box center [36, 81] width 67 height 13
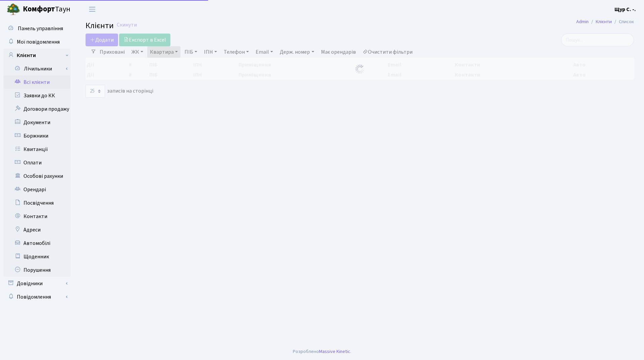
select select "25"
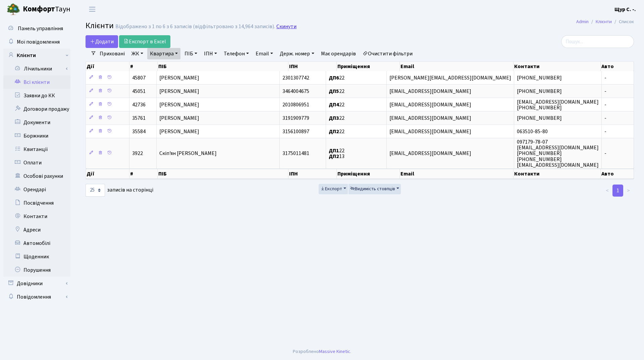
click at [277, 26] on link "Скинути" at bounding box center [286, 26] width 20 height 6
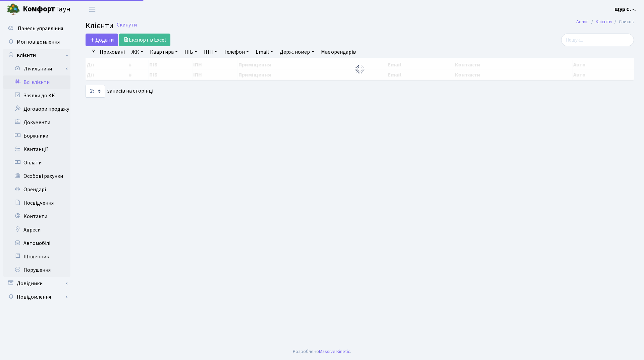
select select "25"
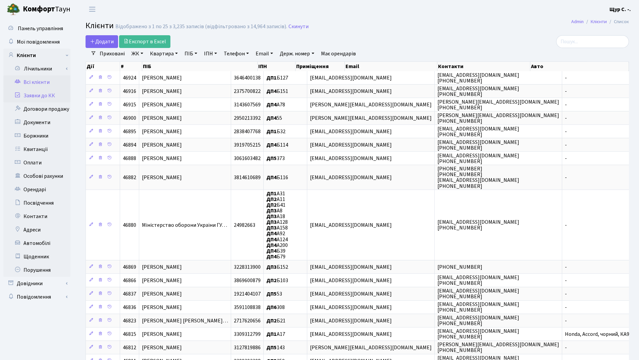
click at [35, 98] on link "Заявки до КК" at bounding box center [36, 95] width 67 height 13
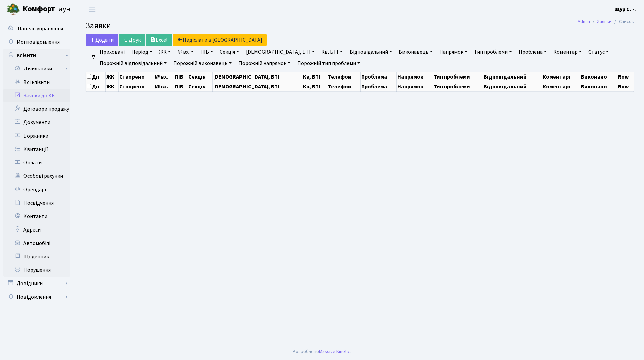
select select "25"
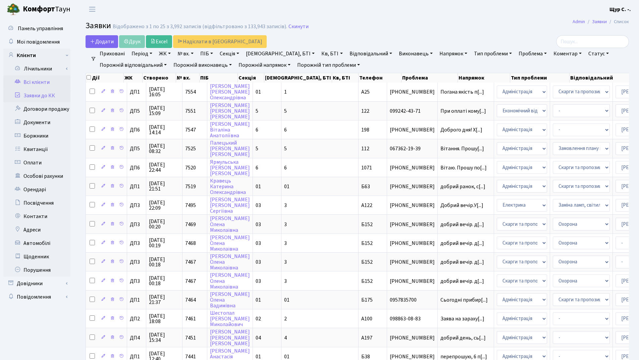
click at [35, 82] on link "Всі клієнти" at bounding box center [36, 81] width 67 height 13
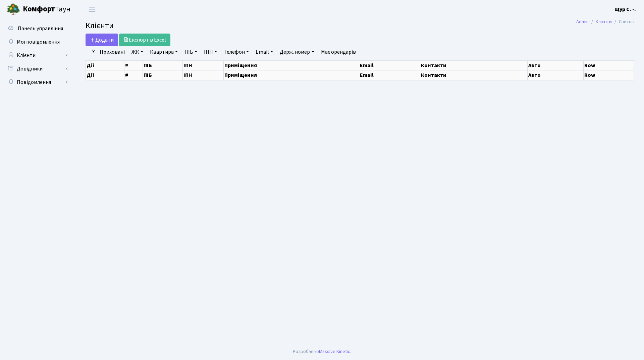
select select "25"
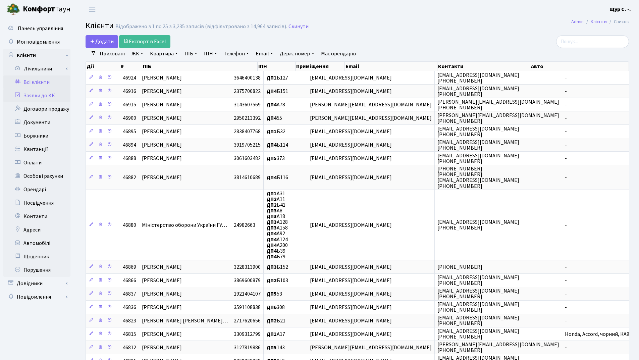
click at [40, 99] on link "Заявки до КК" at bounding box center [36, 95] width 67 height 13
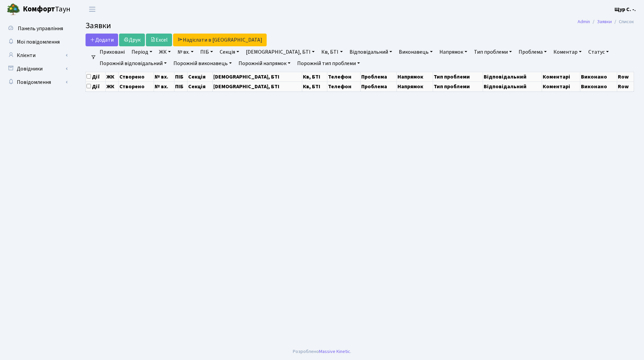
select select "25"
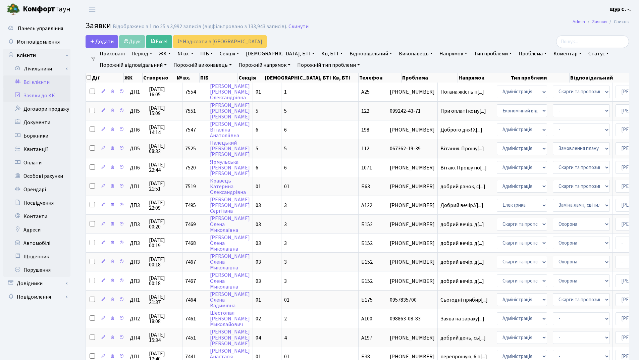
click at [35, 85] on link "Всі клієнти" at bounding box center [36, 81] width 67 height 13
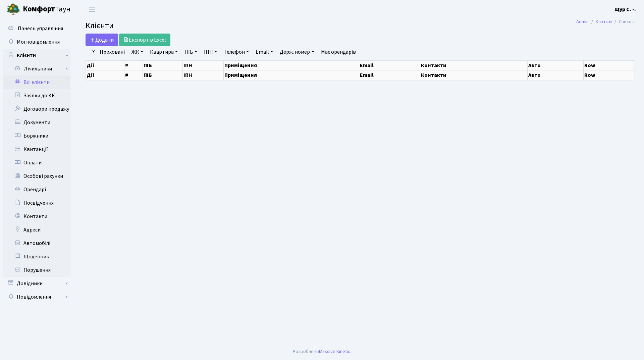
select select "25"
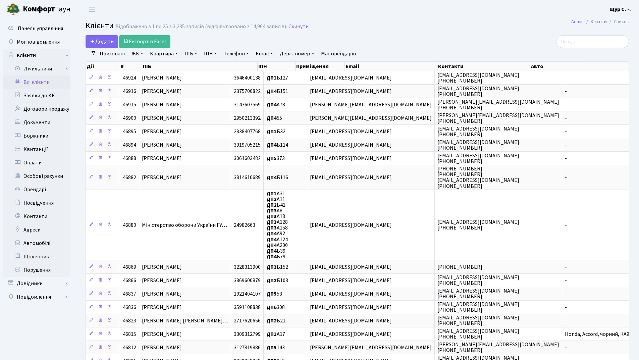
click at [417, 34] on main "Admin Клієнти Список Клієнти Відображено з 1 по 25 з 3,235 записів (відфільтров…" at bounding box center [356, 263] width 563 height 490
click at [244, 55] on link "Телефон" at bounding box center [236, 53] width 31 height 11
type input "0673172699"
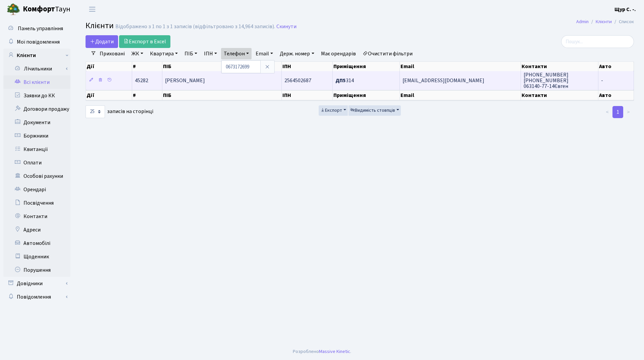
click at [245, 85] on td "[PERSON_NAME]" at bounding box center [221, 80] width 119 height 18
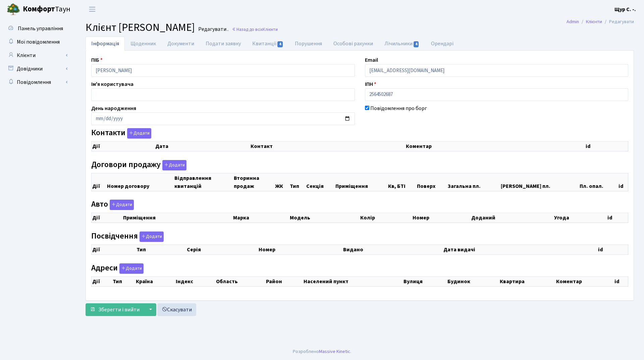
checkbox input "true"
select select "25"
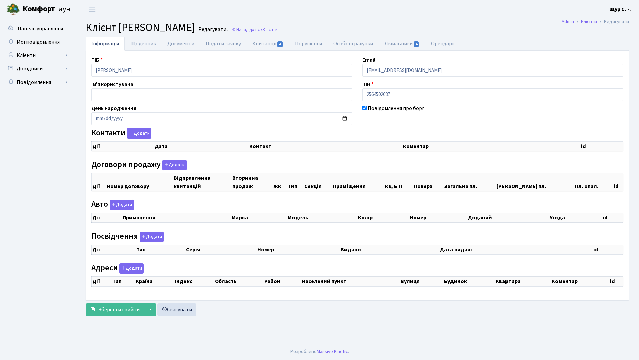
select select "25"
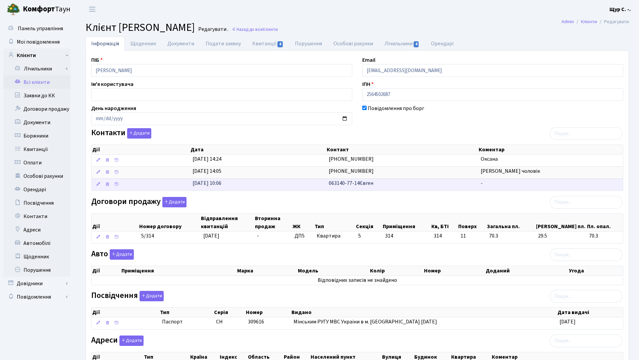
click at [277, 184] on td "24.01.2025, 10:06" at bounding box center [258, 184] width 136 height 12
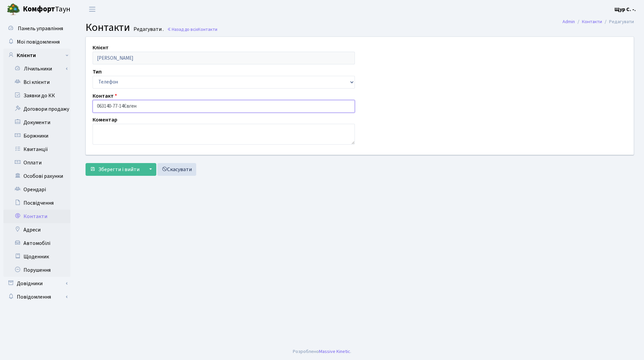
drag, startPoint x: 124, startPoint y: 103, endPoint x: 142, endPoint y: 105, distance: 17.6
click at [142, 105] on input "063140-77-14Євген" at bounding box center [224, 106] width 262 height 13
click at [116, 129] on textarea at bounding box center [224, 134] width 262 height 21
paste textarea "Євген"
type textarea "Євгеній"
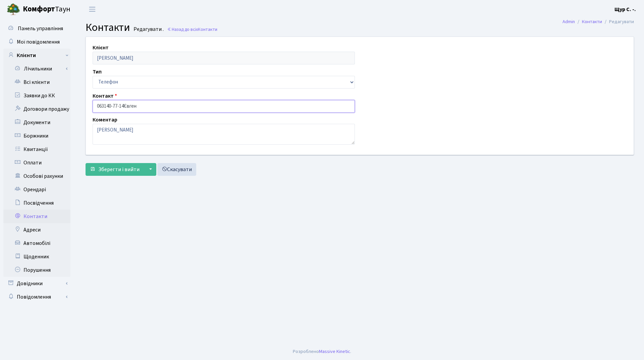
click at [146, 109] on input "063140-77-14Євген" at bounding box center [224, 106] width 262 height 13
click at [105, 105] on input "063140-77-14" at bounding box center [224, 106] width 262 height 13
type input "[PHONE_NUMBER]"
click at [116, 170] on span "Зберегти і вийти" at bounding box center [118, 169] width 41 height 7
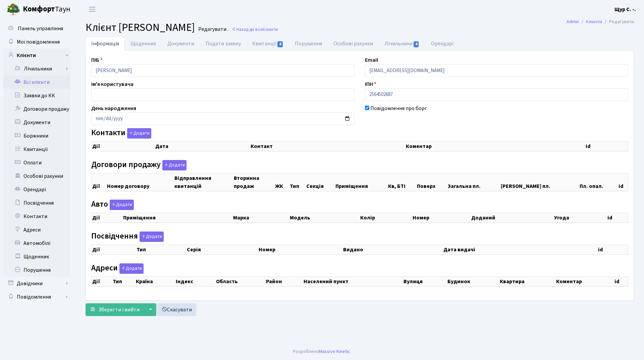
checkbox input "true"
select select "25"
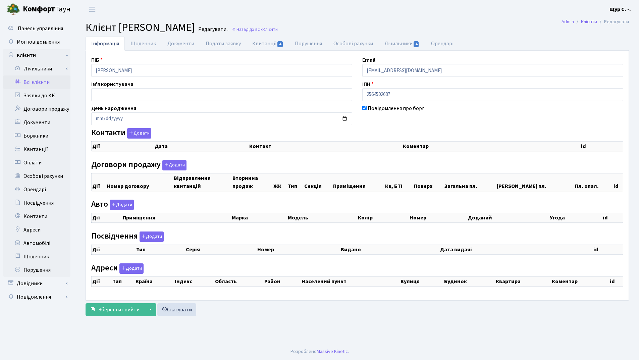
select select "25"
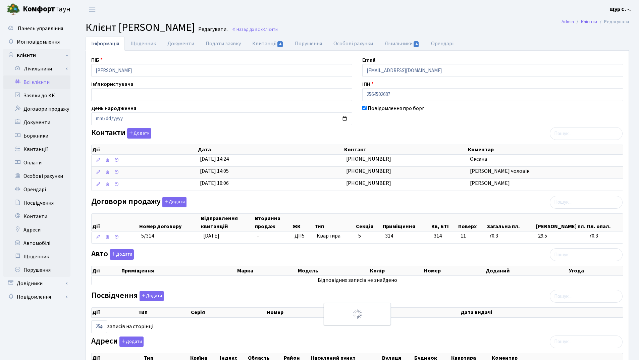
click at [40, 84] on link "Всі клієнти" at bounding box center [36, 81] width 67 height 13
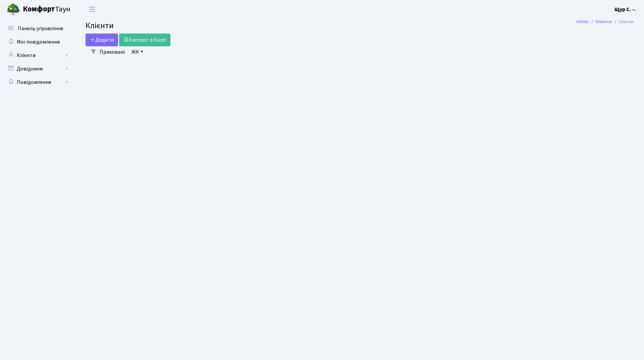
select select "25"
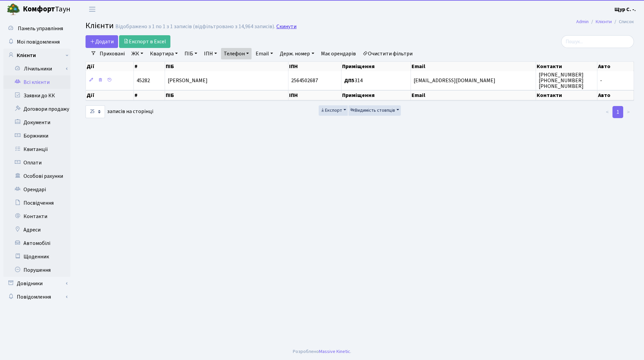
click at [285, 27] on link "Скинути" at bounding box center [286, 26] width 20 height 6
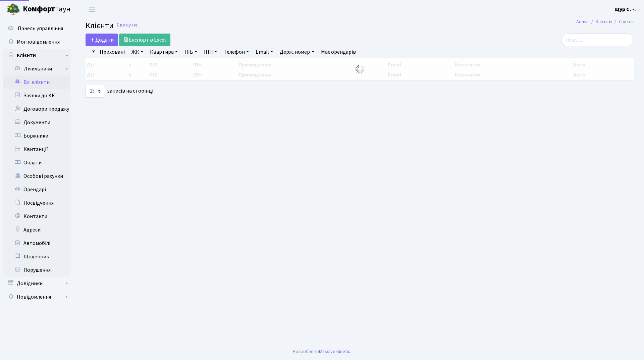
select select "25"
click at [168, 53] on link "Квартира" at bounding box center [163, 51] width 33 height 11
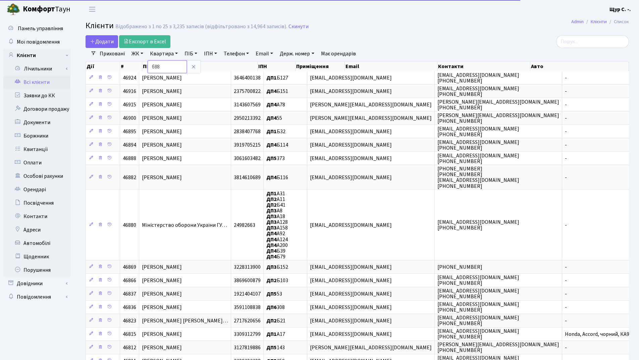
type input "б88"
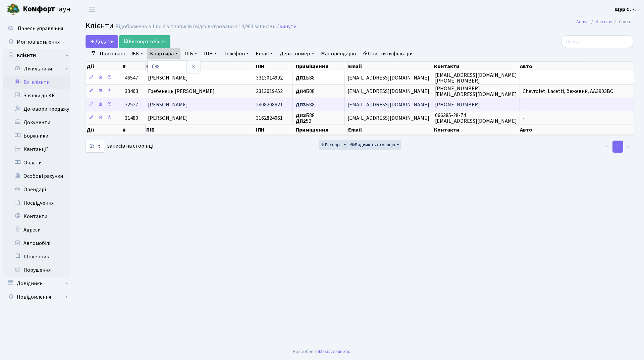
click at [171, 104] on span "Лопатюк Любов Іванівна" at bounding box center [168, 104] width 40 height 7
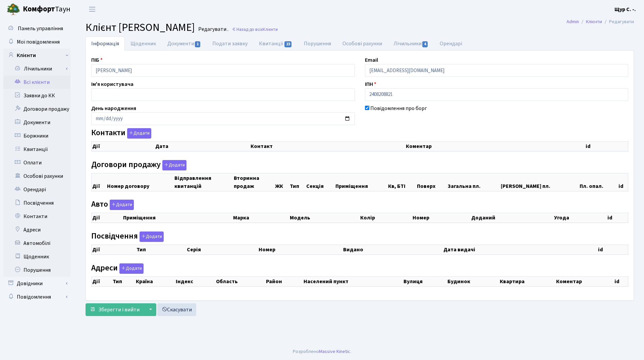
checkbox input "true"
select select "25"
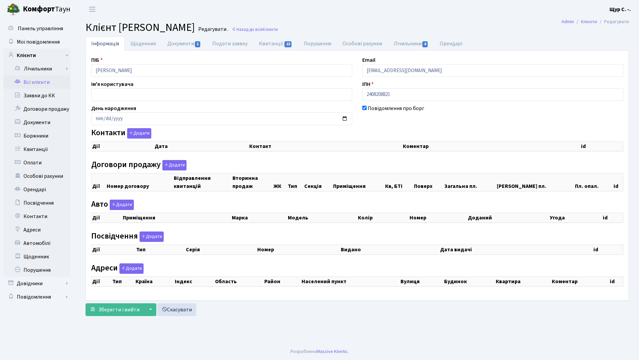
select select "25"
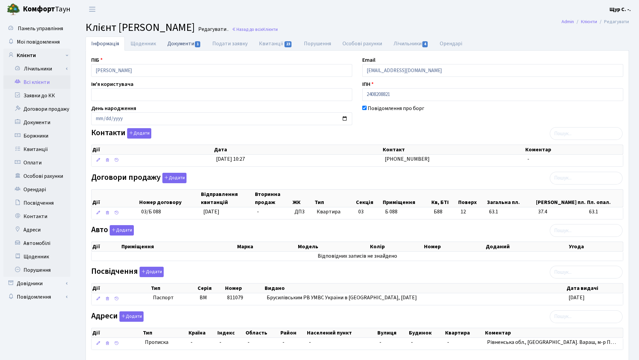
click at [187, 38] on link "Документи 1" at bounding box center [184, 44] width 45 height 14
select select "25"
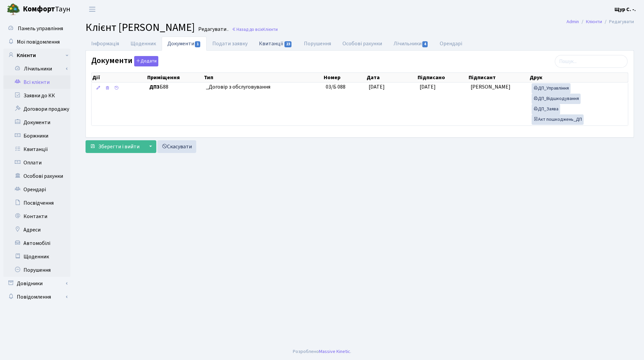
click at [267, 41] on link "Квитанції 23" at bounding box center [275, 44] width 45 height 14
select select "25"
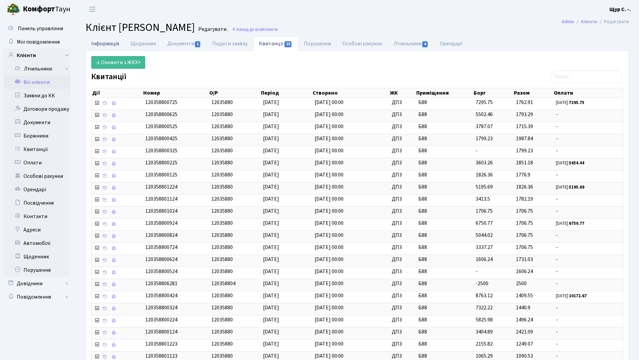
click at [111, 44] on link "Інформація" at bounding box center [104, 44] width 39 height 14
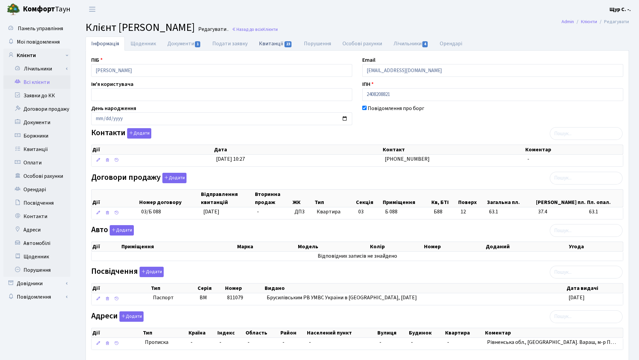
click at [272, 44] on link "Квитанції 23" at bounding box center [275, 44] width 45 height 14
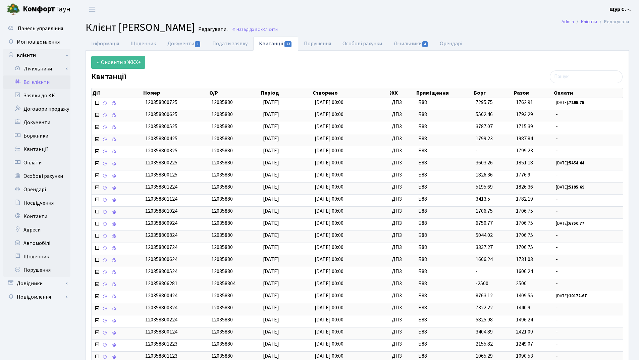
click at [33, 83] on link "Всі клієнти" at bounding box center [36, 81] width 67 height 13
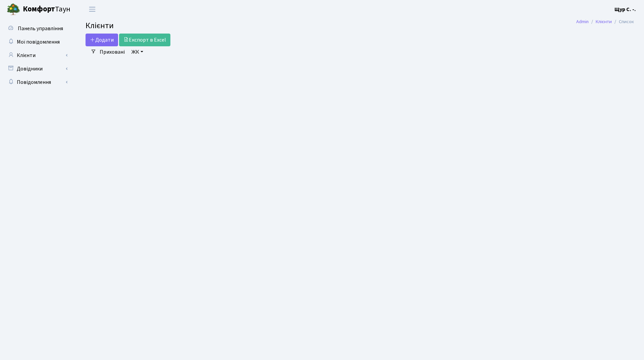
select select "25"
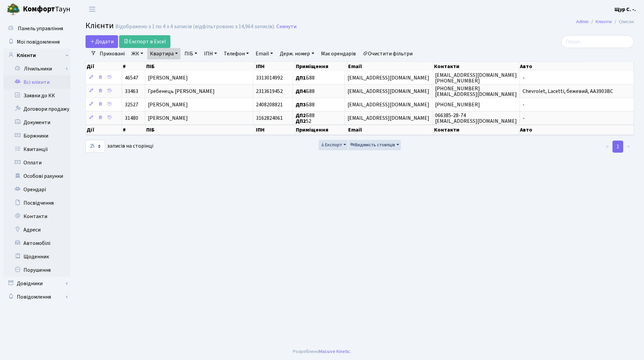
click at [178, 54] on link "Квартира" at bounding box center [163, 53] width 33 height 11
click at [172, 69] on input "б88" at bounding box center [167, 66] width 39 height 13
type input "б"
type input "315"
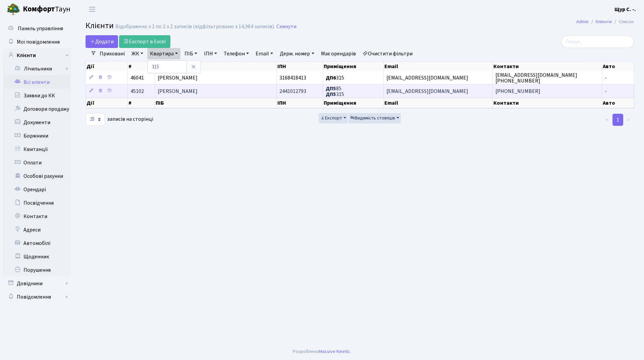
click at [176, 93] on span "[PERSON_NAME]" at bounding box center [178, 91] width 40 height 7
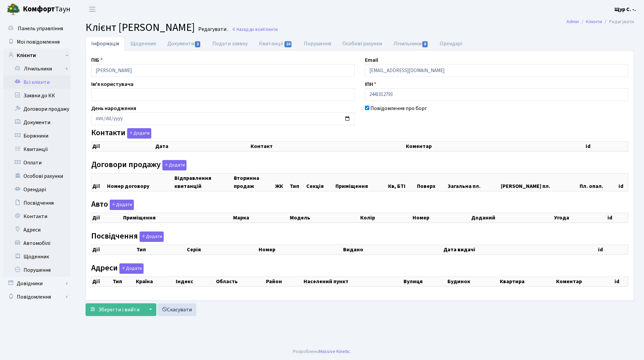
checkbox input "true"
select select "25"
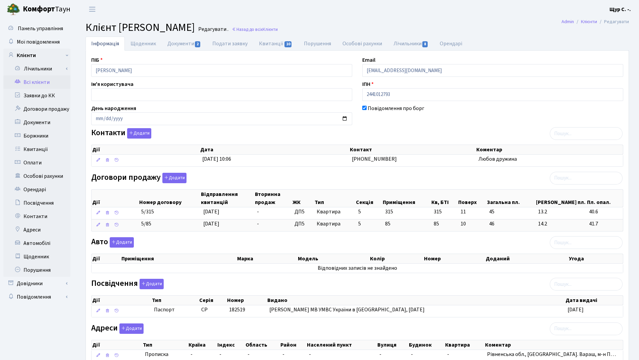
click at [38, 82] on link "Всі клієнти" at bounding box center [36, 81] width 67 height 13
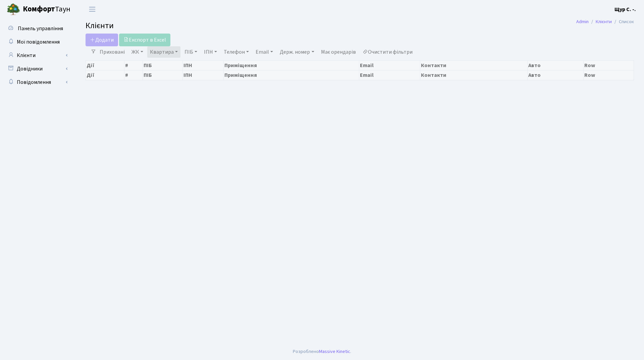
select select "25"
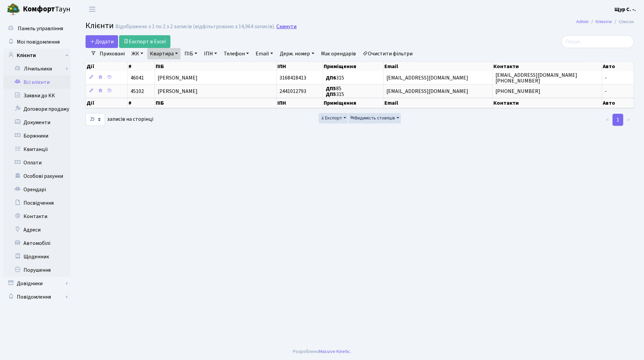
click at [282, 25] on link "Скинути" at bounding box center [286, 26] width 20 height 6
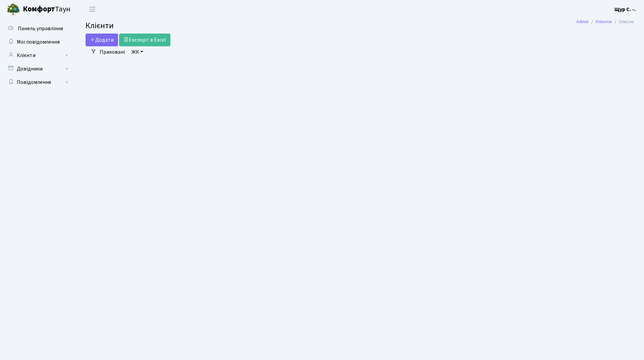
select select "25"
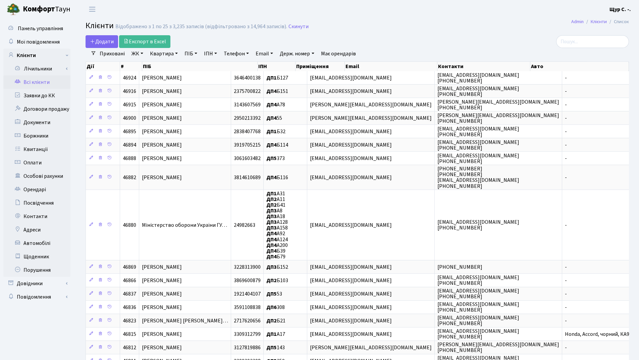
click at [162, 53] on link "Квартира" at bounding box center [163, 53] width 33 height 11
type input ","
type input "б144"
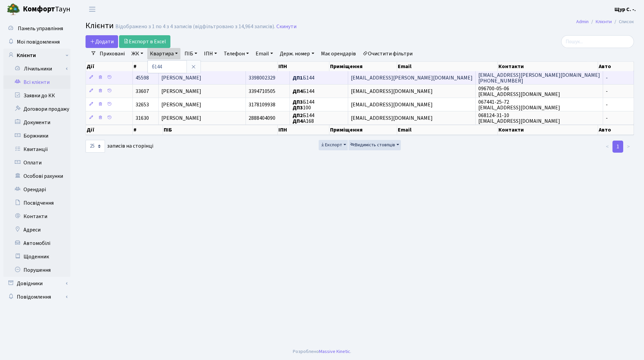
click at [201, 74] on span "Савко Ірина Володимирівна" at bounding box center [181, 77] width 40 height 7
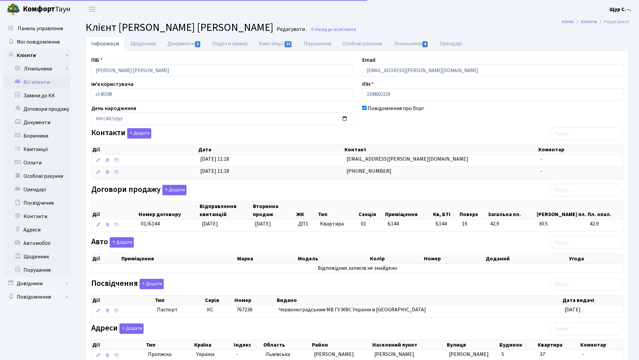
click at [268, 43] on link "Квитанції 22" at bounding box center [275, 44] width 45 height 14
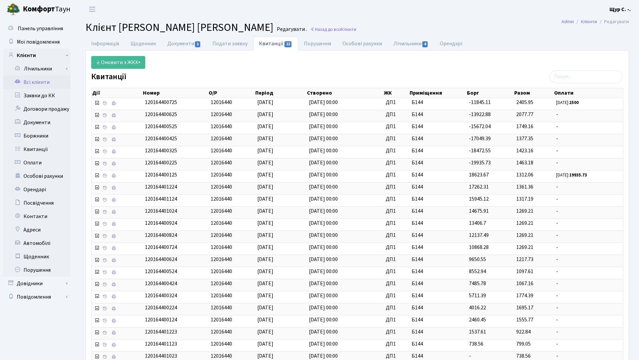
click at [42, 82] on link "Всі клієнти" at bounding box center [36, 81] width 67 height 13
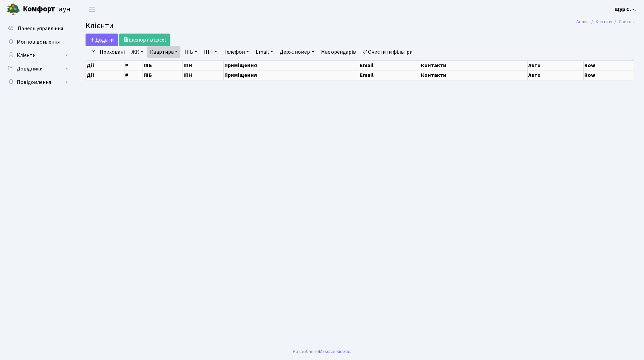
select select "25"
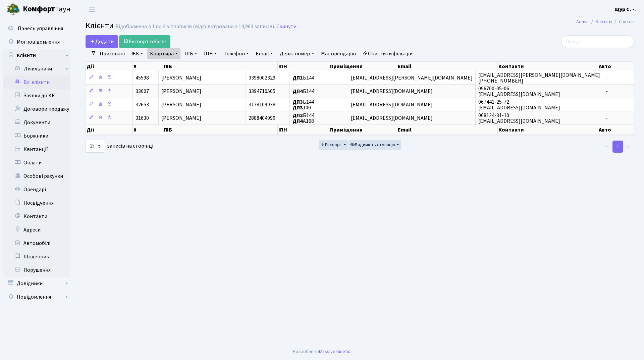
click at [177, 54] on link "Квартира" at bounding box center [163, 53] width 33 height 11
click at [176, 68] on input "б144" at bounding box center [167, 66] width 39 height 13
type input "б"
type input "329"
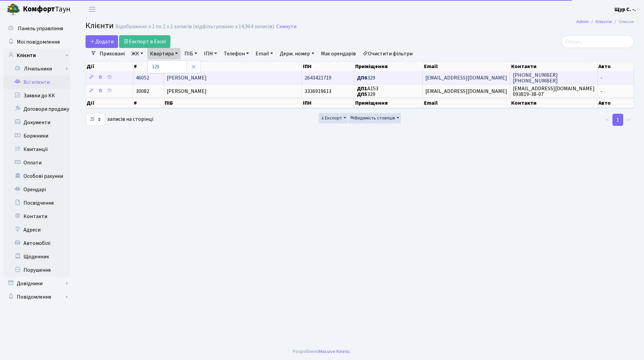
click at [187, 74] on span "Гуменюк Дмитро Павлович" at bounding box center [187, 77] width 40 height 7
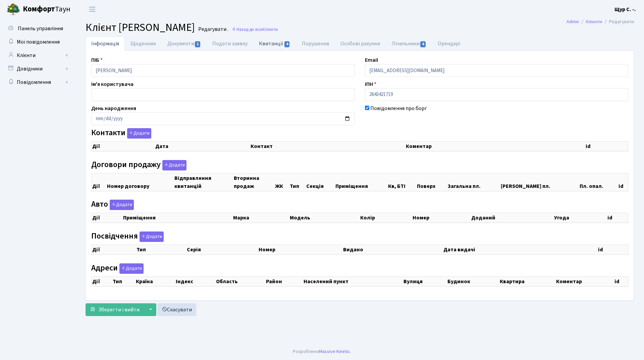
checkbox input "true"
select select "25"
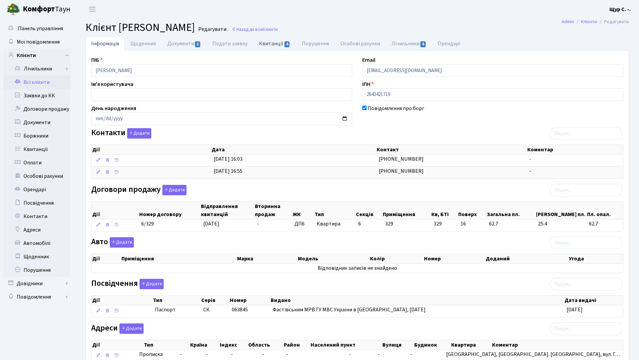
click at [268, 44] on link "Квитанції 4" at bounding box center [274, 44] width 43 height 14
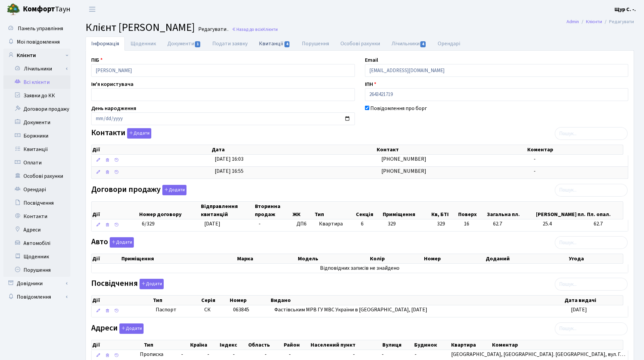
select select "25"
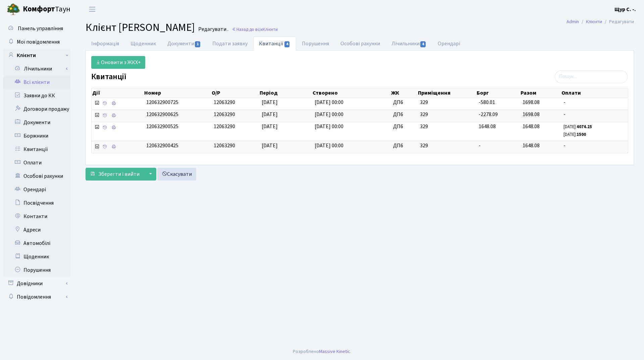
click at [37, 81] on link "Всі клієнти" at bounding box center [36, 81] width 67 height 13
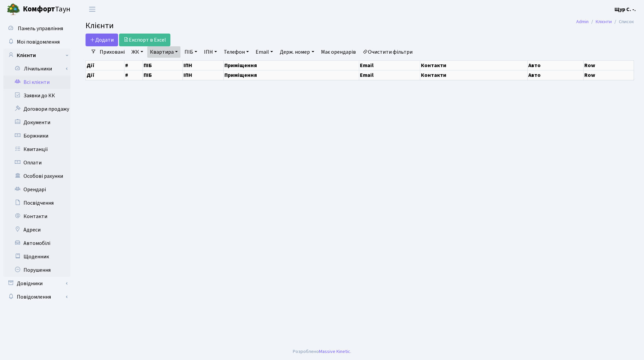
select select "25"
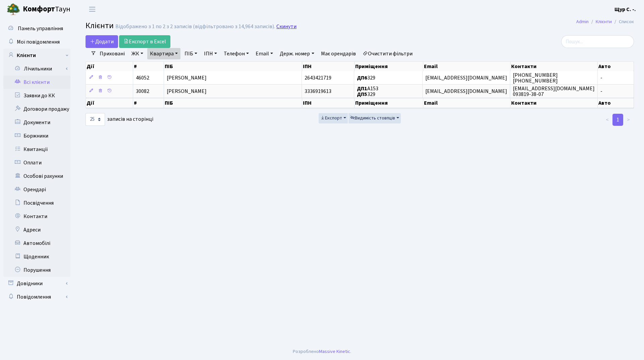
click at [280, 23] on link "Скинути" at bounding box center [286, 26] width 20 height 6
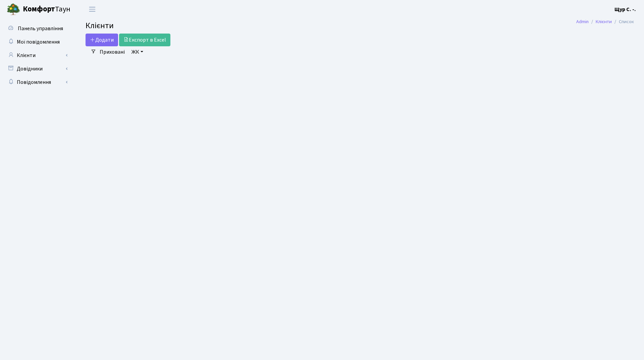
select select "25"
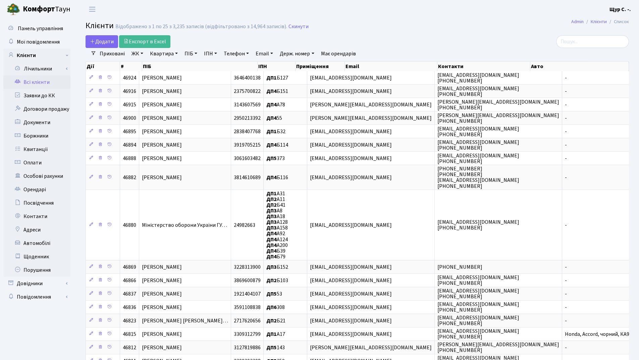
click at [161, 56] on link "Квартира" at bounding box center [163, 53] width 33 height 11
type input "б144"
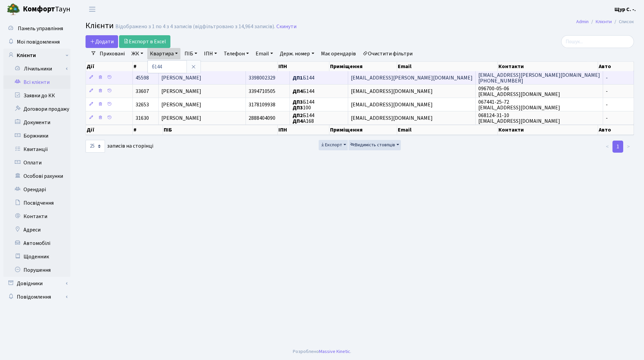
click at [180, 77] on span "Савко Ірина Володимирівна" at bounding box center [181, 77] width 40 height 7
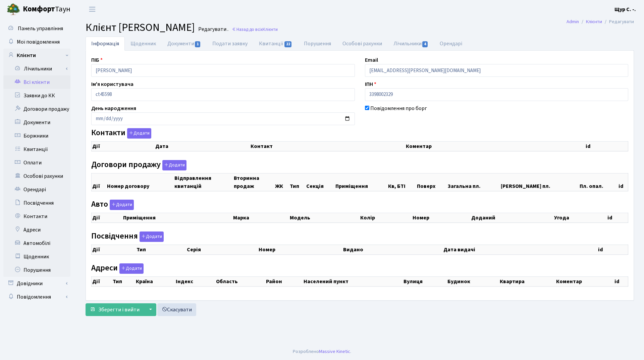
select select "25"
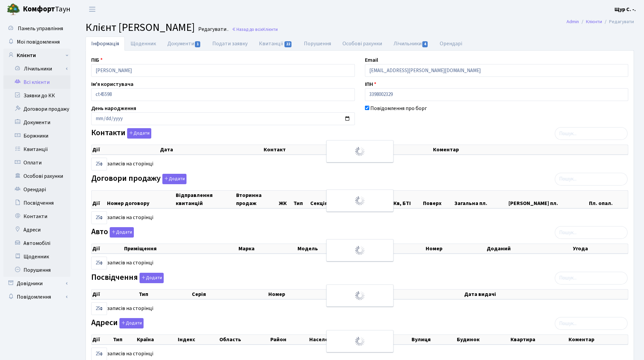
checkbox input "true"
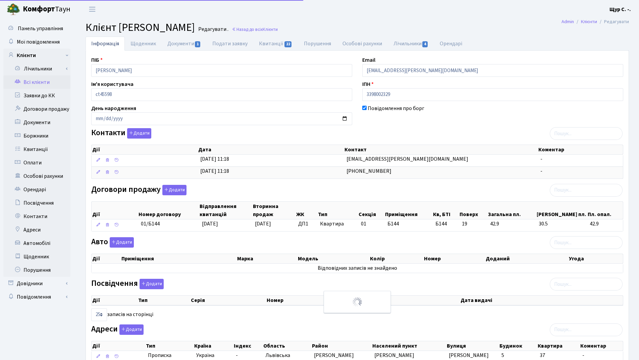
click at [46, 82] on link "Всі клієнти" at bounding box center [36, 81] width 67 height 13
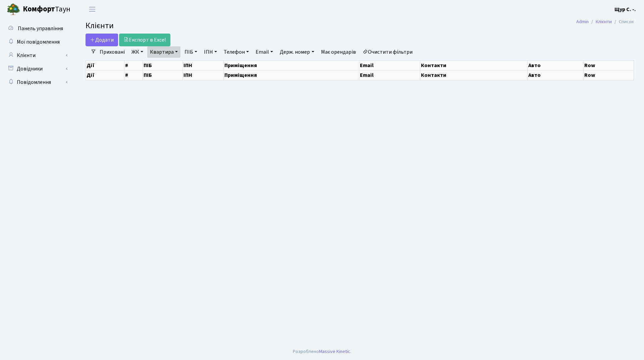
select select "25"
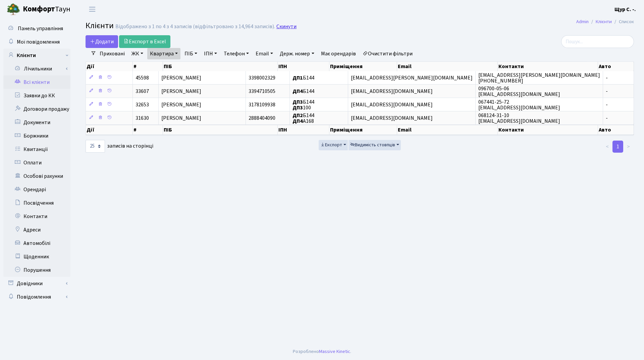
click at [283, 26] on link "Скинути" at bounding box center [286, 26] width 20 height 6
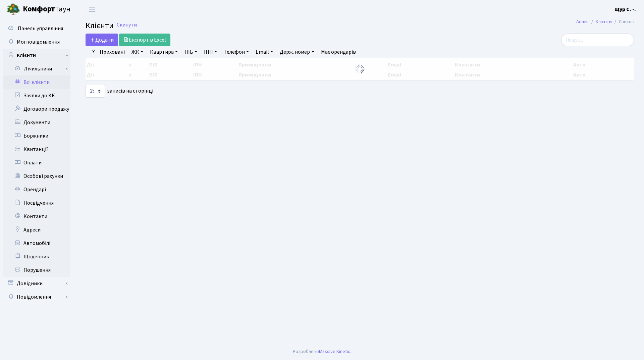
select select "25"
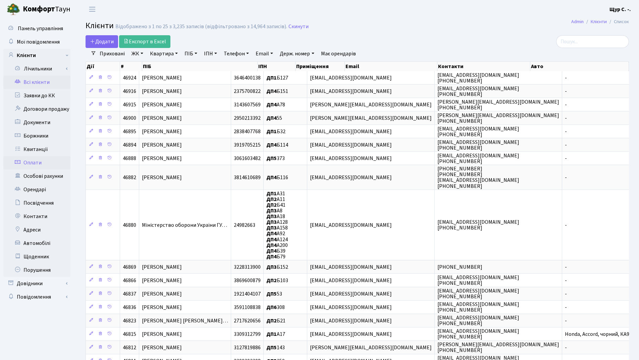
click at [34, 165] on link "Оплати" at bounding box center [36, 162] width 67 height 13
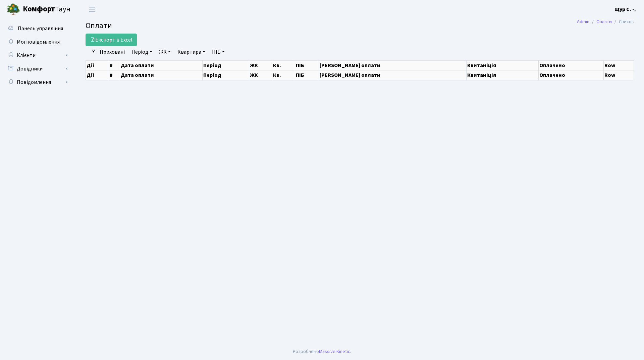
select select "25"
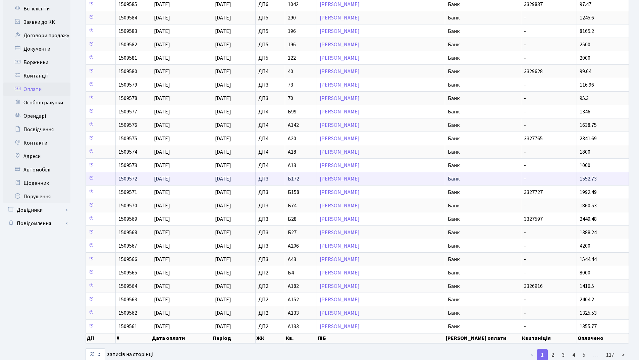
scroll to position [92, 0]
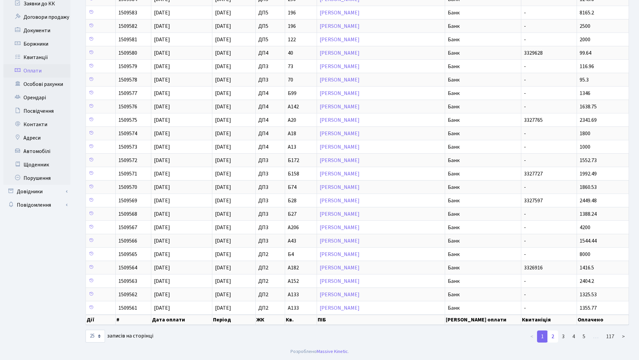
click at [552, 335] on link "2" at bounding box center [552, 336] width 11 height 12
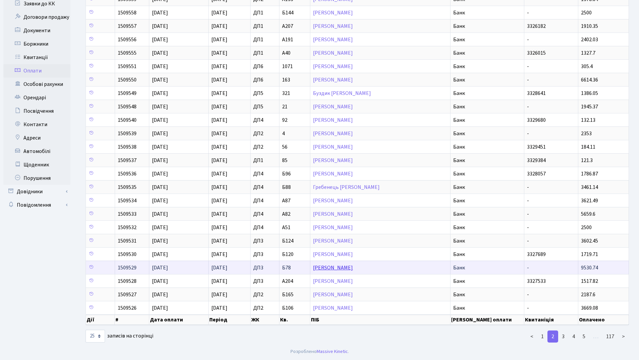
click at [349, 269] on link "Бобко Володимир Васильович" at bounding box center [333, 267] width 40 height 7
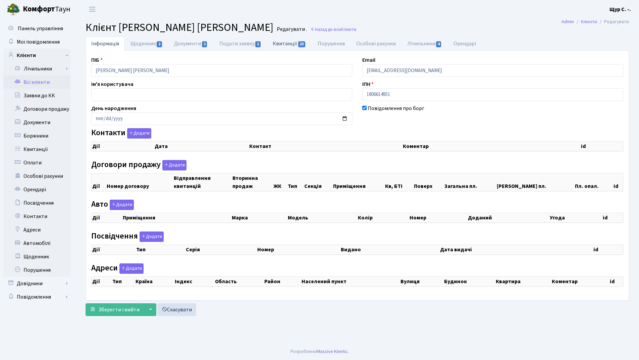
checkbox input "true"
select select "25"
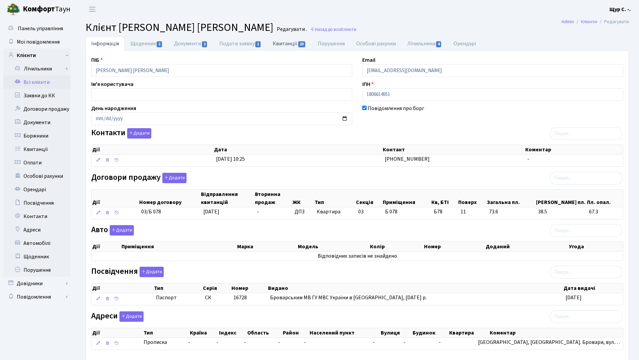
click at [285, 44] on link "Квитанції 23" at bounding box center [289, 44] width 45 height 14
select select "25"
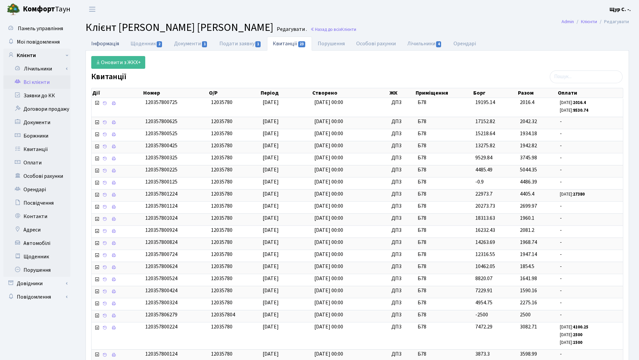
click at [102, 44] on link "Інформація" at bounding box center [104, 44] width 39 height 14
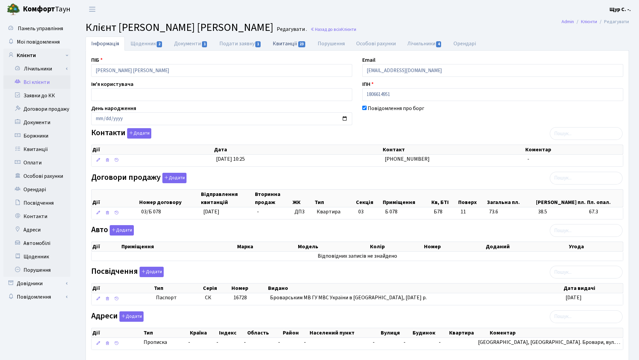
click at [285, 45] on link "Квитанції 23" at bounding box center [289, 44] width 45 height 14
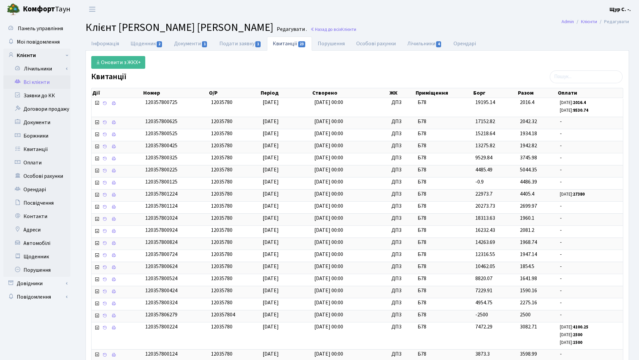
click at [38, 84] on link "Всі клієнти" at bounding box center [36, 81] width 67 height 13
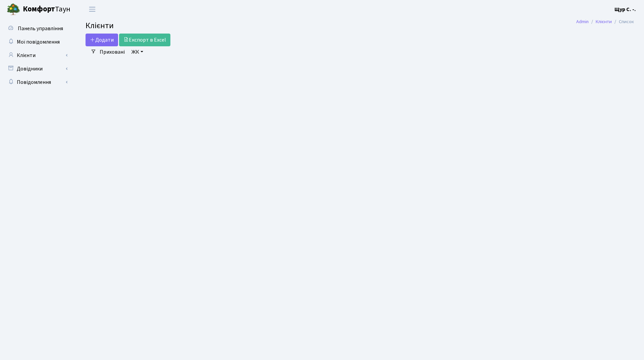
select select "25"
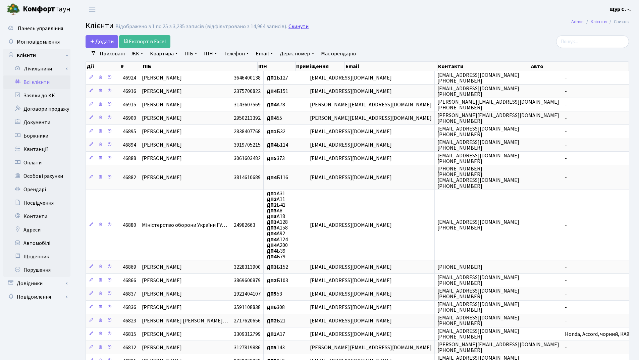
click at [297, 27] on link "Скинути" at bounding box center [298, 26] width 20 height 6
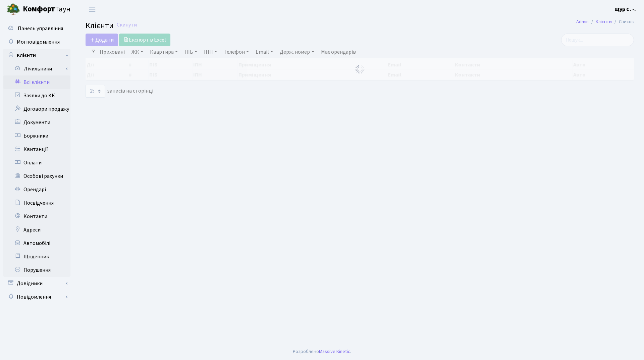
select select "25"
